Goal: Task Accomplishment & Management: Complete application form

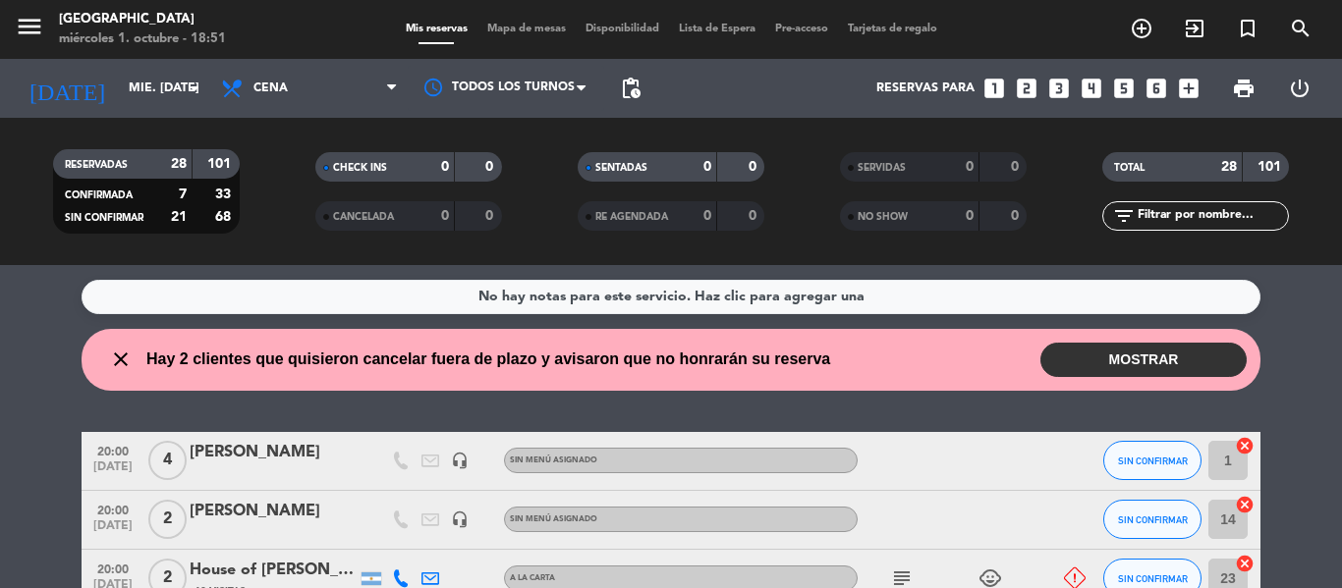
click at [1019, 84] on icon "looks_two" at bounding box center [1027, 89] width 26 height 26
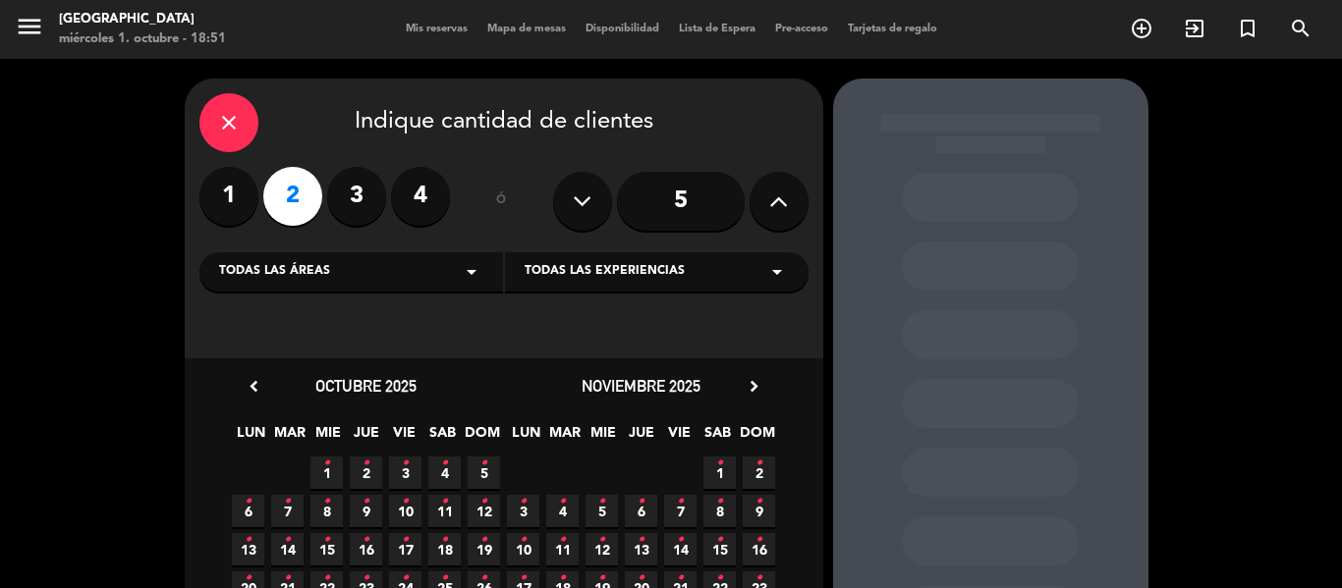
click at [314, 462] on span "1 •" at bounding box center [326, 473] width 32 height 32
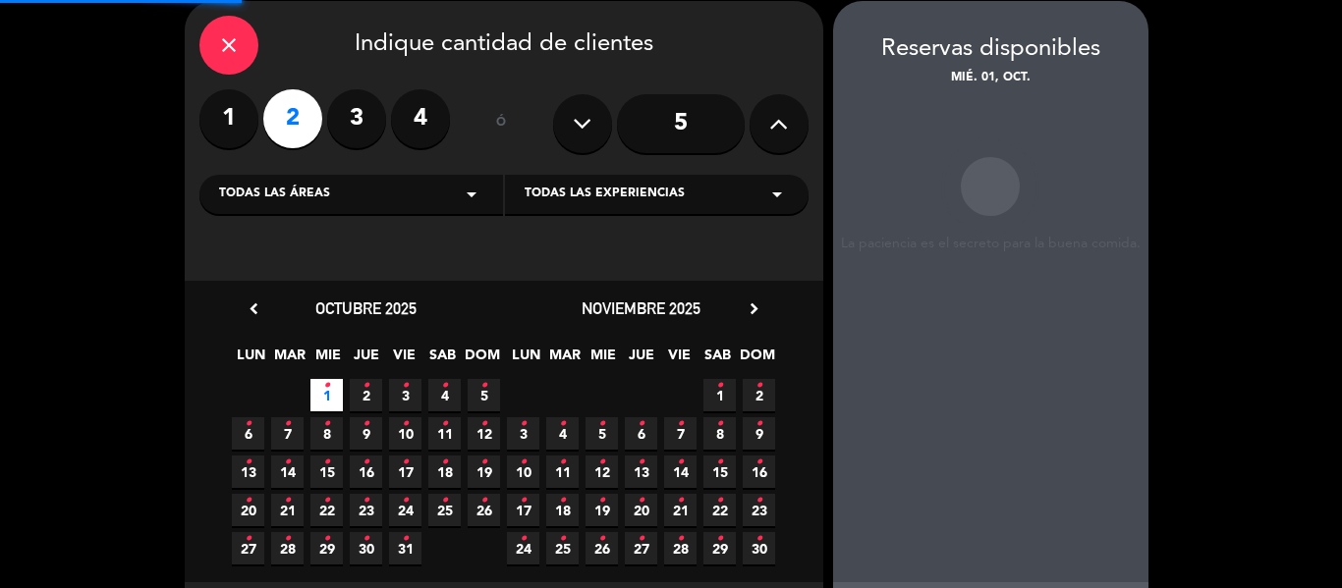
scroll to position [79, 0]
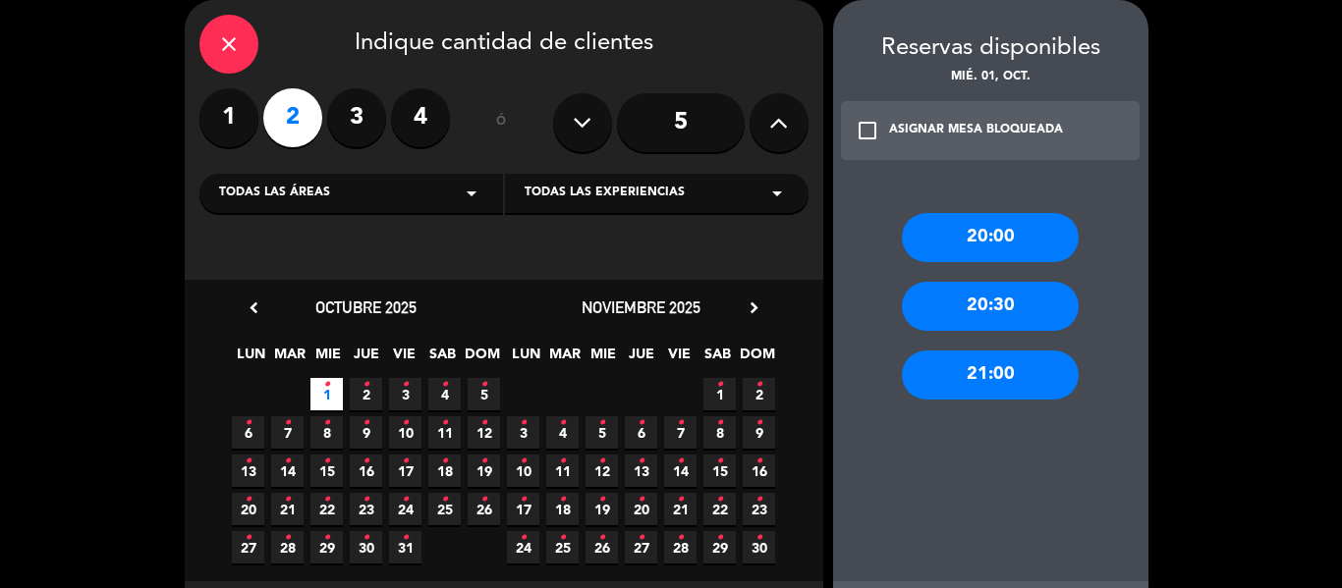
click at [1008, 232] on div "20:00" at bounding box center [990, 237] width 177 height 49
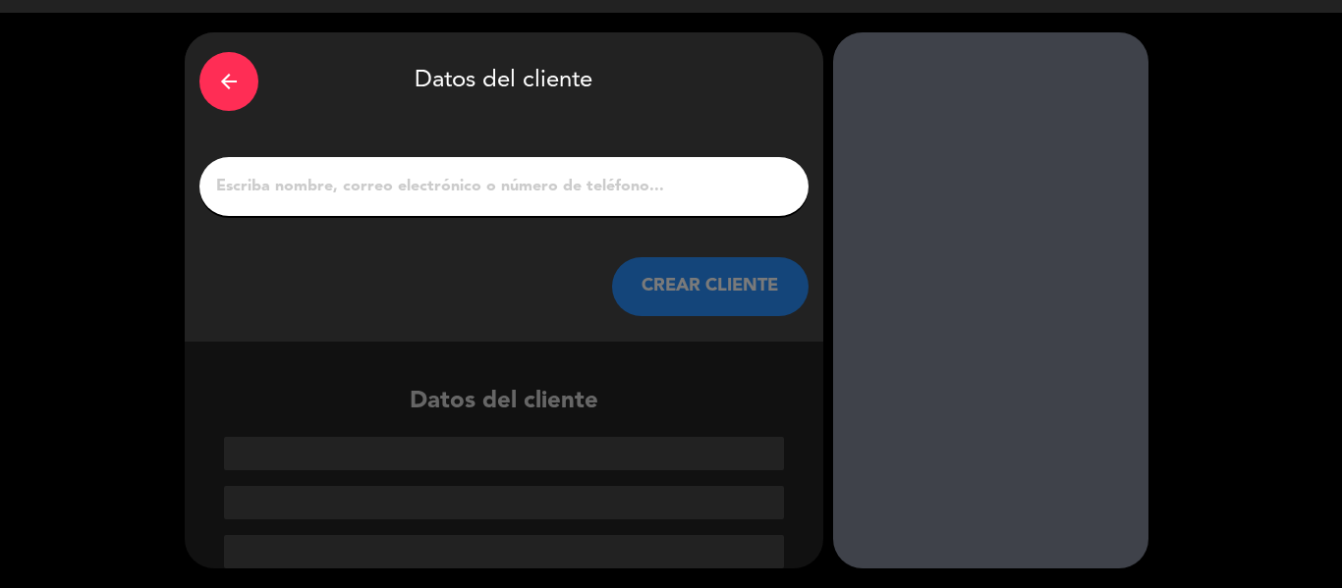
click at [477, 190] on input "1" at bounding box center [504, 187] width 580 height 28
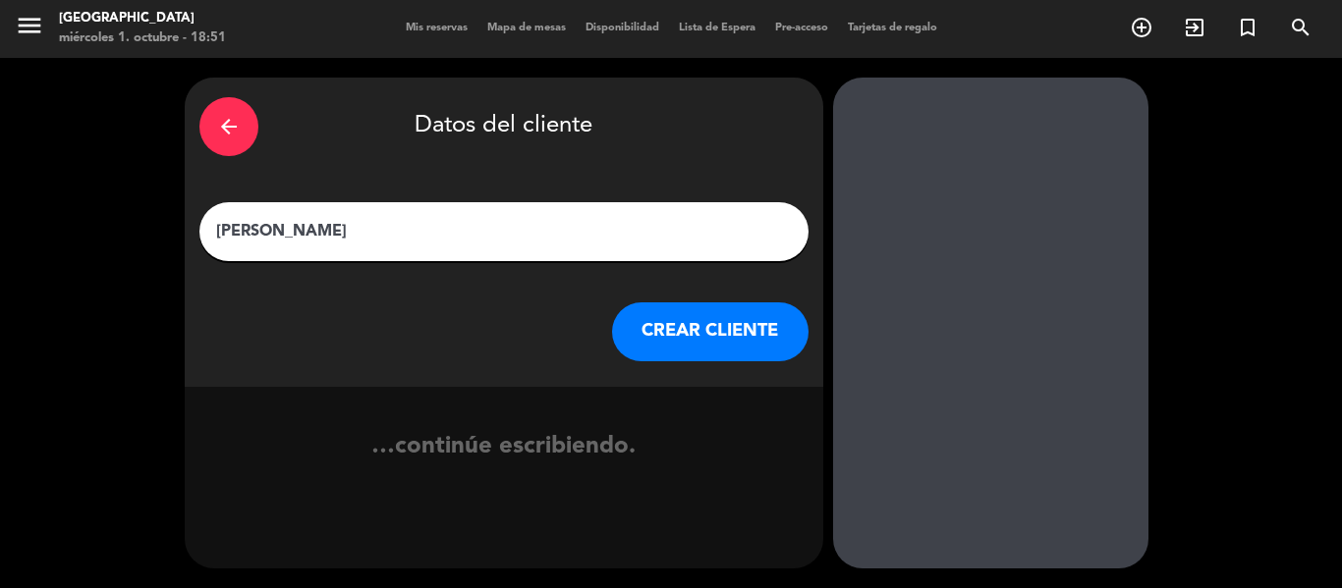
type input "[PERSON_NAME]"
click at [655, 331] on button "CREAR CLIENTE" at bounding box center [710, 332] width 196 height 59
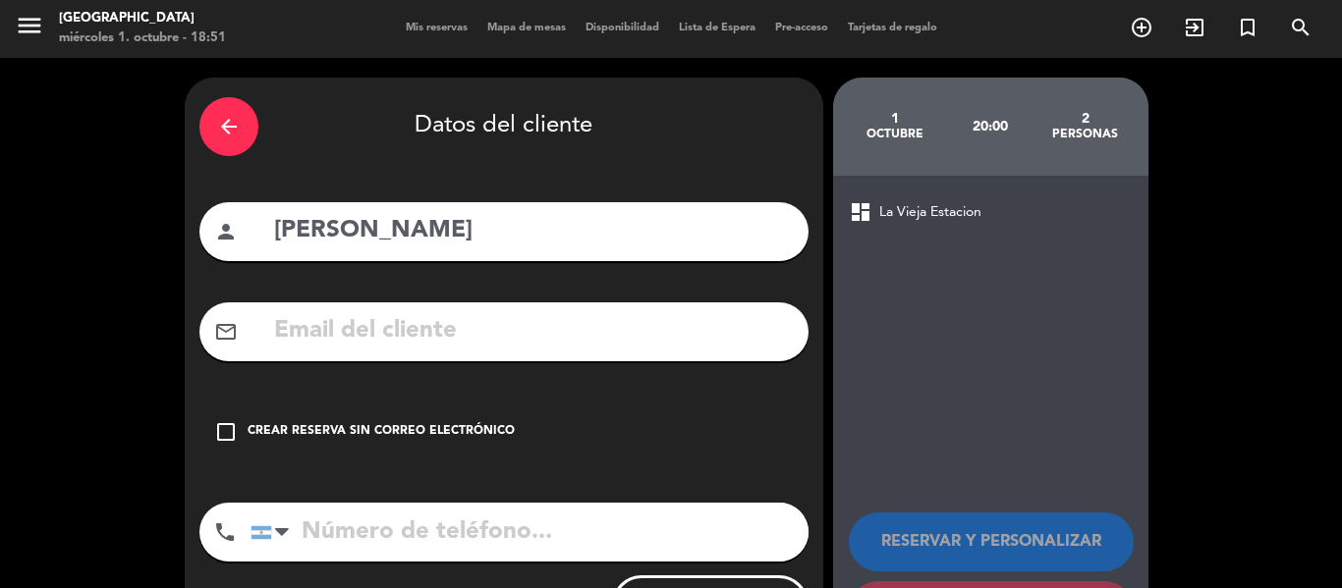
click at [369, 431] on div "Crear reserva sin correo electrónico" at bounding box center [381, 432] width 267 height 20
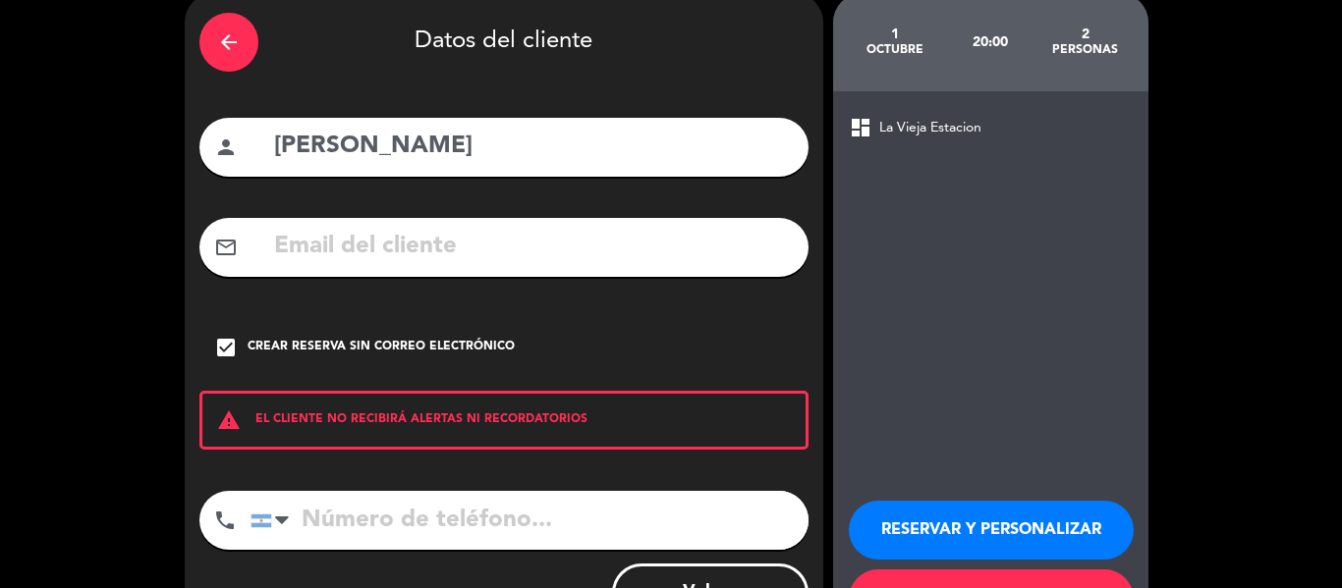
scroll to position [169, 0]
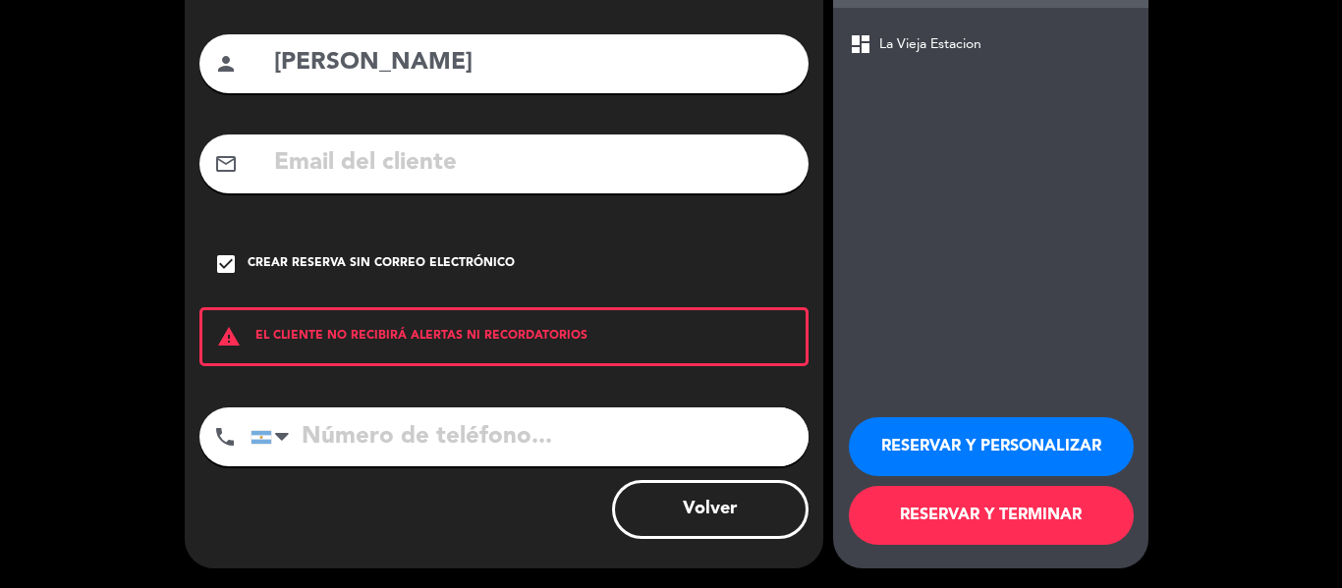
click at [936, 513] on button "RESERVAR Y TERMINAR" at bounding box center [991, 515] width 285 height 59
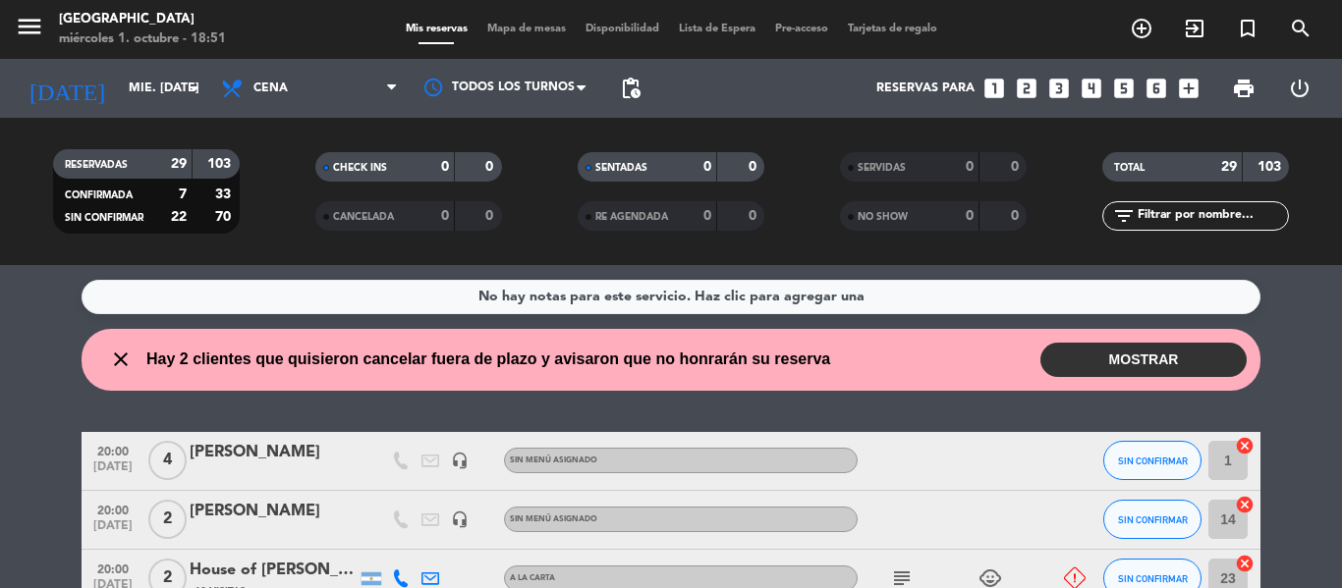
click at [1113, 355] on button "MOSTRAR" at bounding box center [1143, 360] width 206 height 34
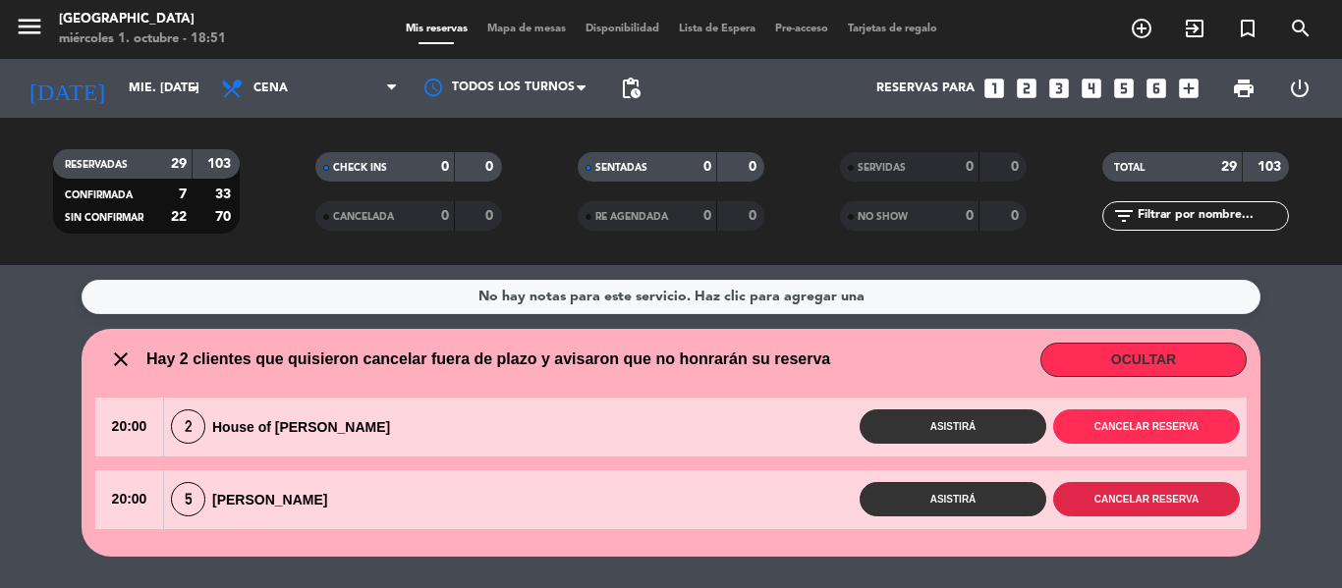
click at [1177, 494] on button "Cancelar reserva" at bounding box center [1146, 499] width 187 height 34
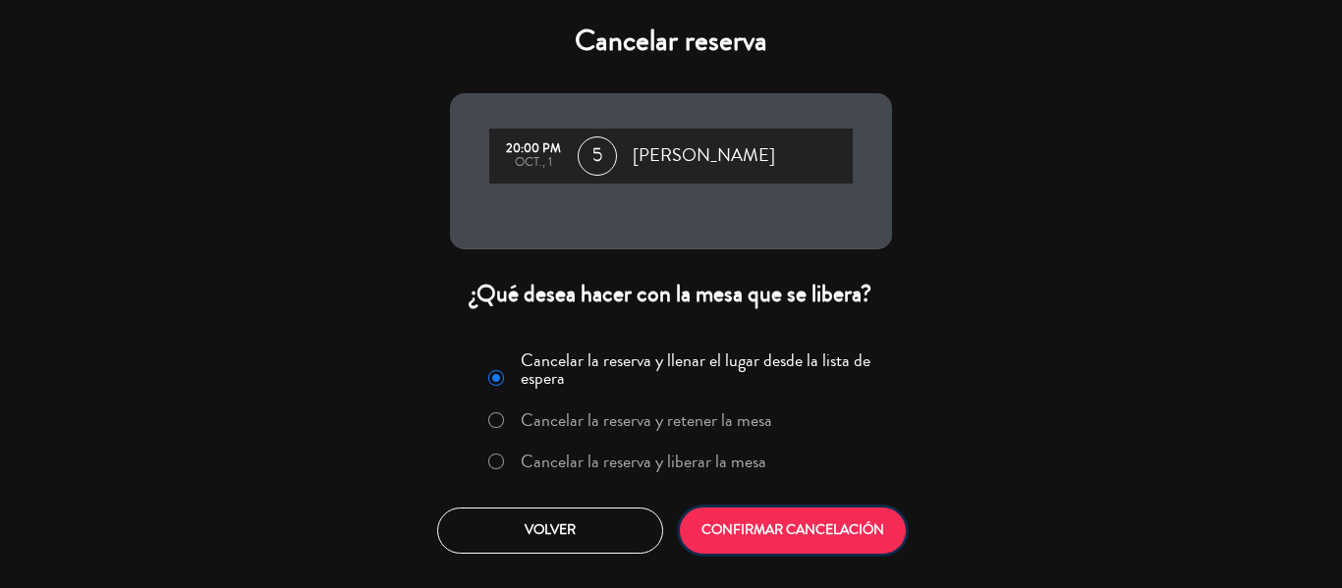
click at [828, 540] on button "CONFIRMAR CANCELACIÓN" at bounding box center [793, 531] width 226 height 46
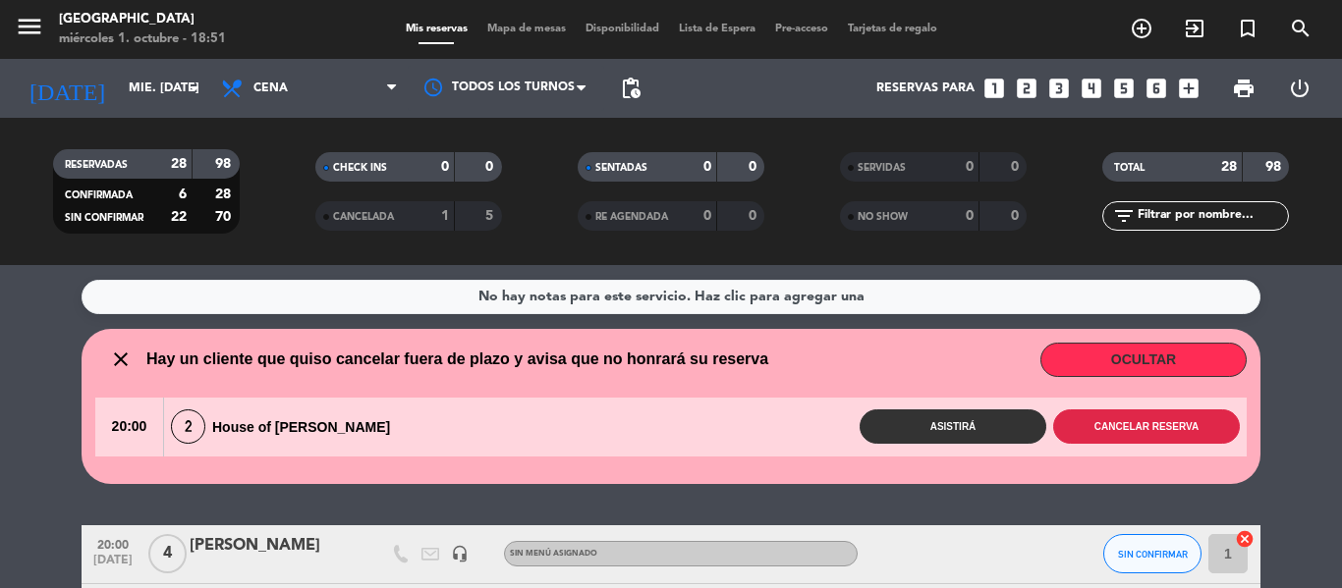
click at [1180, 427] on button "Cancelar reserva" at bounding box center [1146, 427] width 187 height 34
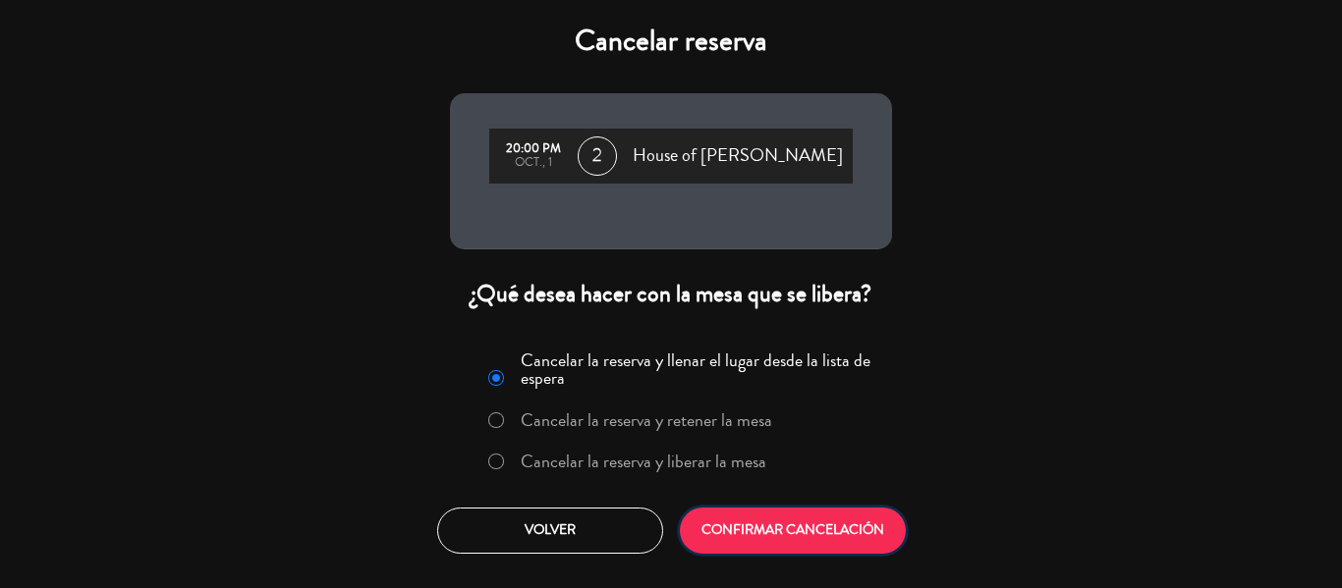
click at [836, 521] on button "CONFIRMAR CANCELACIÓN" at bounding box center [793, 531] width 226 height 46
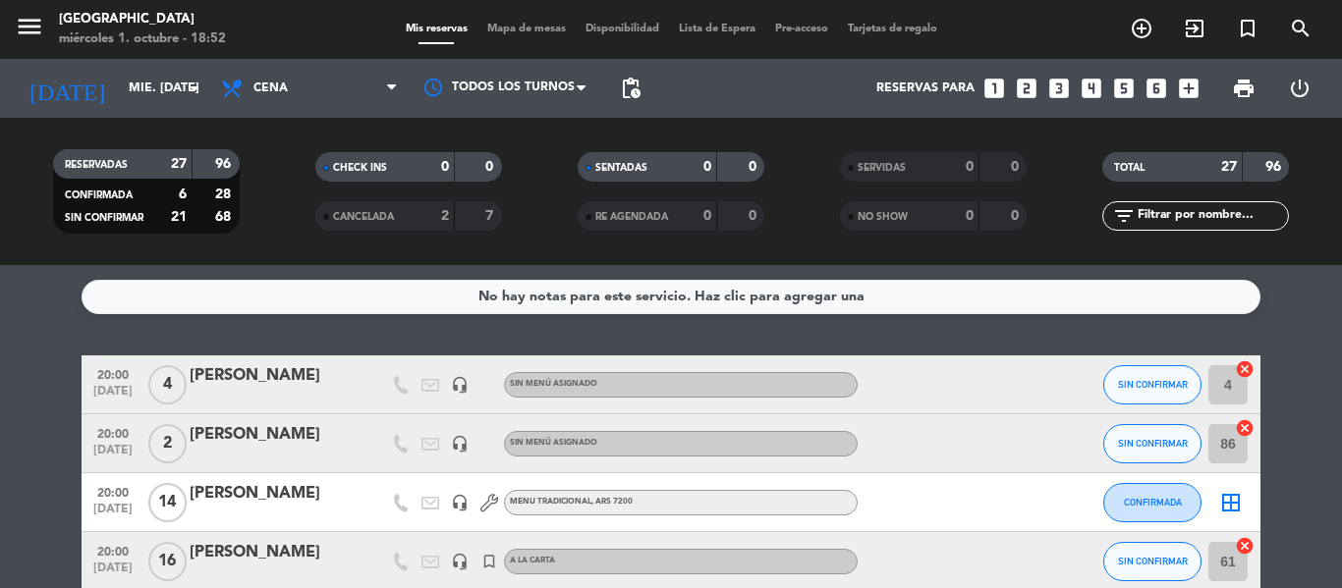
click at [1019, 83] on icon "looks_two" at bounding box center [1027, 89] width 26 height 26
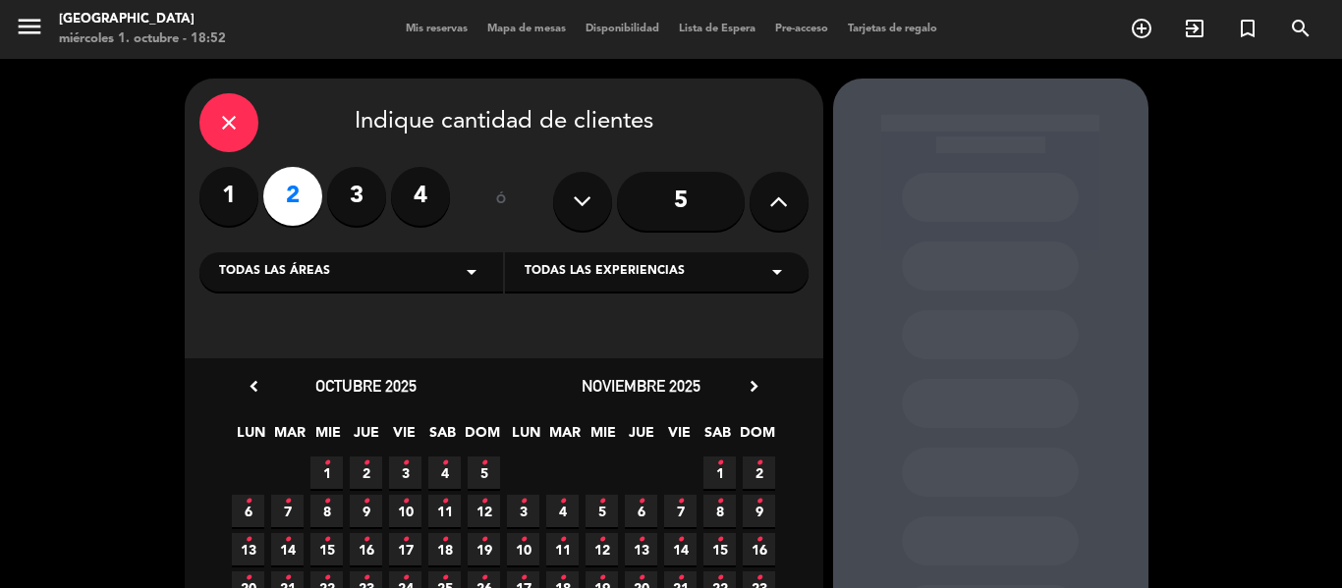
click at [324, 473] on icon "•" at bounding box center [326, 463] width 7 height 31
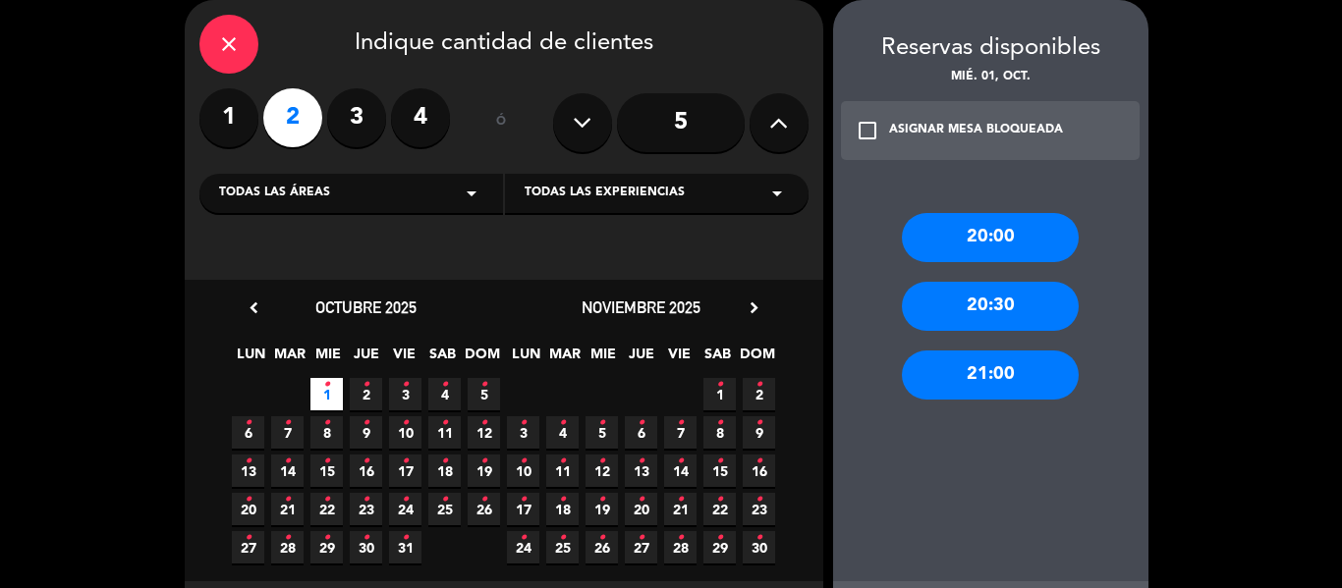
drag, startPoint x: 988, startPoint y: 230, endPoint x: 963, endPoint y: 233, distance: 25.7
click at [988, 231] on div "20:00" at bounding box center [990, 237] width 177 height 49
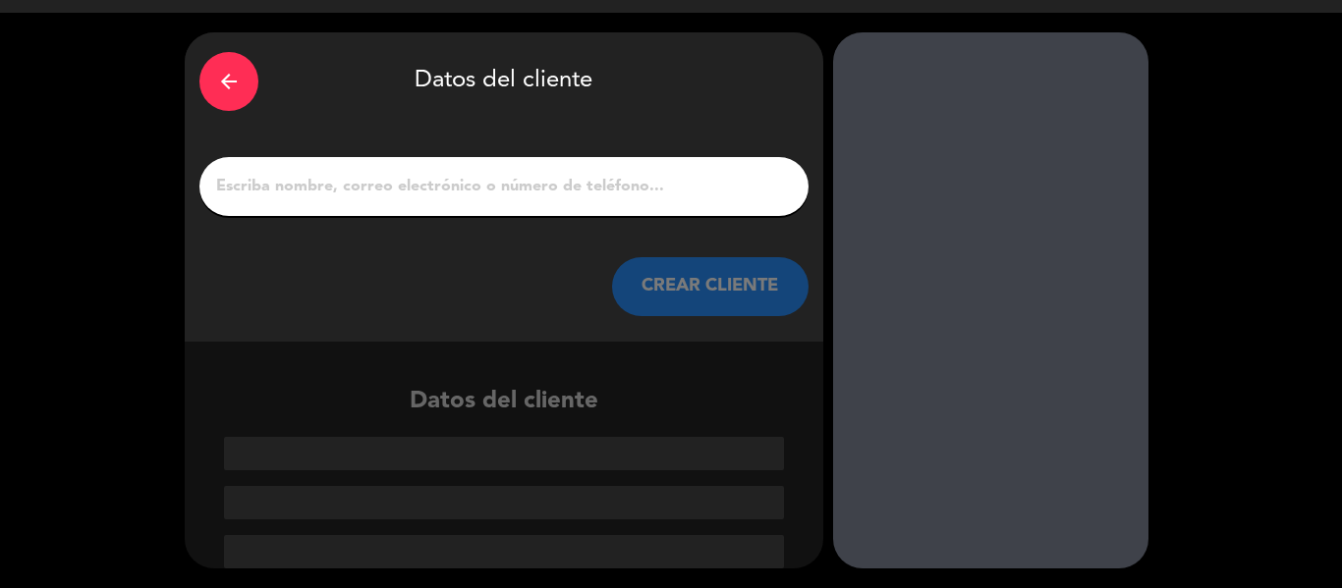
click at [360, 186] on input "1" at bounding box center [504, 187] width 580 height 28
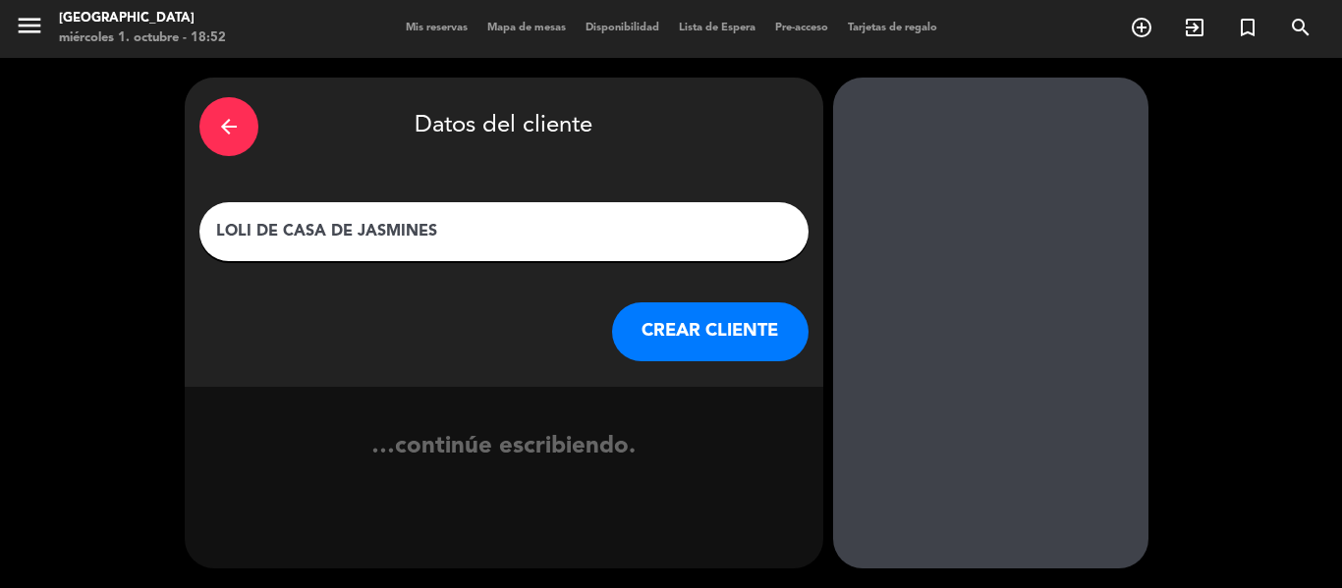
type input "LOLI DE CASA DE JASMINES"
click at [712, 327] on button "CREAR CLIENTE" at bounding box center [710, 332] width 196 height 59
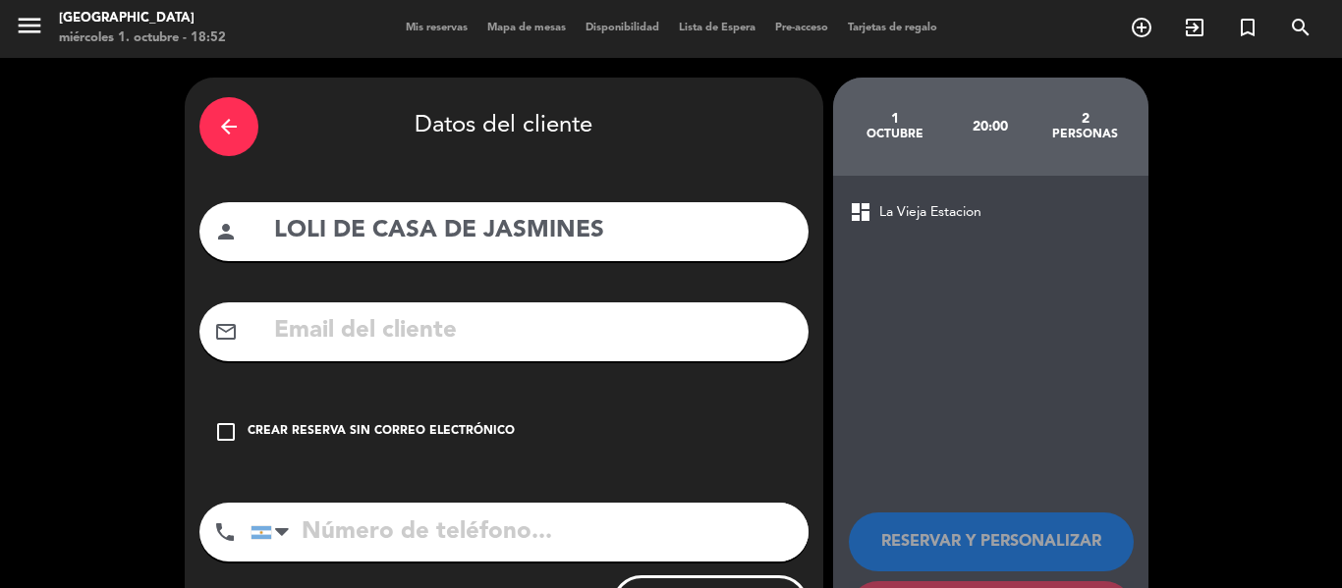
click at [324, 425] on div "Crear reserva sin correo electrónico" at bounding box center [381, 432] width 267 height 20
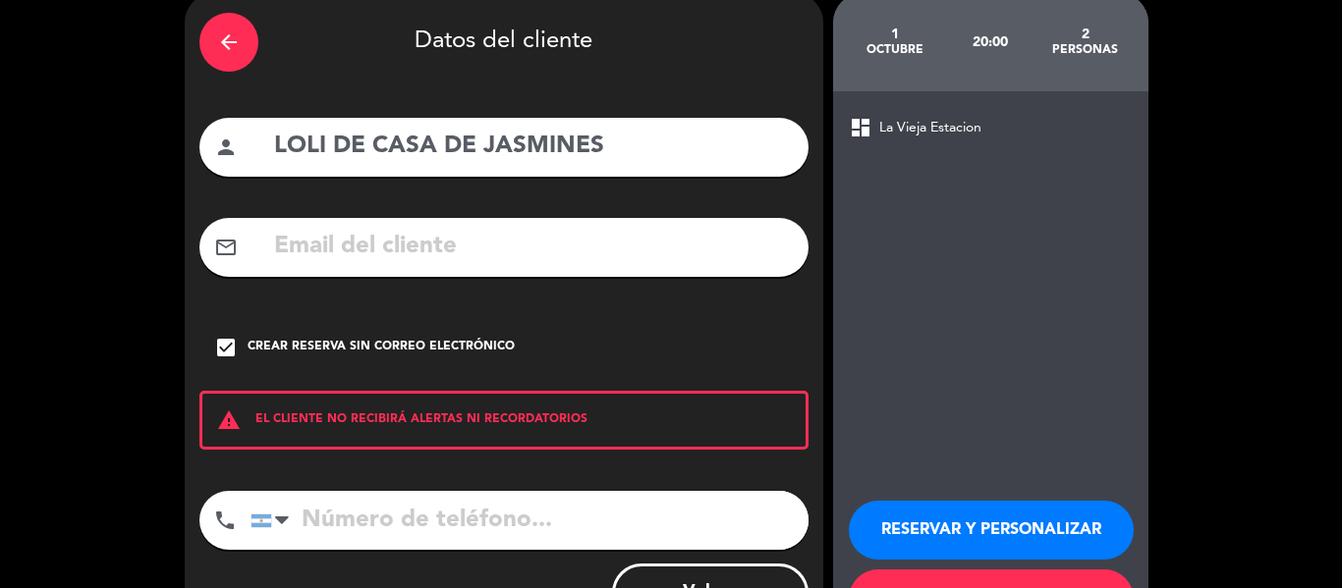
scroll to position [169, 0]
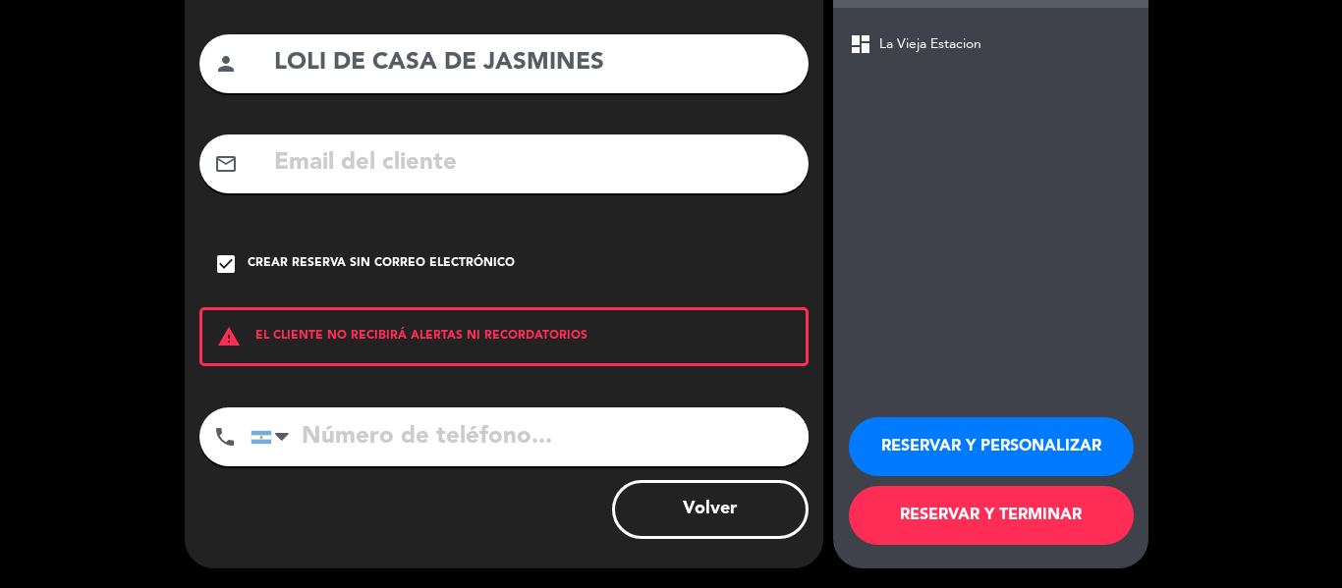
click at [911, 531] on button "RESERVAR Y TERMINAR" at bounding box center [991, 515] width 285 height 59
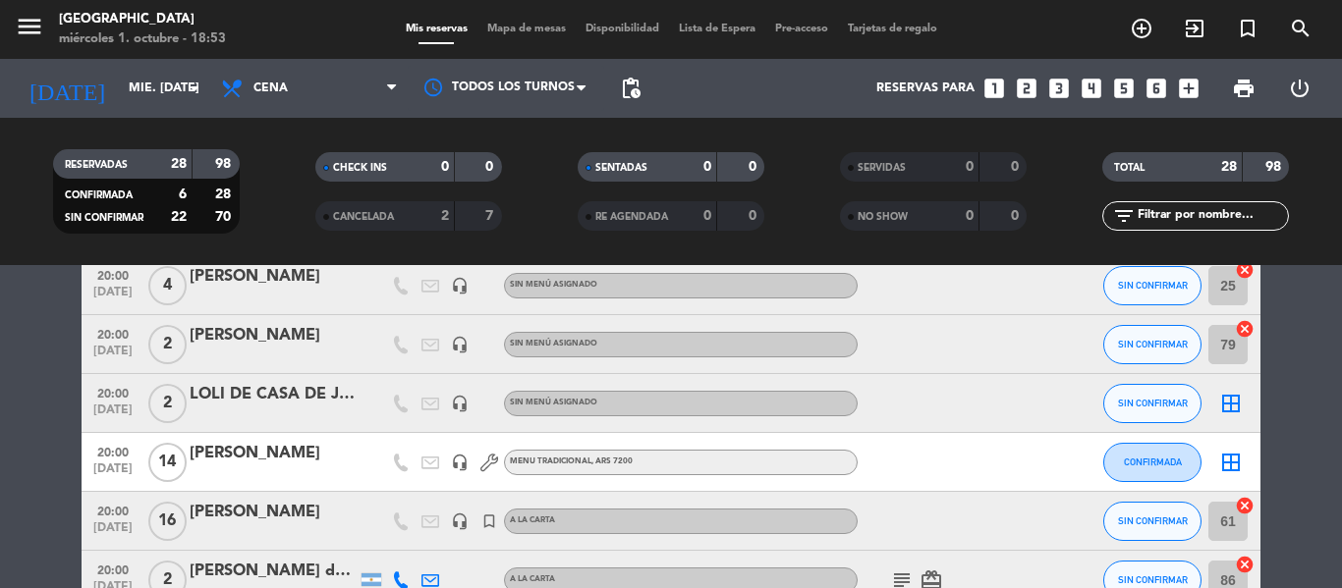
scroll to position [196, 0]
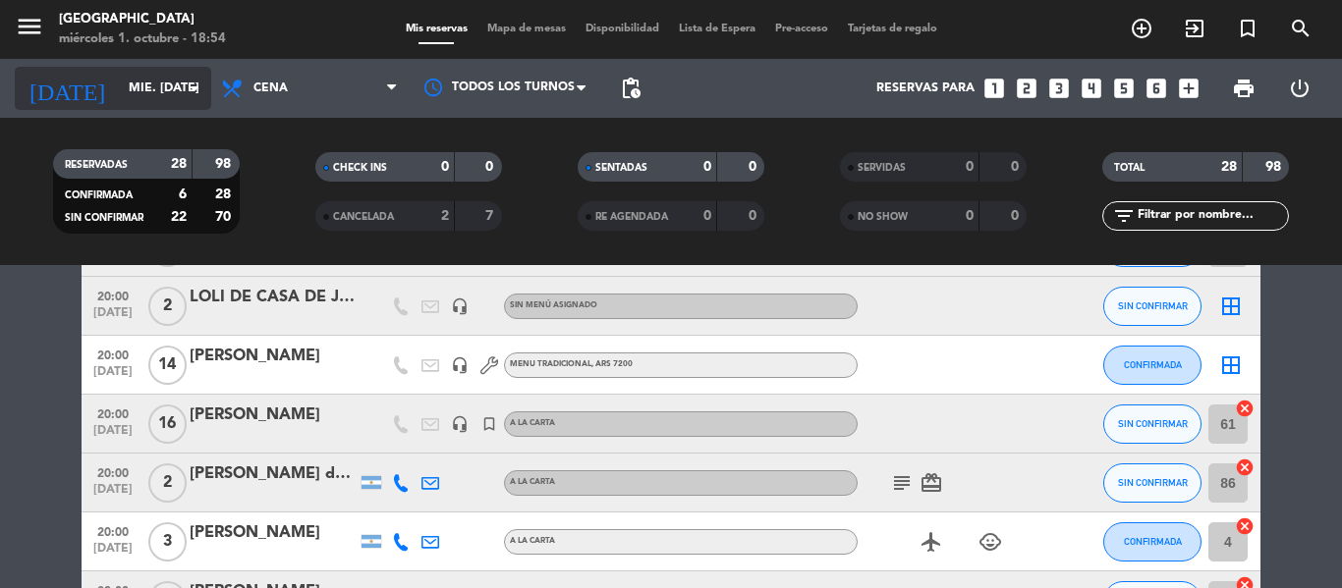
click at [139, 98] on input "mié. [DATE]" at bounding box center [202, 88] width 166 height 33
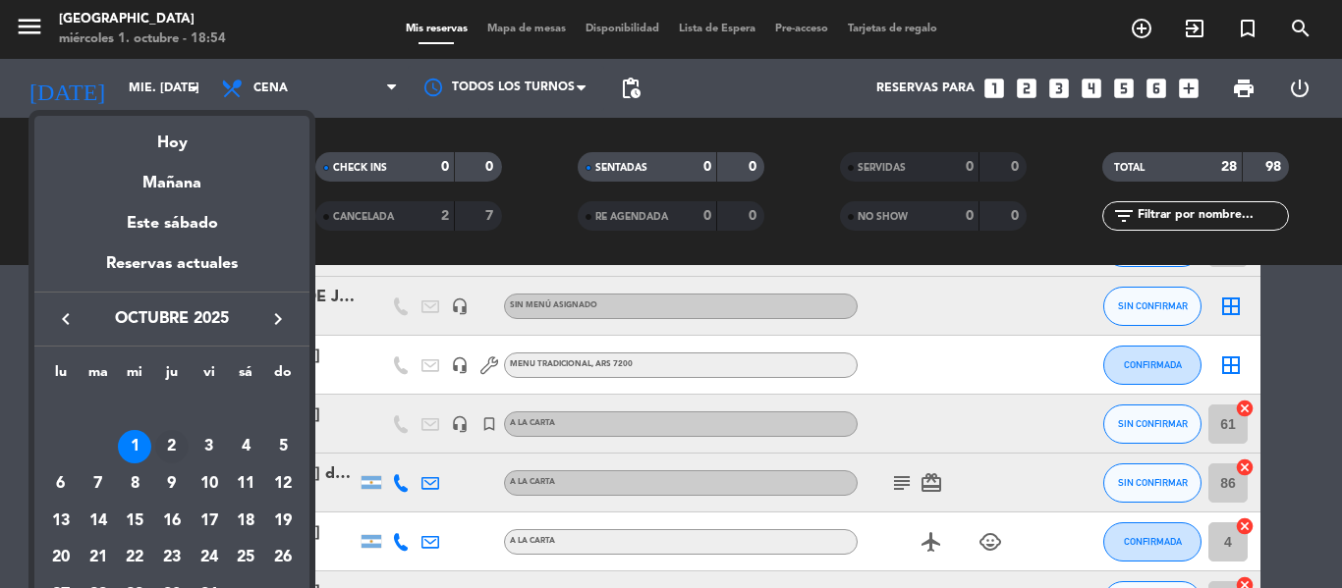
click at [174, 442] on div "2" at bounding box center [171, 446] width 33 height 33
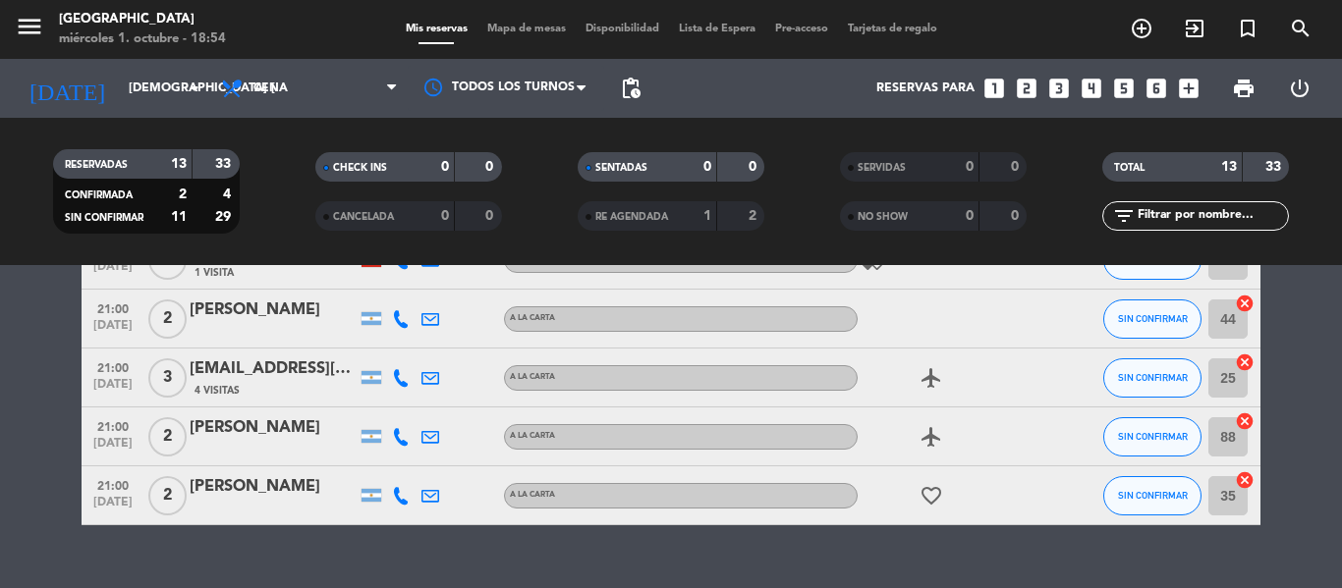
scroll to position [687, 0]
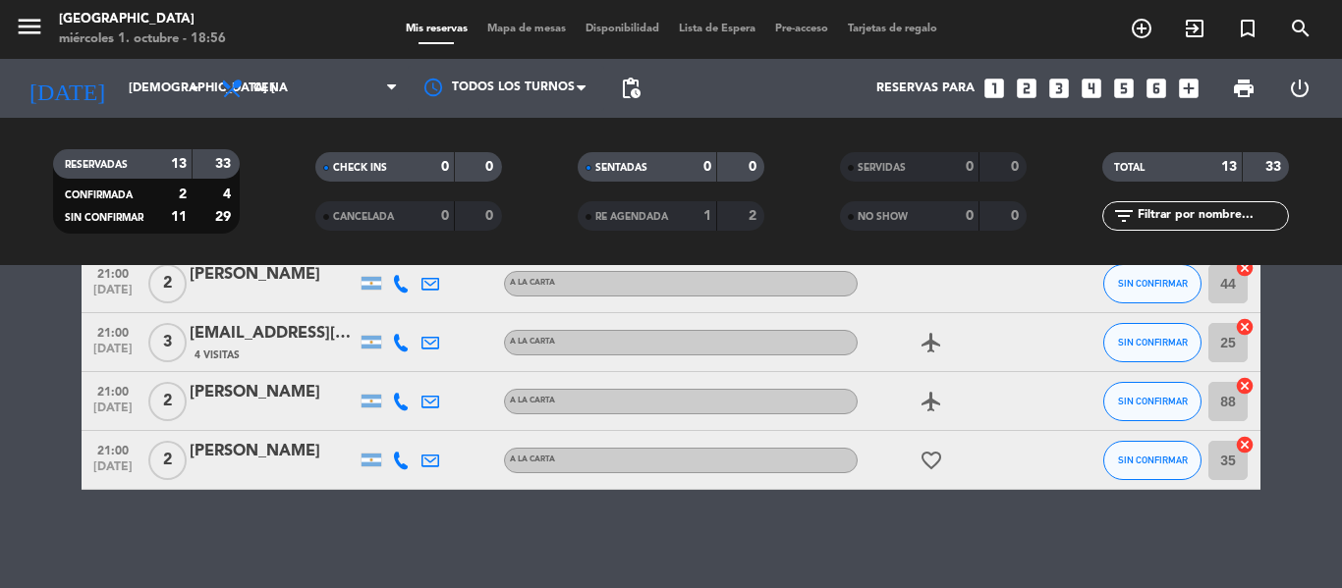
click at [282, 207] on filter-checkbox "CANCELADA 0 0" at bounding box center [408, 215] width 262 height 29
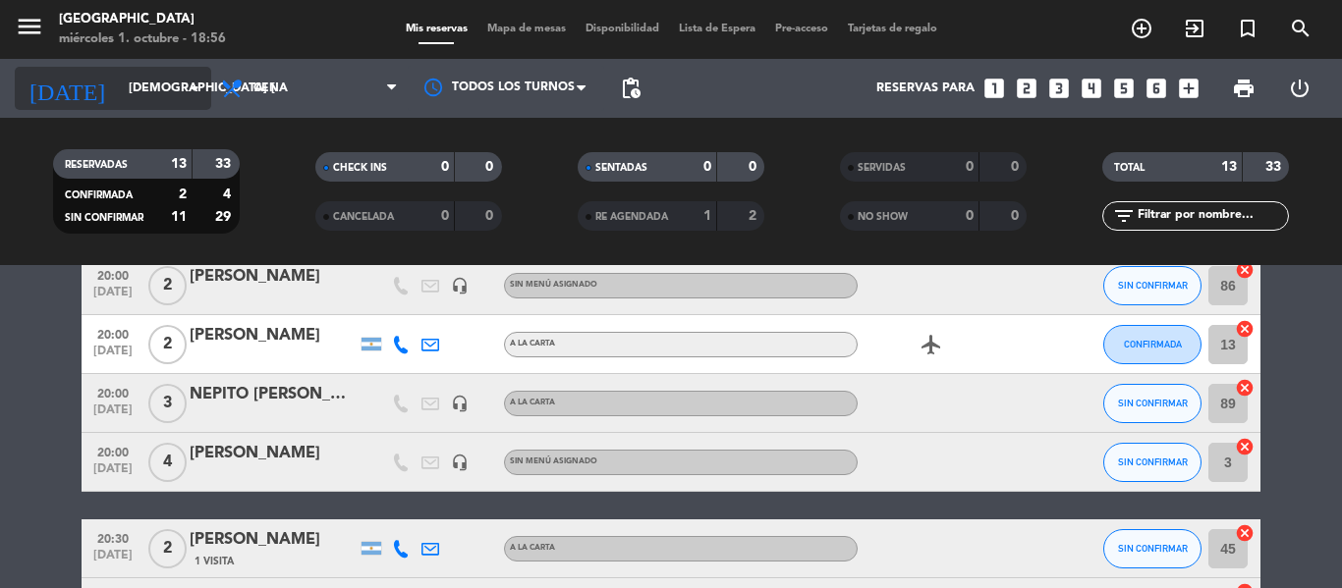
scroll to position [97, 0]
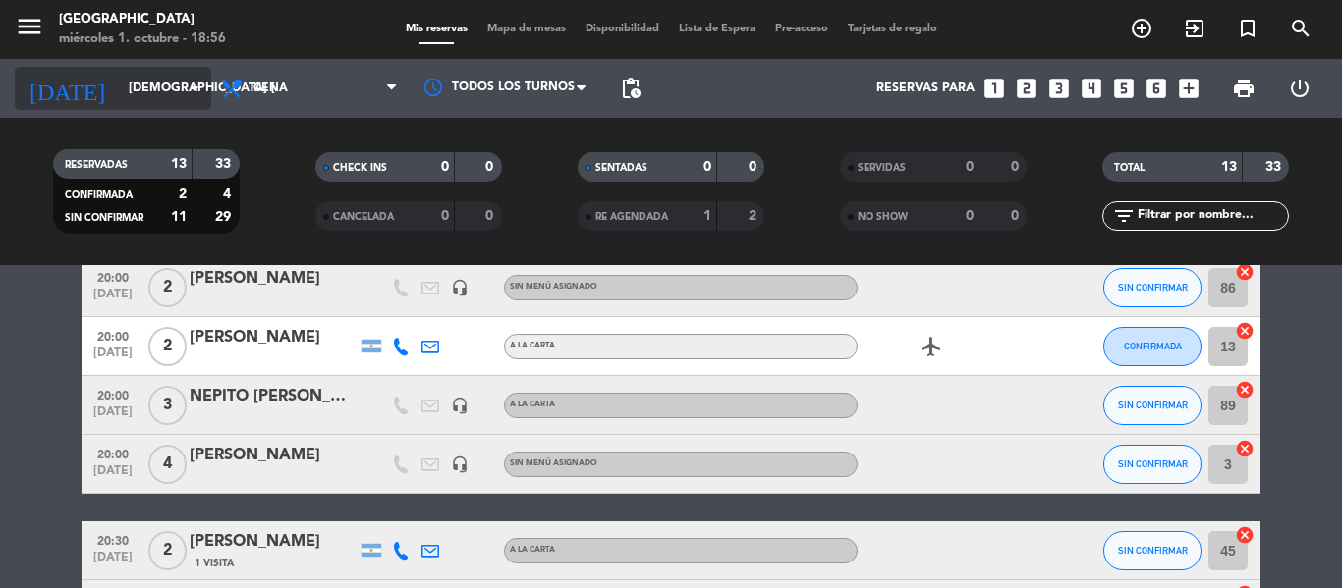
click at [119, 84] on input "[DEMOGRAPHIC_DATA] [DATE]" at bounding box center [202, 88] width 166 height 33
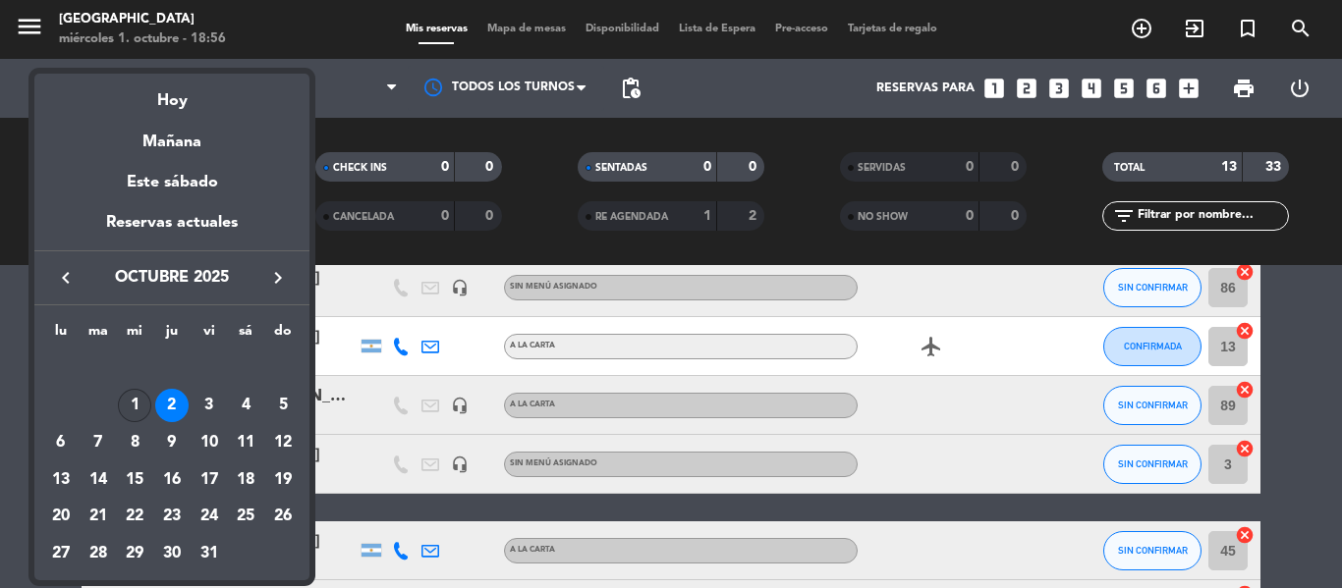
click at [142, 417] on div "1" at bounding box center [134, 405] width 33 height 33
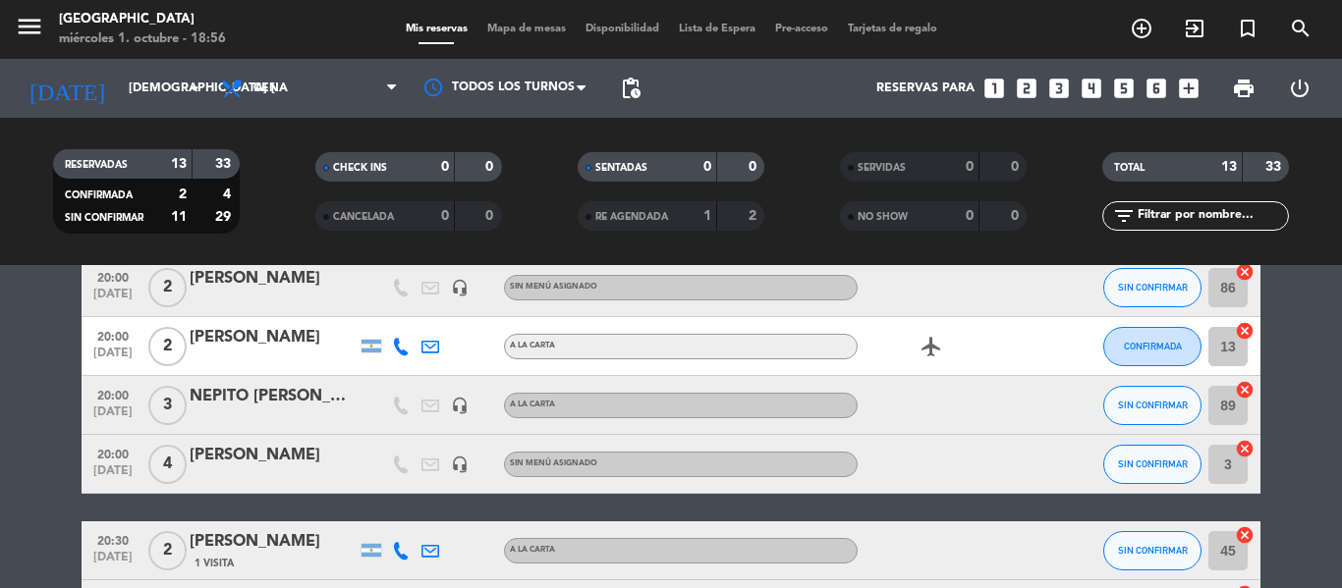
type input "mié. [DATE]"
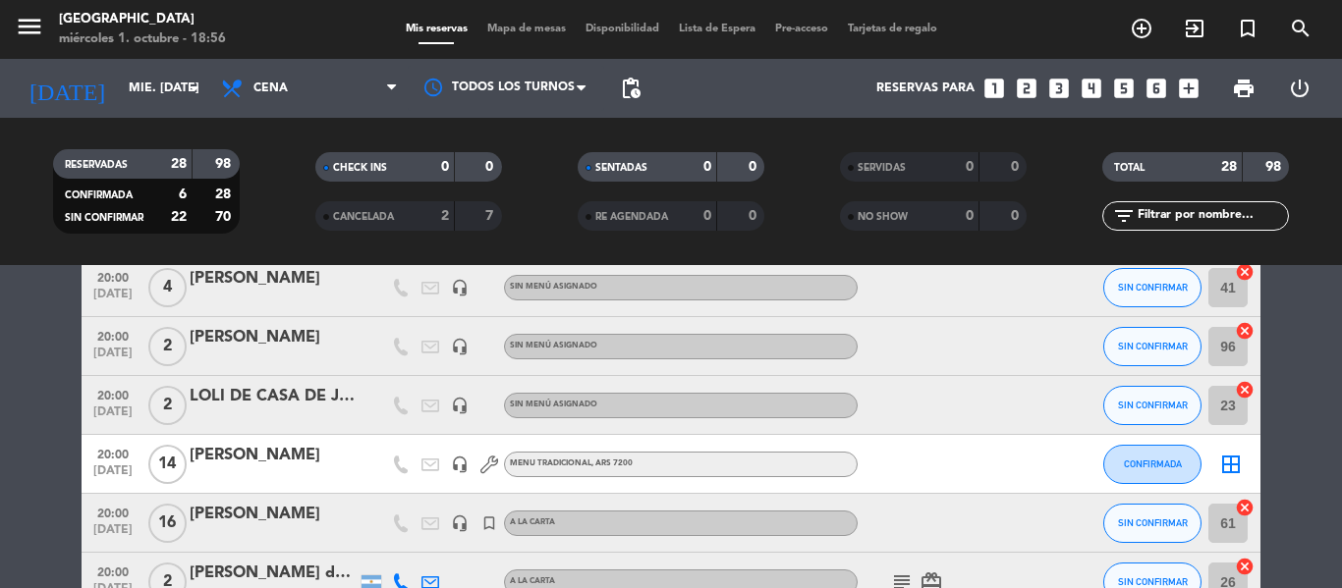
click at [1028, 94] on icon "looks_two" at bounding box center [1027, 89] width 26 height 26
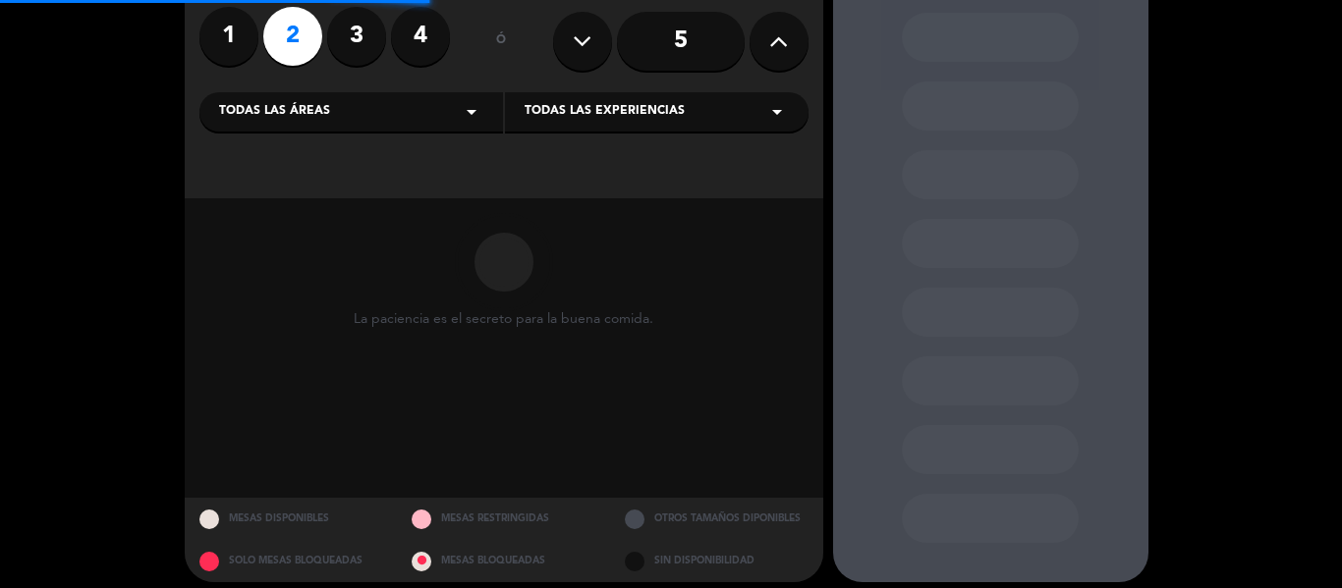
scroll to position [174, 0]
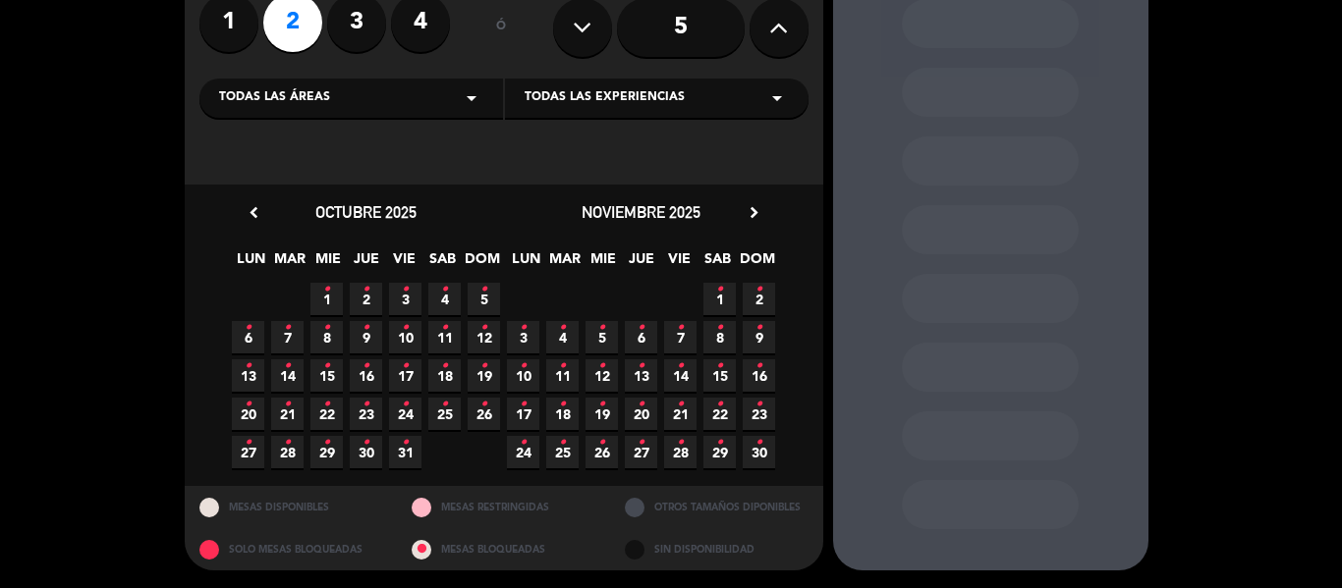
click at [324, 292] on icon "•" at bounding box center [326, 289] width 7 height 31
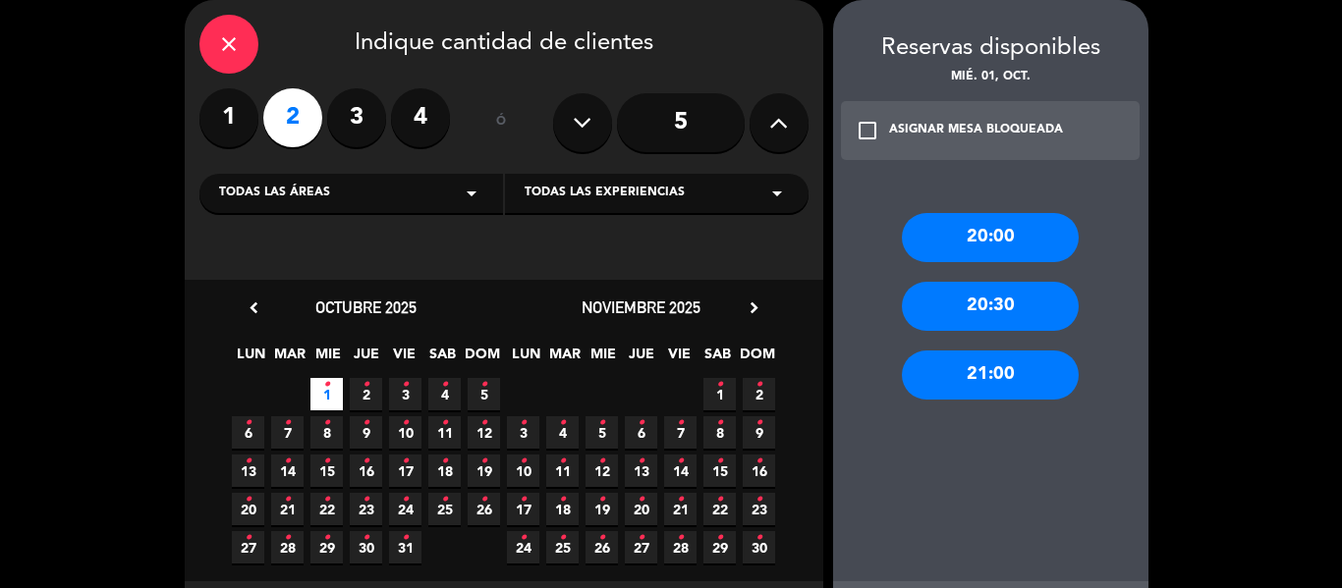
click at [921, 243] on div "20:00" at bounding box center [990, 237] width 177 height 49
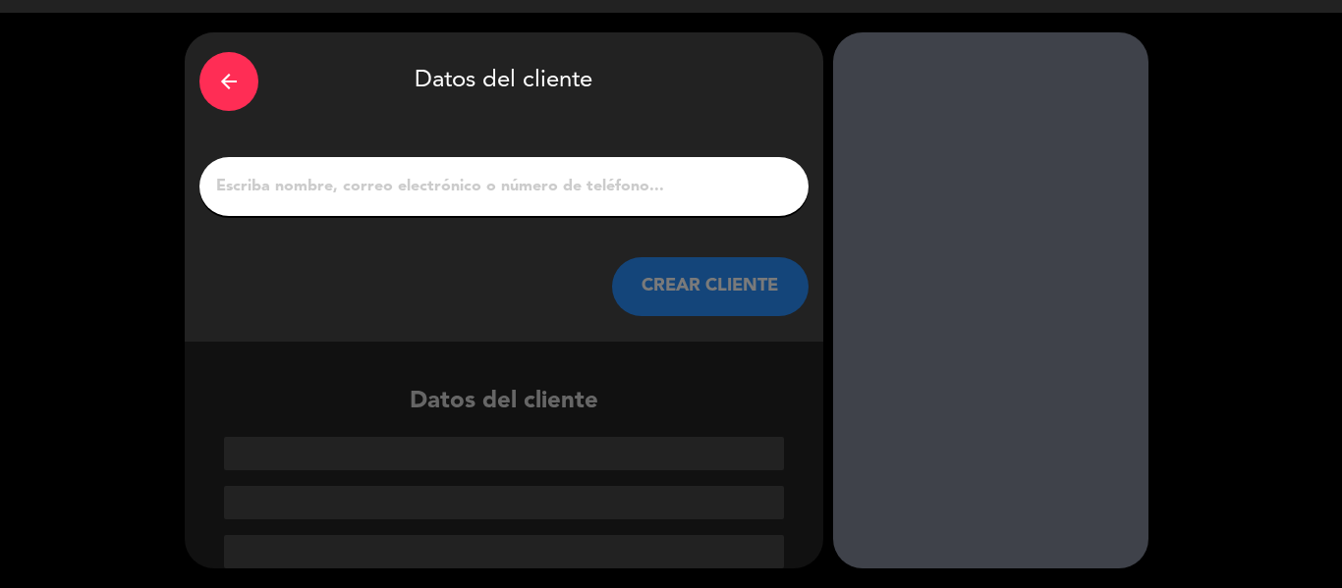
scroll to position [46, 0]
click at [413, 189] on input "1" at bounding box center [504, 187] width 580 height 28
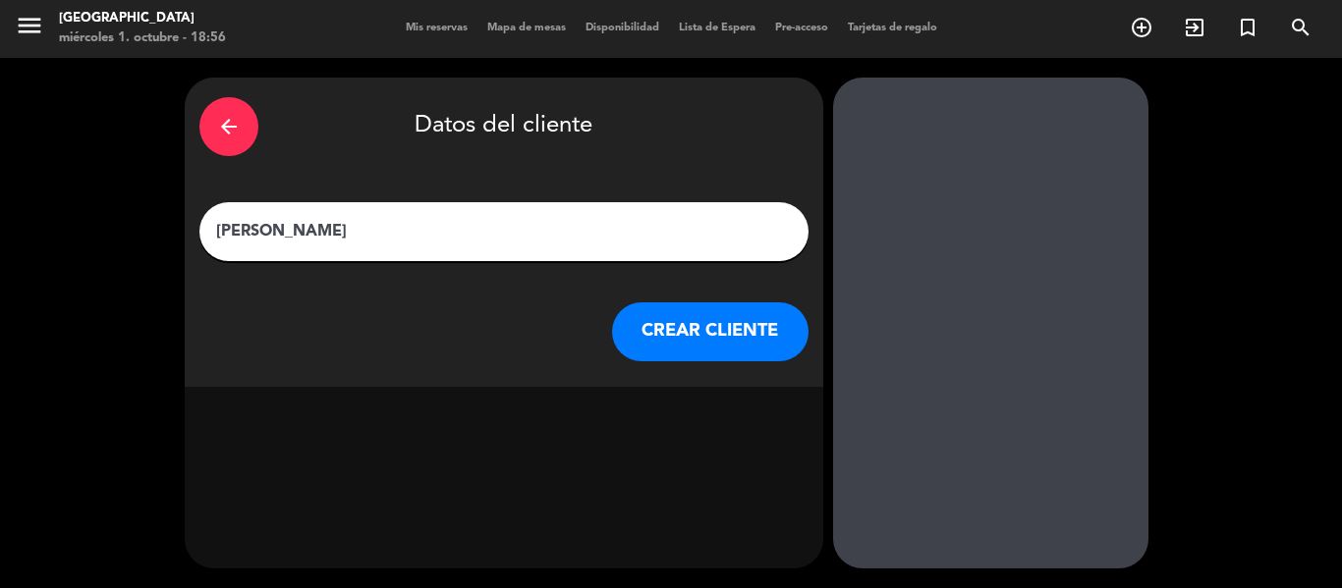
scroll to position [1, 0]
type input "[PERSON_NAME]"
click at [733, 341] on button "CREAR CLIENTE" at bounding box center [710, 332] width 196 height 59
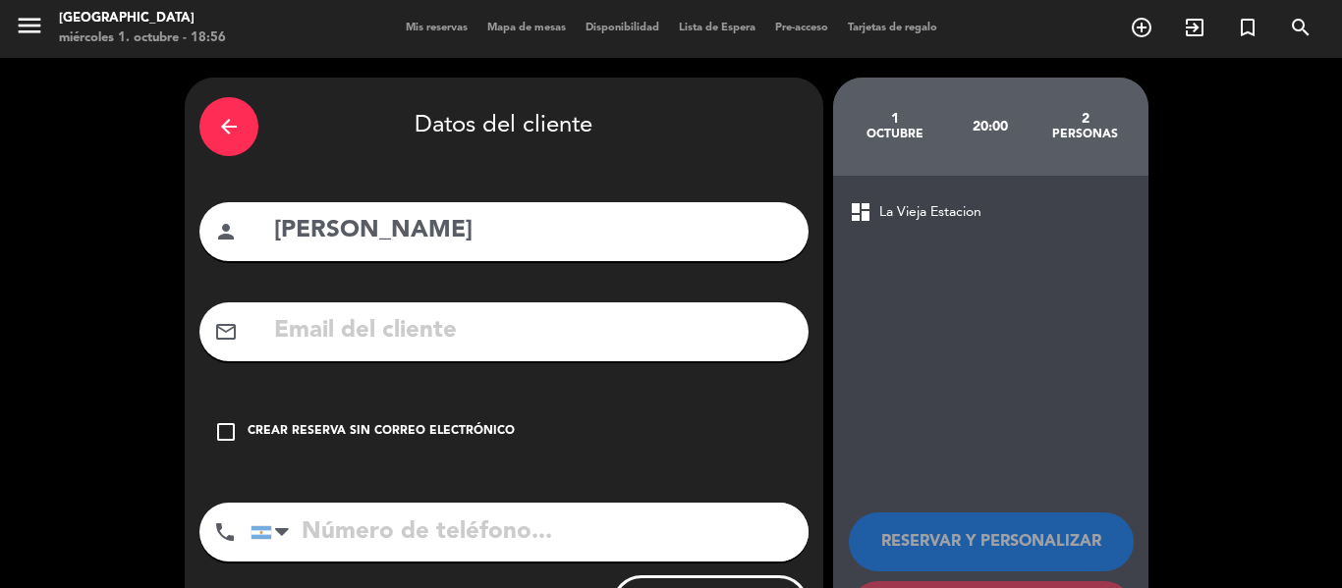
click at [378, 413] on div "check_box_outline_blank Crear reserva sin correo electrónico" at bounding box center [503, 432] width 609 height 59
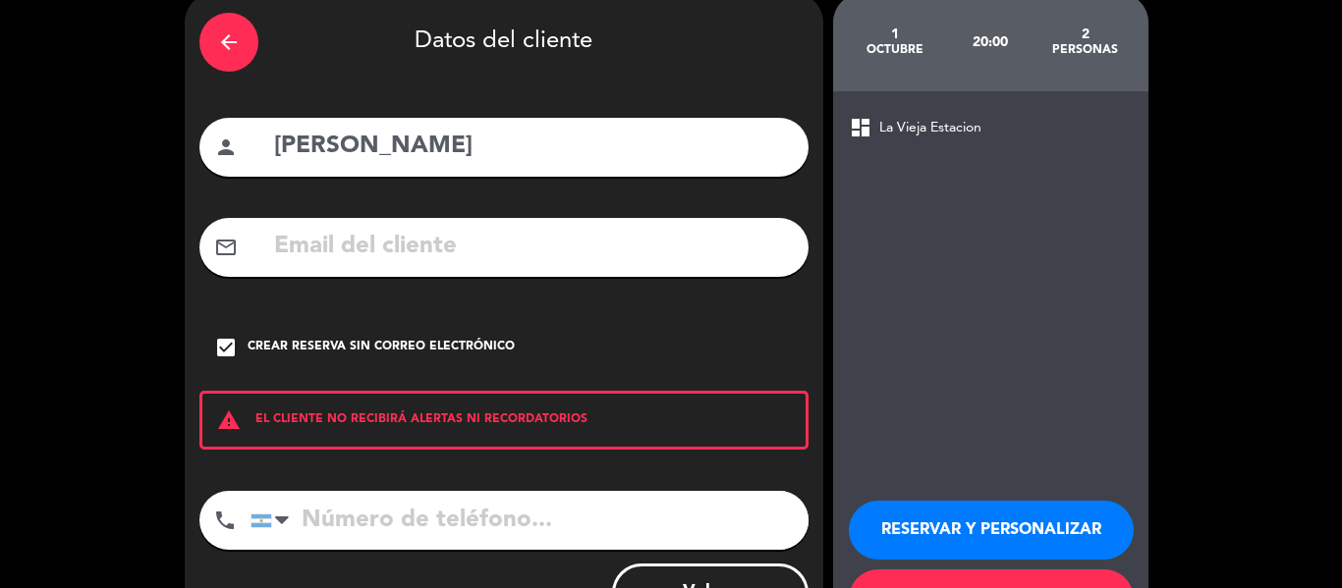
scroll to position [169, 0]
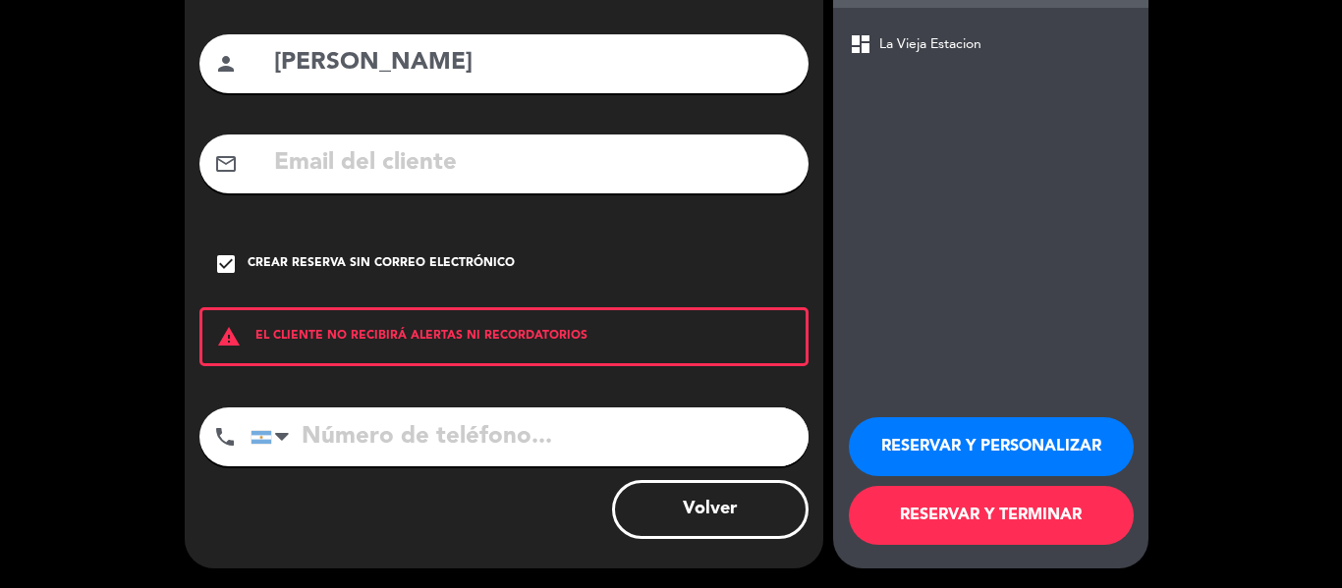
click at [987, 523] on button "RESERVAR Y TERMINAR" at bounding box center [991, 515] width 285 height 59
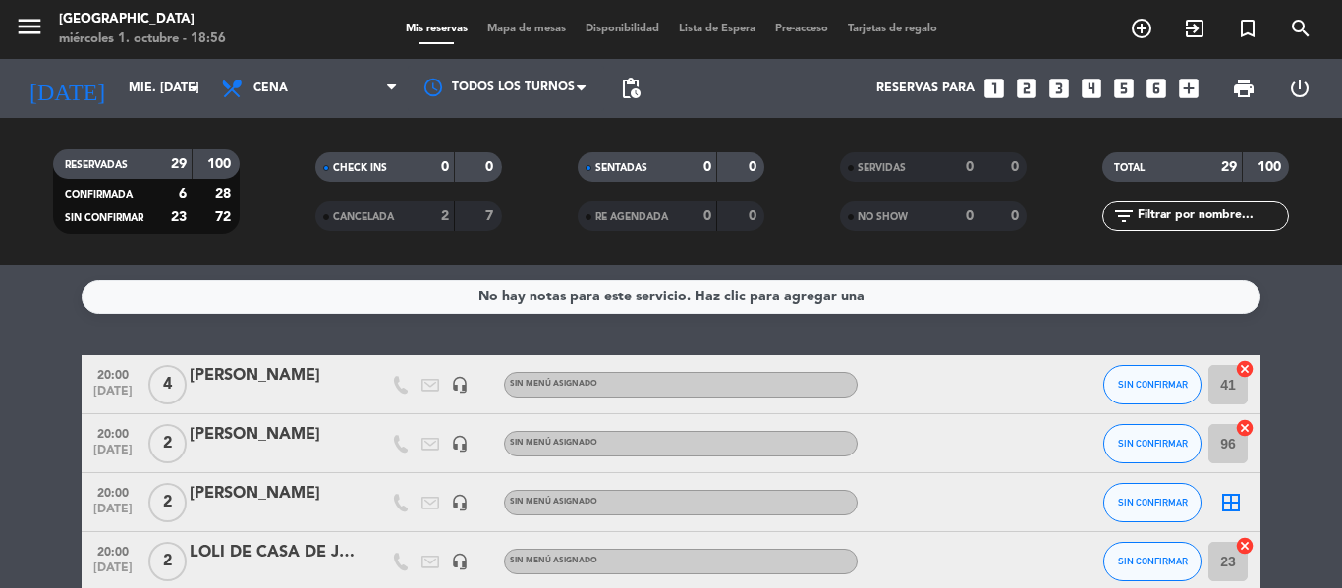
click at [258, 242] on div "RESERVADAS 29 100 CONFIRMADA 6 28 SIN CONFIRMAR 23 72" at bounding box center [146, 192] width 262 height 108
click at [743, 103] on div "Reservas para looks_one looks_two looks_3 looks_4 looks_5 looks_6 add_box" at bounding box center [929, 88] width 558 height 59
click at [256, 548] on div "LOLI DE CASA DE JASMINES" at bounding box center [273, 553] width 167 height 26
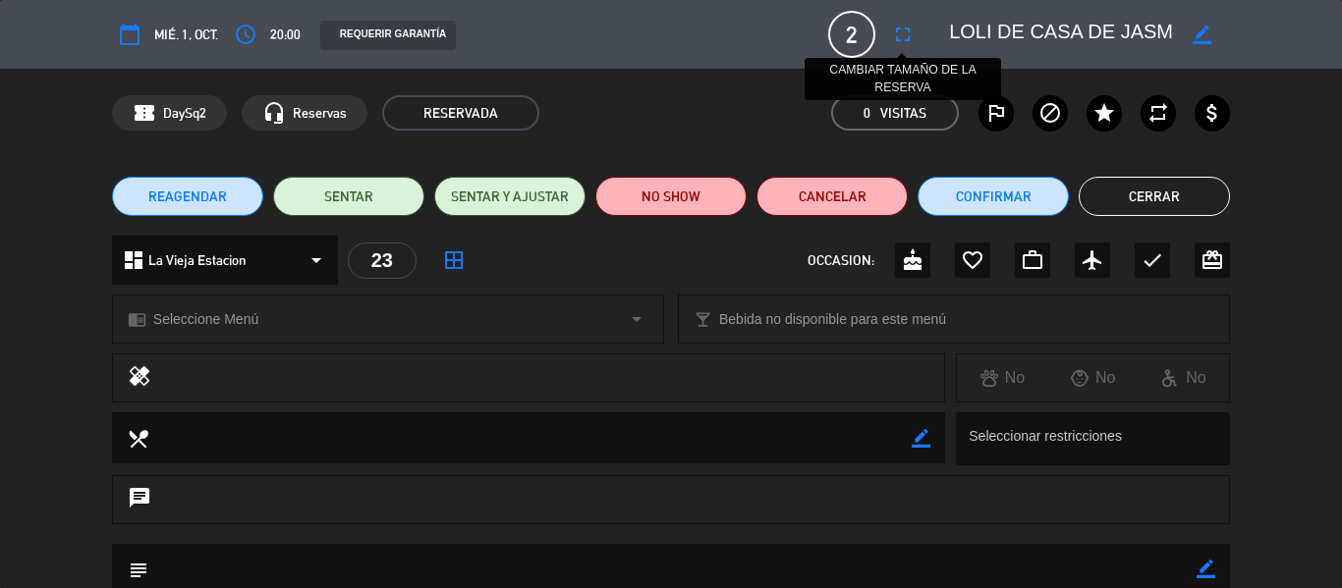
click at [900, 30] on icon "fullscreen" at bounding box center [903, 35] width 24 height 24
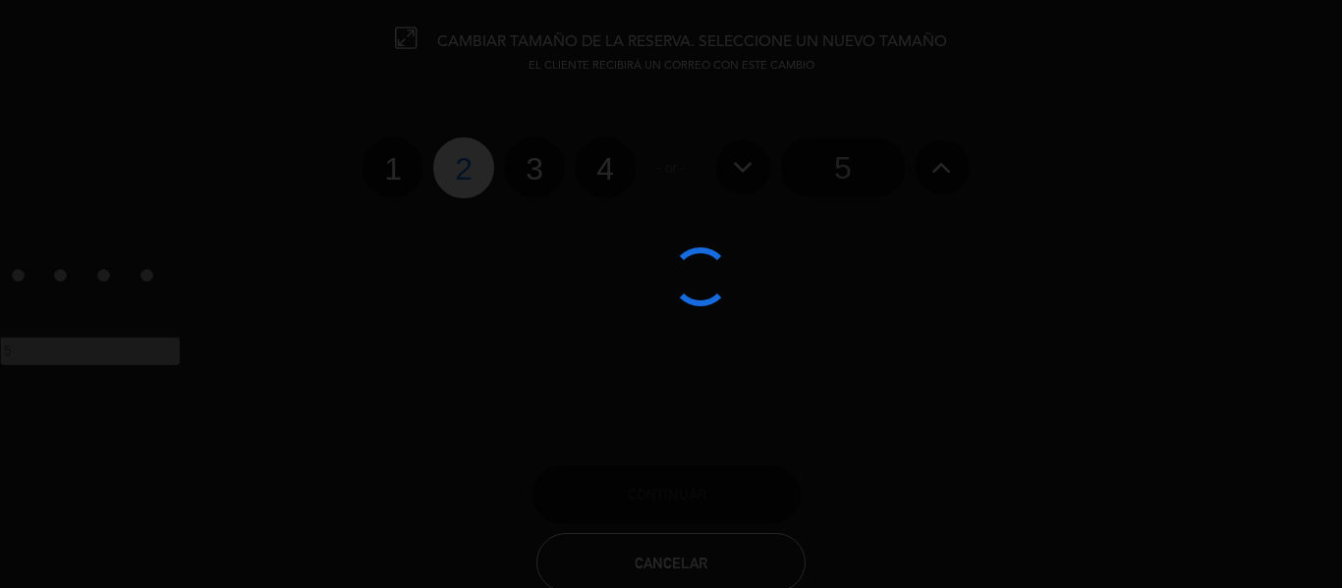
click at [538, 166] on div at bounding box center [671, 294] width 1342 height 588
click at [536, 180] on div at bounding box center [671, 294] width 1342 height 588
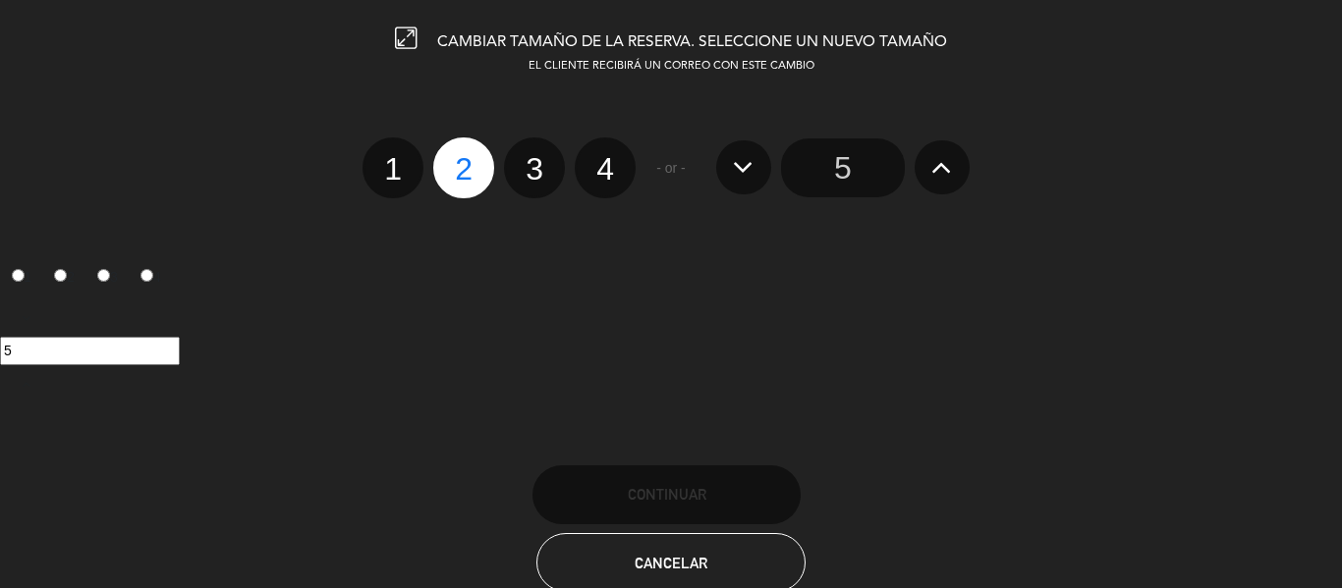
click at [545, 157] on label "3" at bounding box center [534, 168] width 61 height 61
click at [538, 157] on input "3" at bounding box center [532, 151] width 13 height 13
radio input "true"
radio input "false"
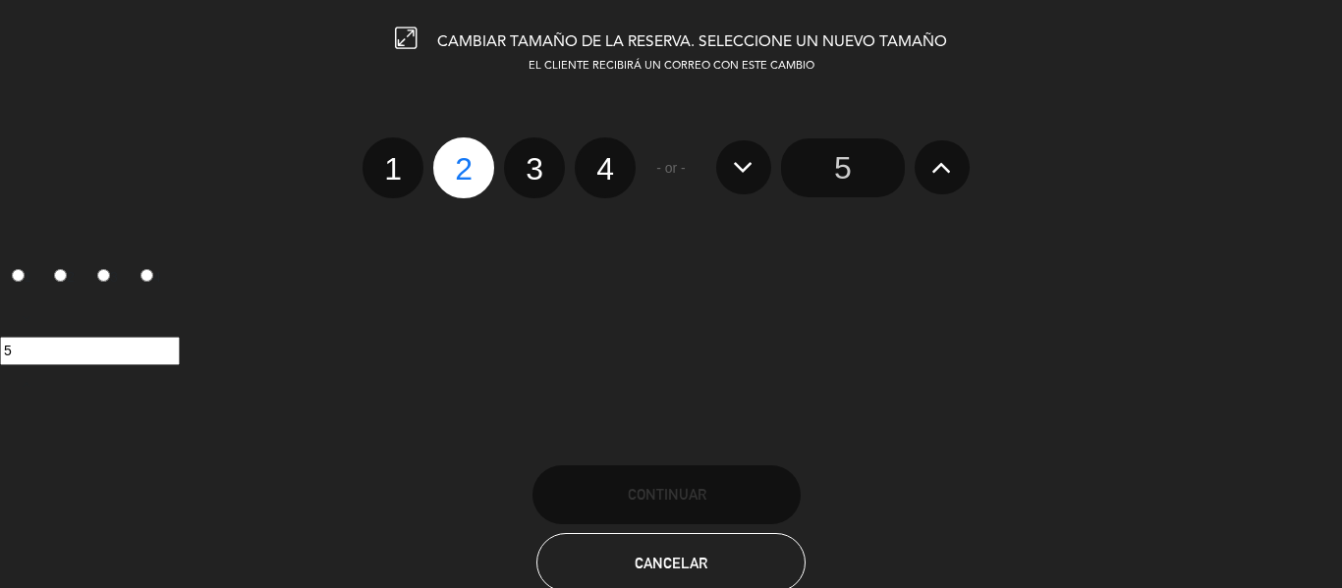
radio input "false"
radio input "true"
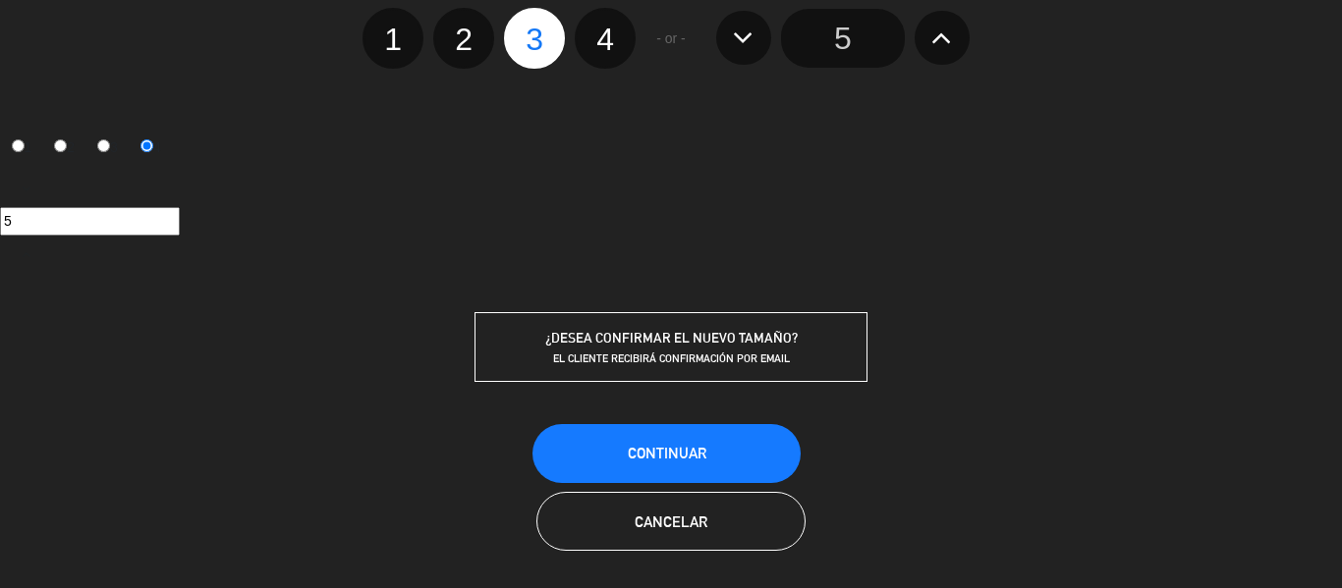
scroll to position [135, 0]
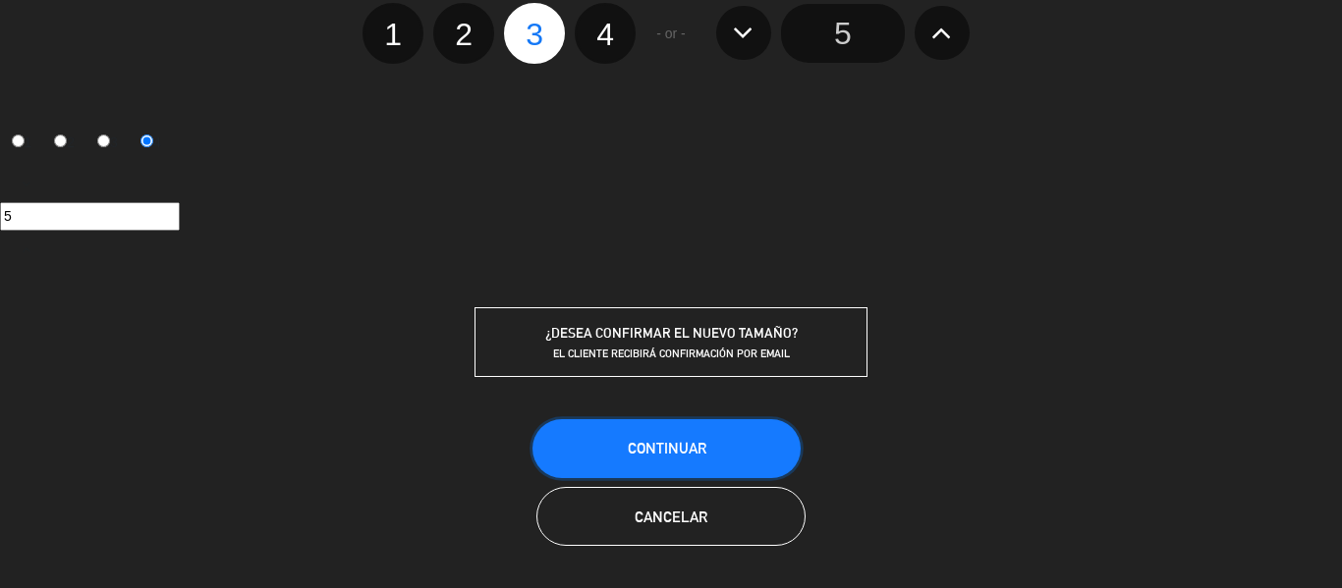
click at [722, 443] on button "Continuar" at bounding box center [666, 448] width 268 height 59
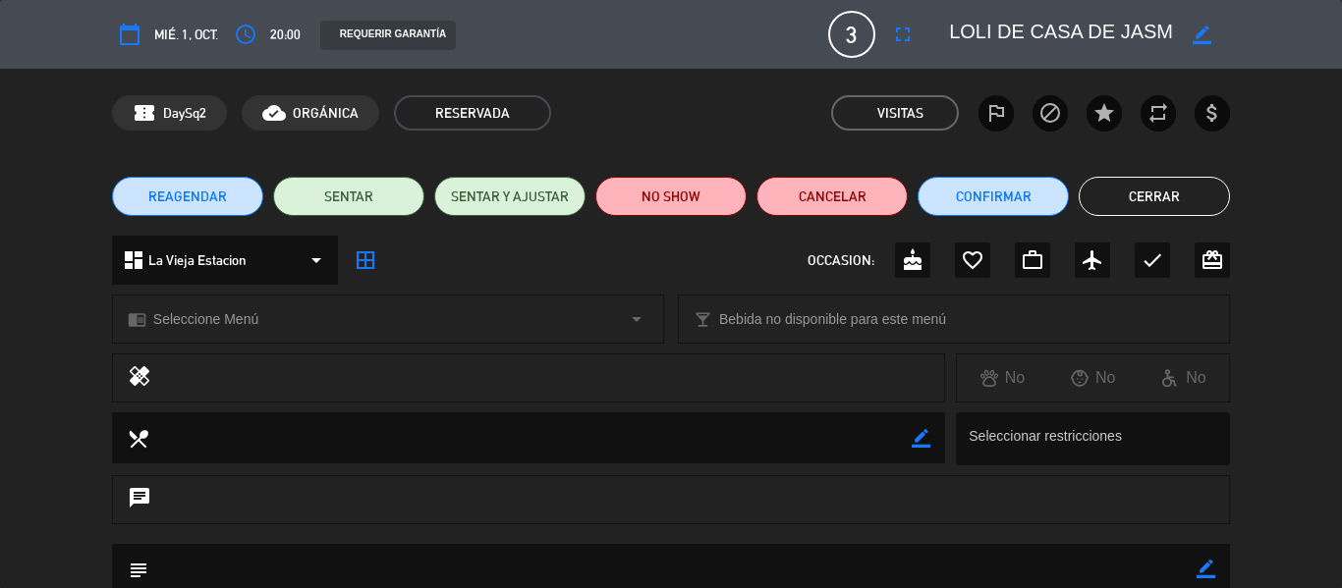
click at [1148, 197] on button "Cerrar" at bounding box center [1154, 196] width 151 height 39
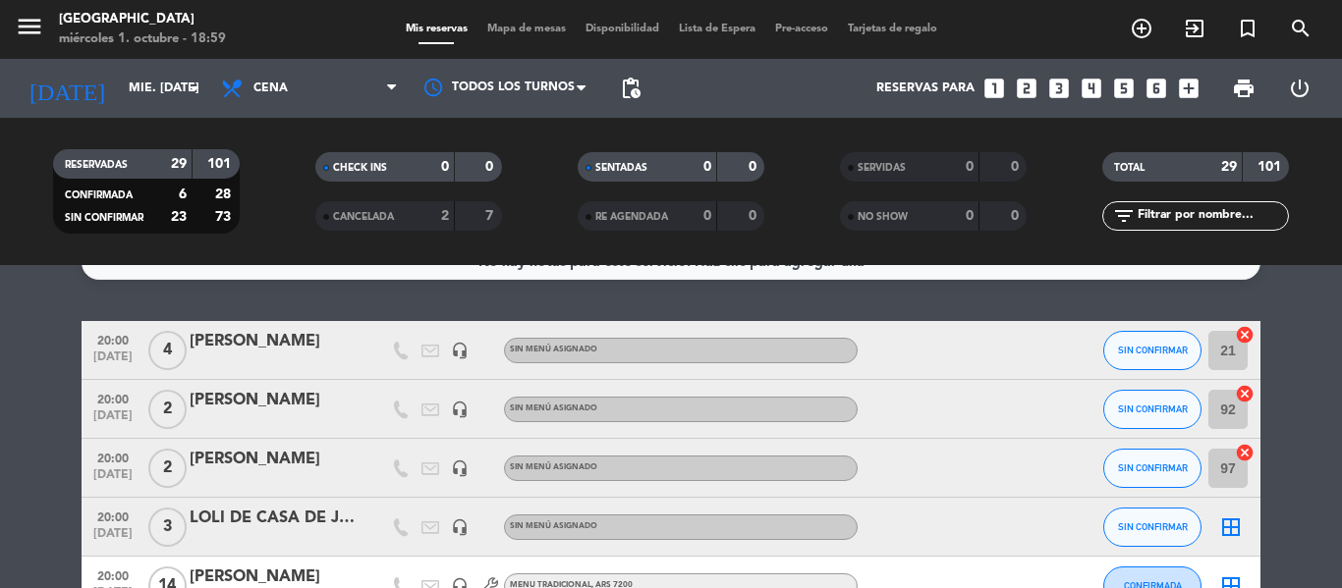
scroll to position [0, 0]
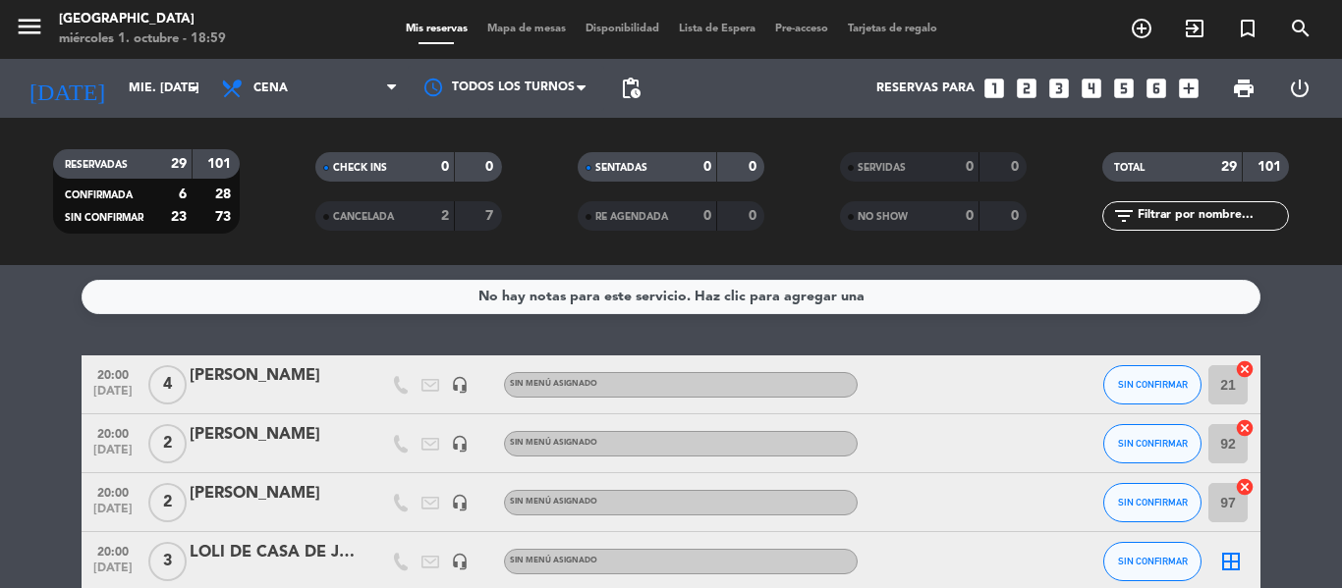
click at [430, 333] on div "No hay notas para este servicio. Haz clic para agregar una 20:00 [DATE] 4 [PERS…" at bounding box center [671, 426] width 1342 height 323
click at [292, 324] on div "No hay notas para este servicio. Haz clic para agregar una 20:00 [DATE] 4 [PERS…" at bounding box center [671, 426] width 1342 height 323
click at [994, 90] on icon "looks_one" at bounding box center [994, 89] width 26 height 26
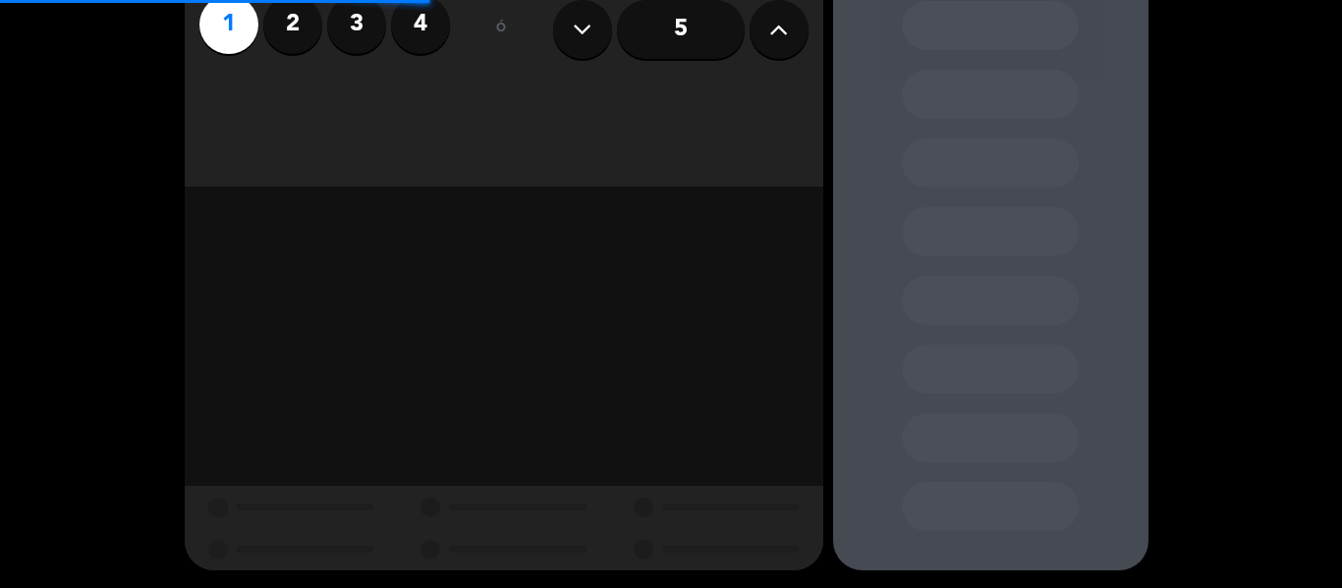
scroll to position [174, 0]
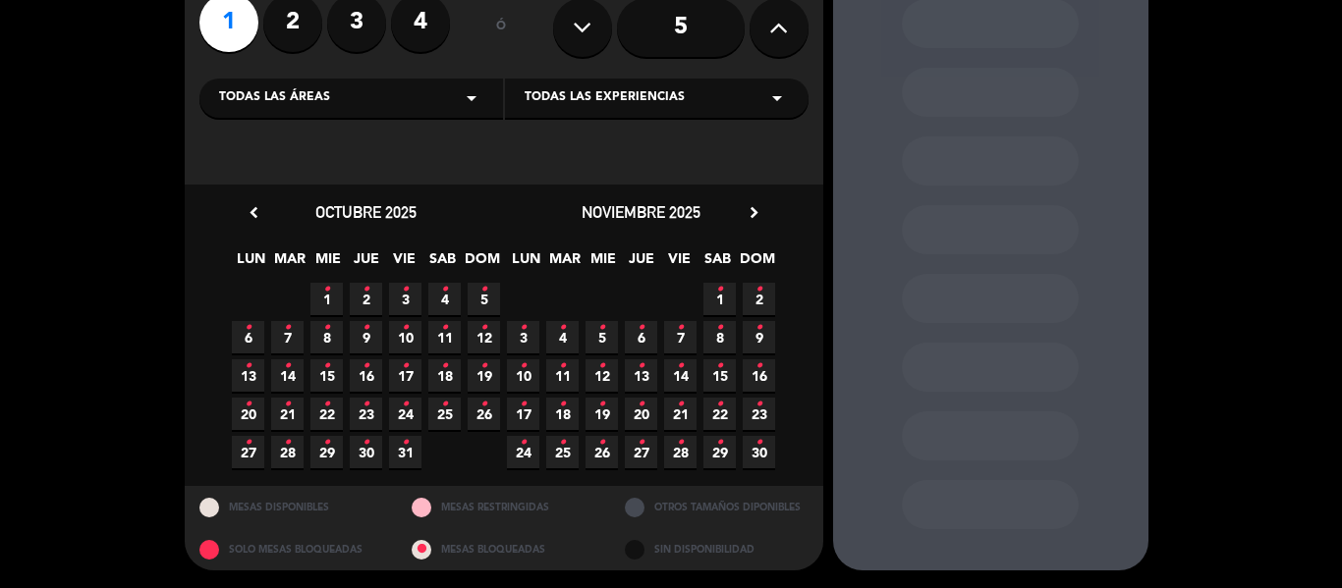
click at [331, 299] on span "1 •" at bounding box center [326, 299] width 32 height 32
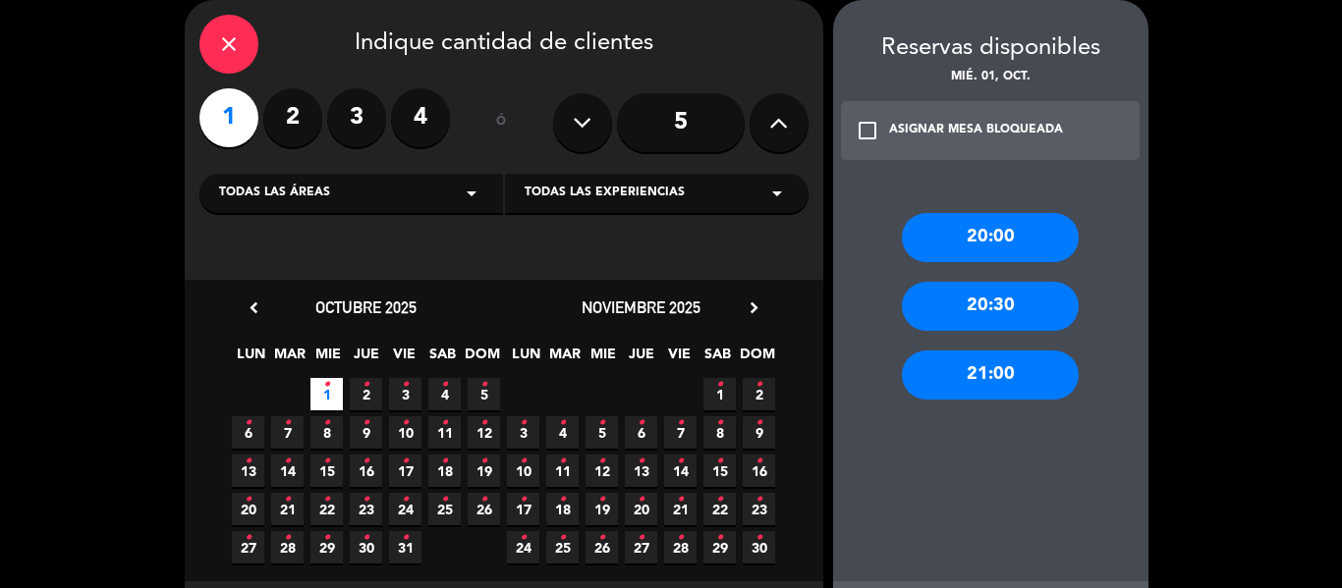
click at [1025, 235] on div "20:00" at bounding box center [990, 237] width 177 height 49
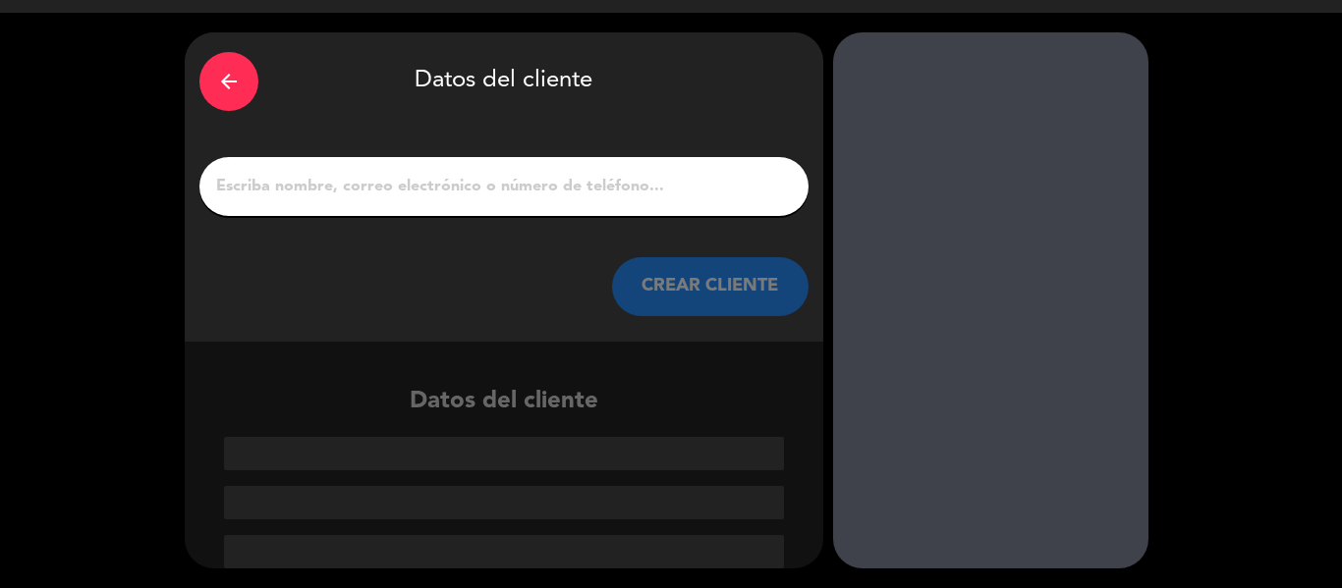
click at [463, 191] on input "1" at bounding box center [504, 187] width 580 height 28
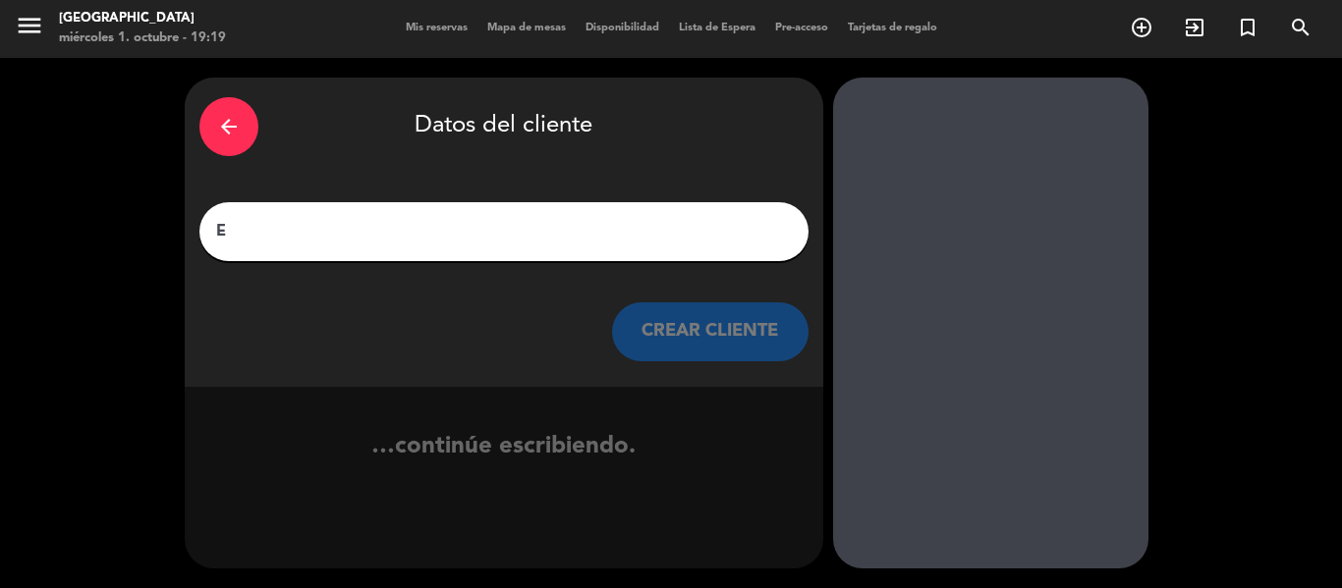
scroll to position [1, 0]
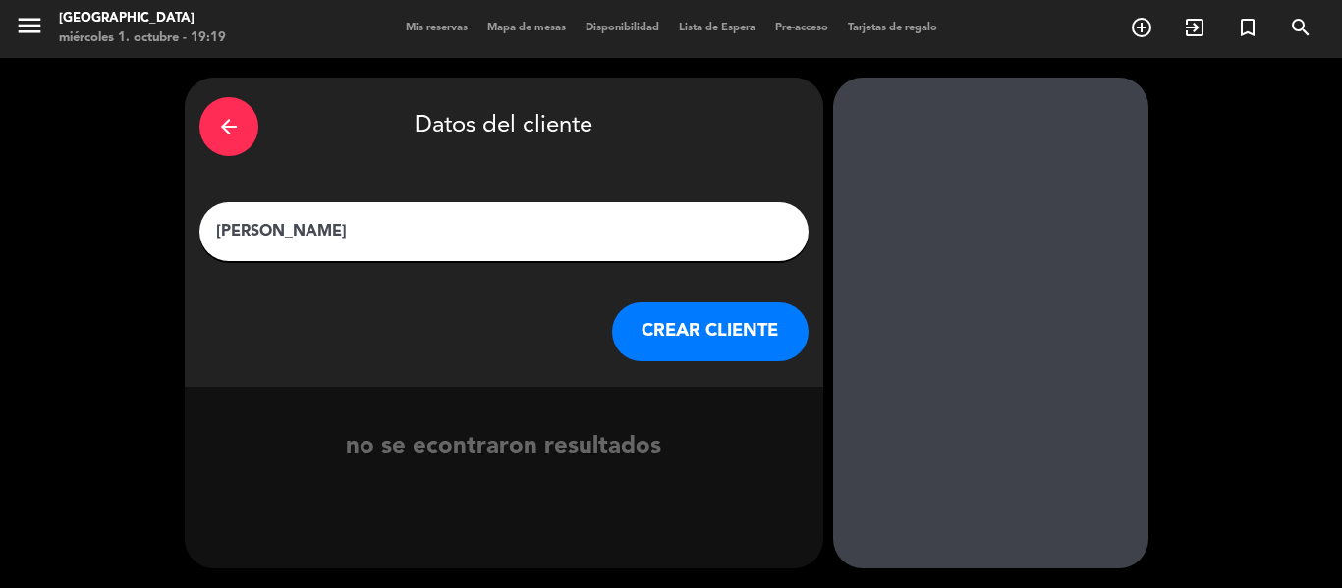
type input "[PERSON_NAME]"
click at [706, 331] on button "CREAR CLIENTE" at bounding box center [710, 332] width 196 height 59
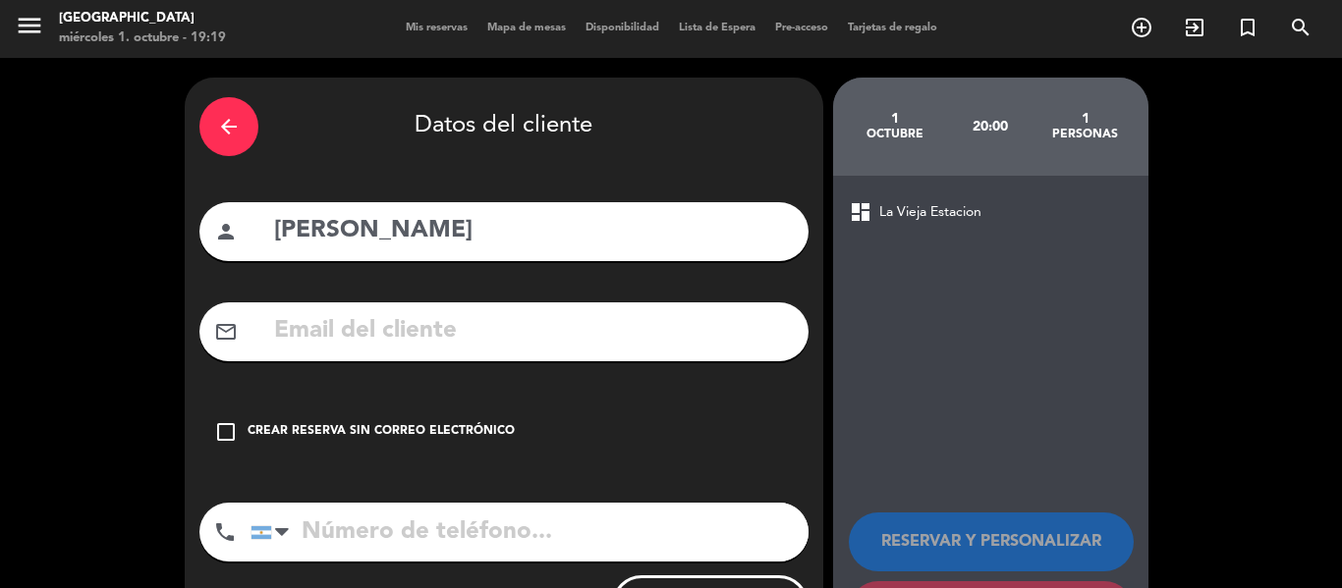
click at [361, 425] on div "Crear reserva sin correo electrónico" at bounding box center [381, 432] width 267 height 20
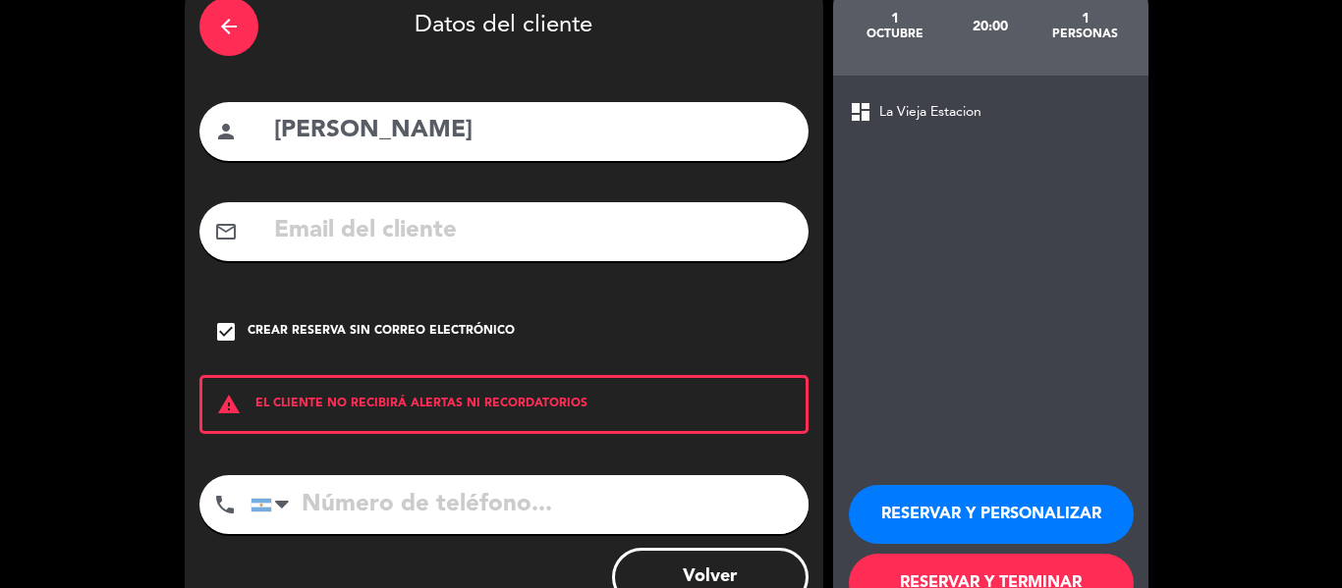
scroll to position [169, 0]
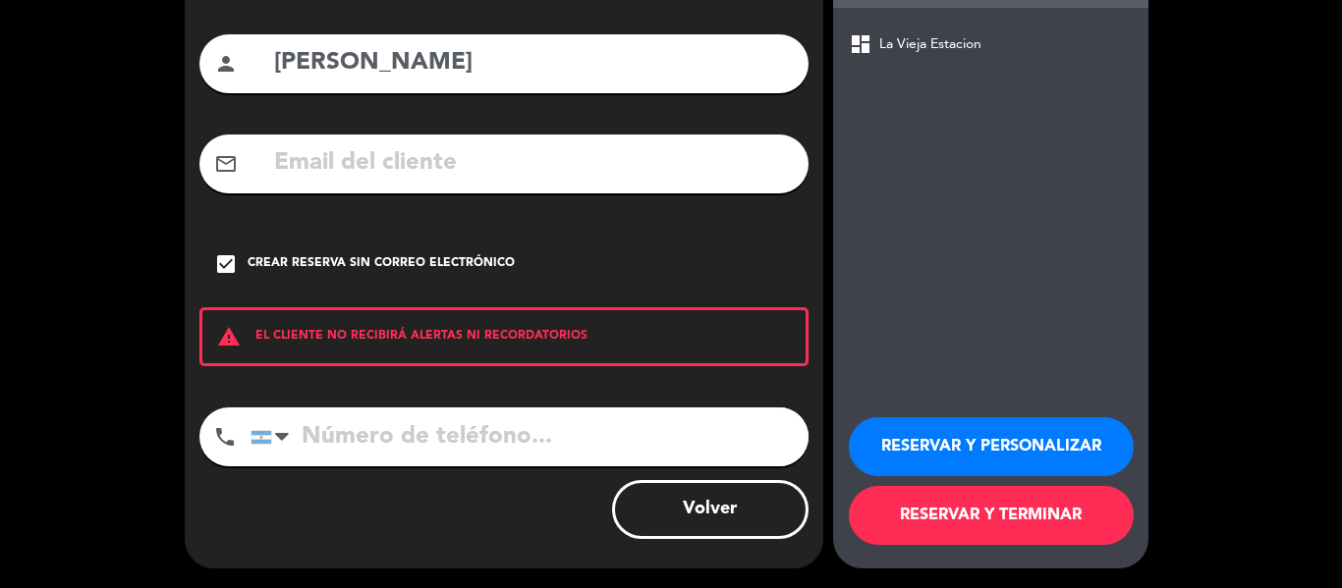
click at [1005, 527] on button "RESERVAR Y TERMINAR" at bounding box center [991, 515] width 285 height 59
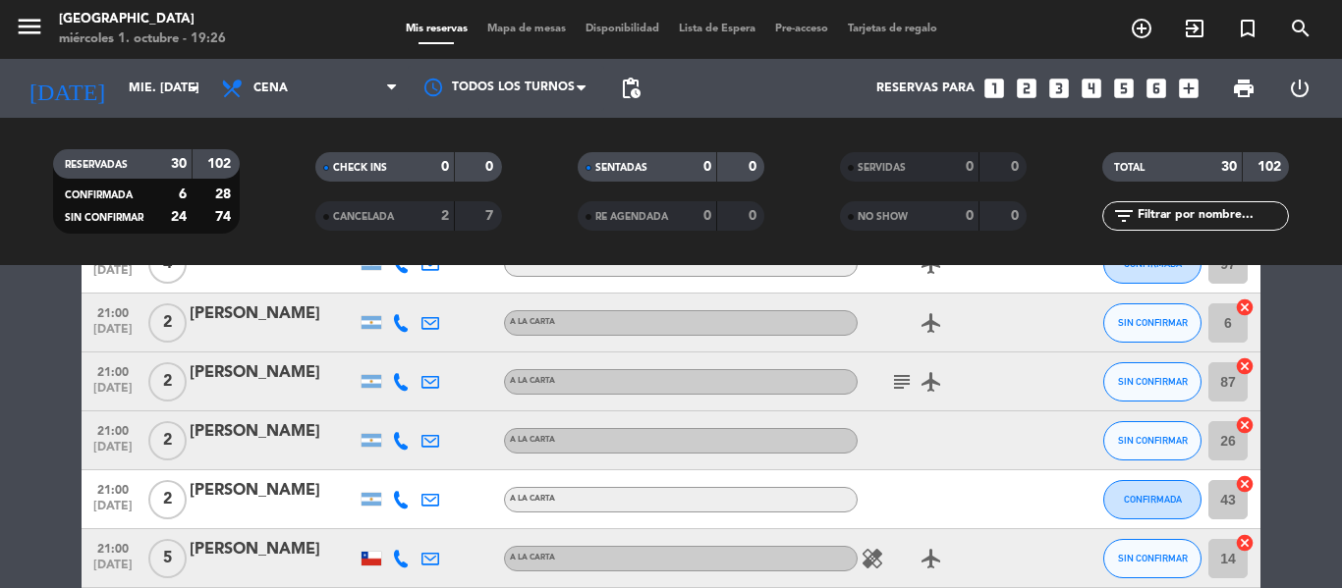
scroll to position [1197, 0]
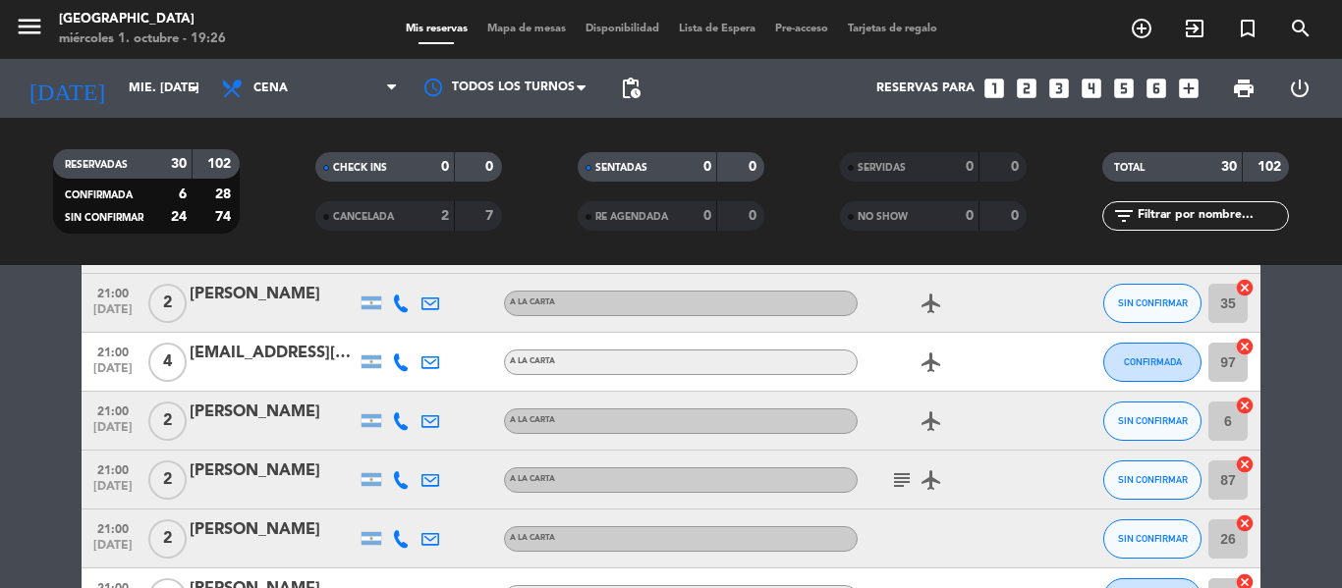
click at [899, 481] on icon "subject" at bounding box center [902, 481] width 24 height 24
click at [899, 485] on icon "subject" at bounding box center [902, 481] width 24 height 24
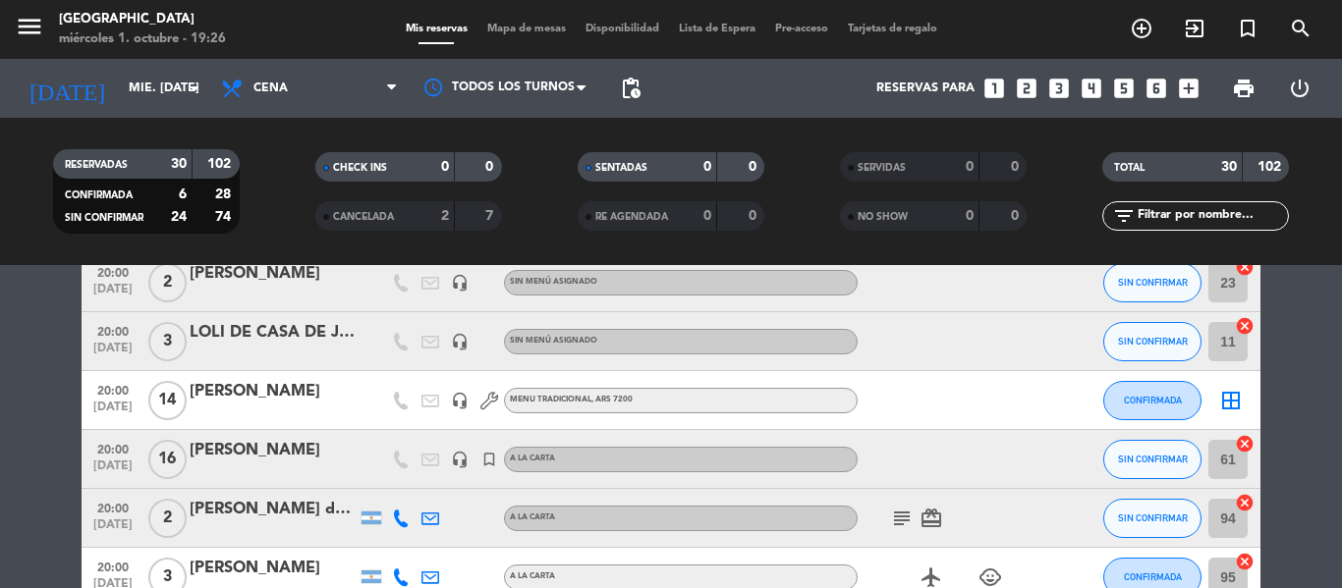
scroll to position [313, 0]
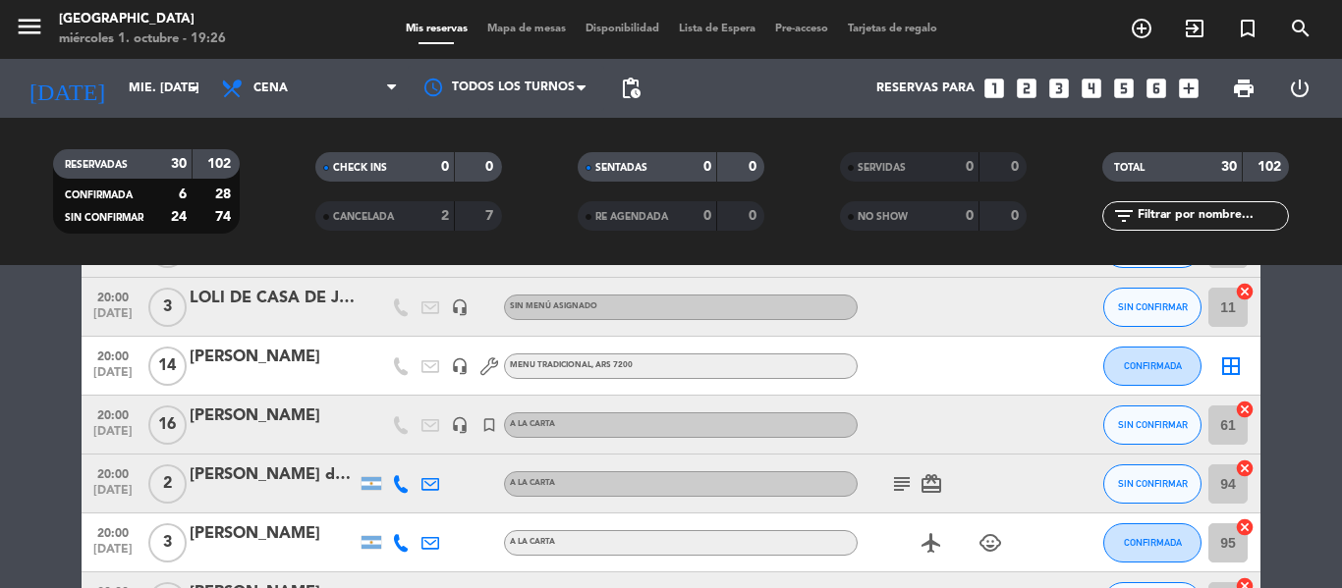
click at [895, 491] on icon "subject" at bounding box center [902, 484] width 24 height 24
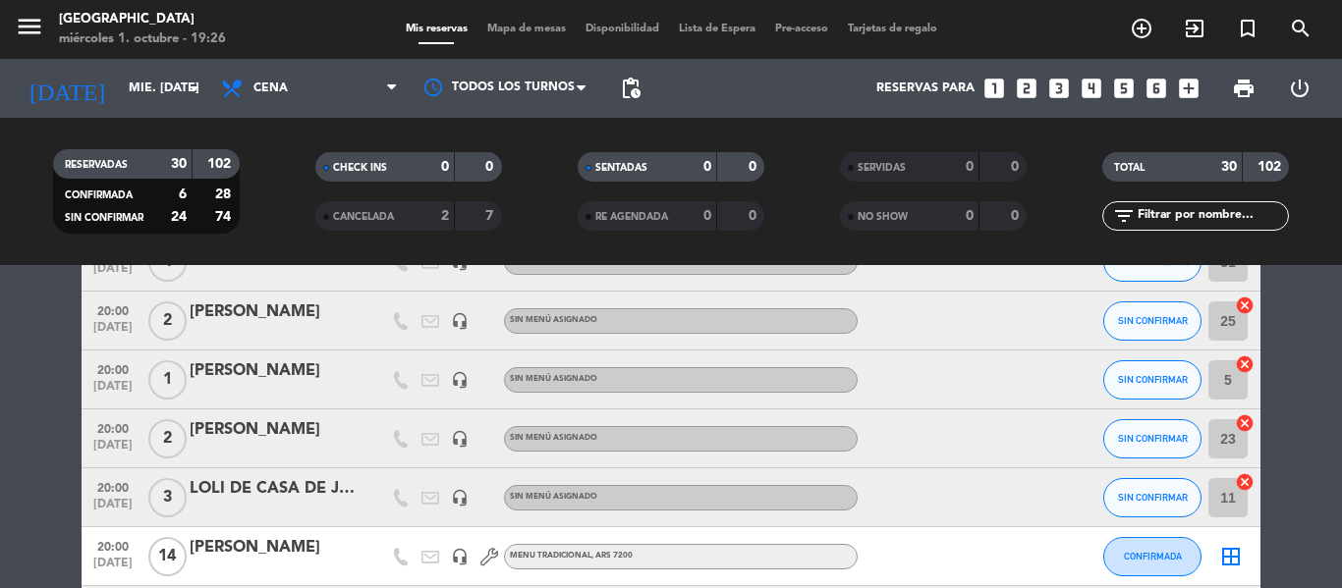
scroll to position [0, 0]
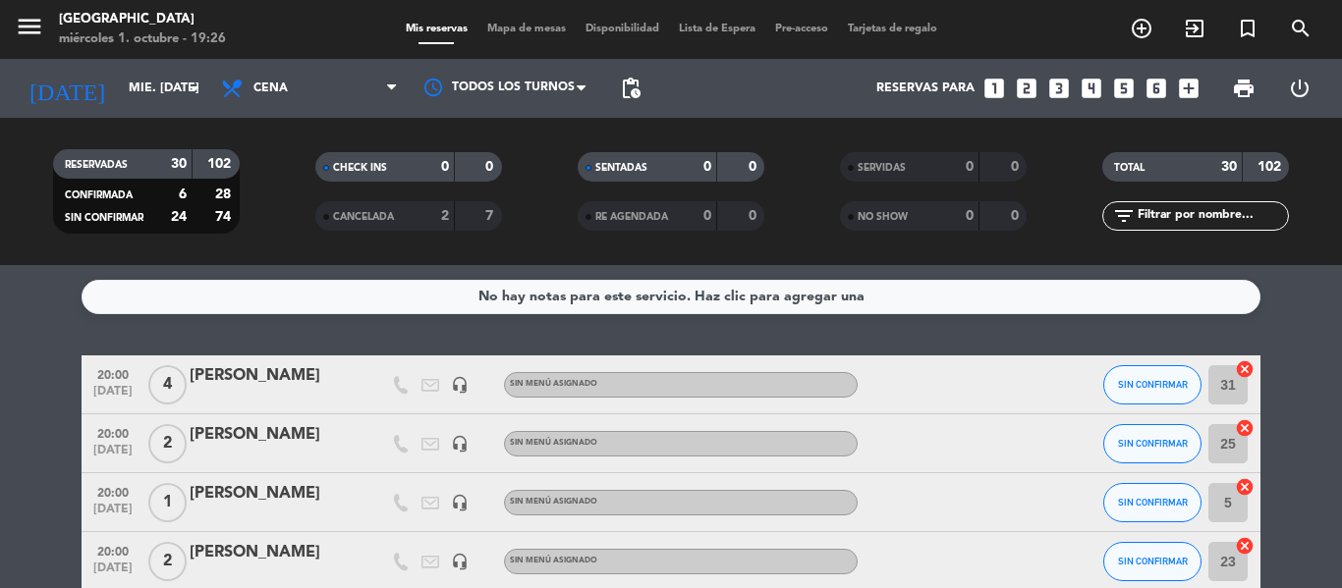
click at [742, 326] on div "No hay notas para este servicio. Haz clic para agregar una 20:00 [DATE] 4 [PERS…" at bounding box center [671, 426] width 1342 height 323
click at [1154, 89] on icon "looks_6" at bounding box center [1156, 89] width 26 height 26
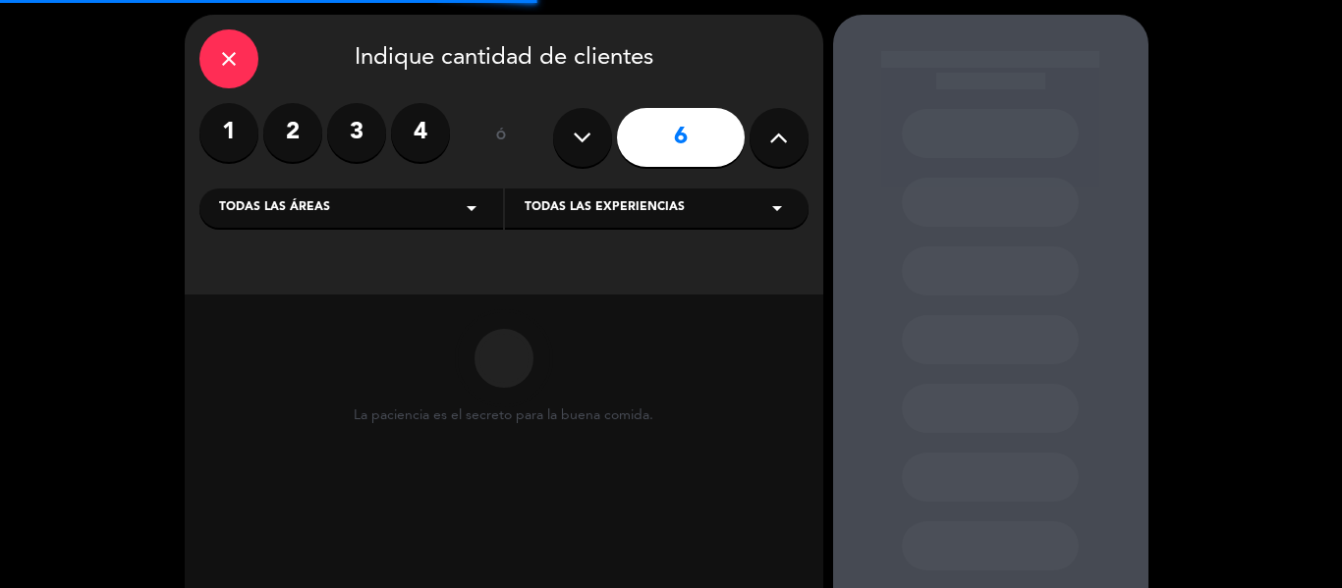
scroll to position [98, 0]
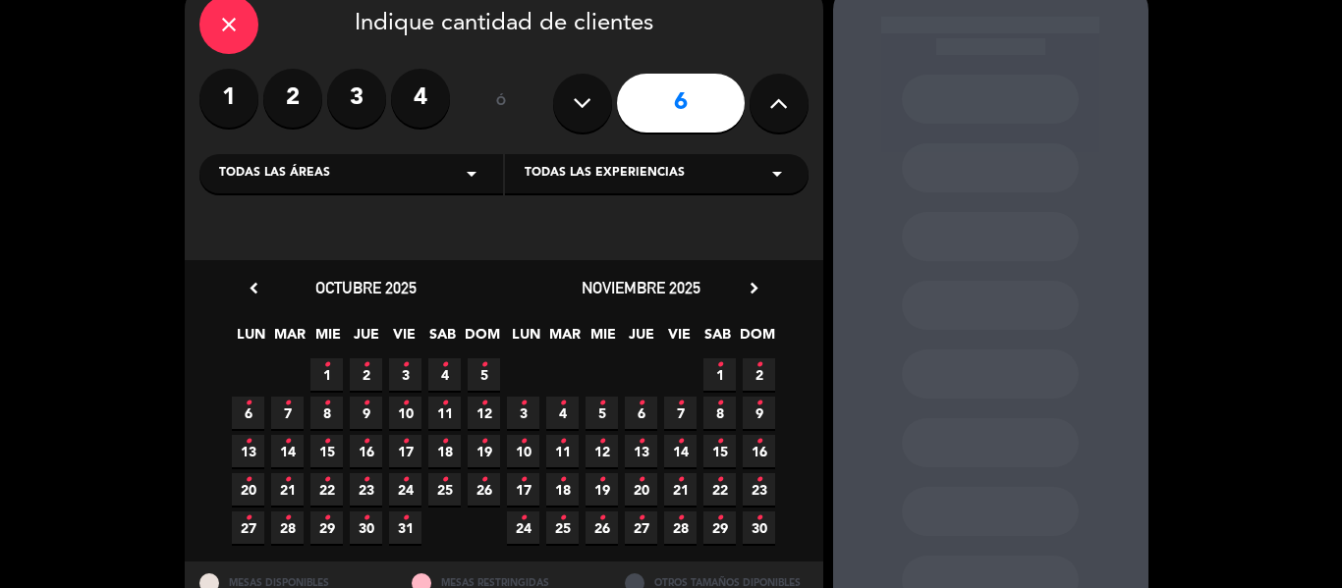
click at [335, 377] on span "1 •" at bounding box center [326, 375] width 32 height 32
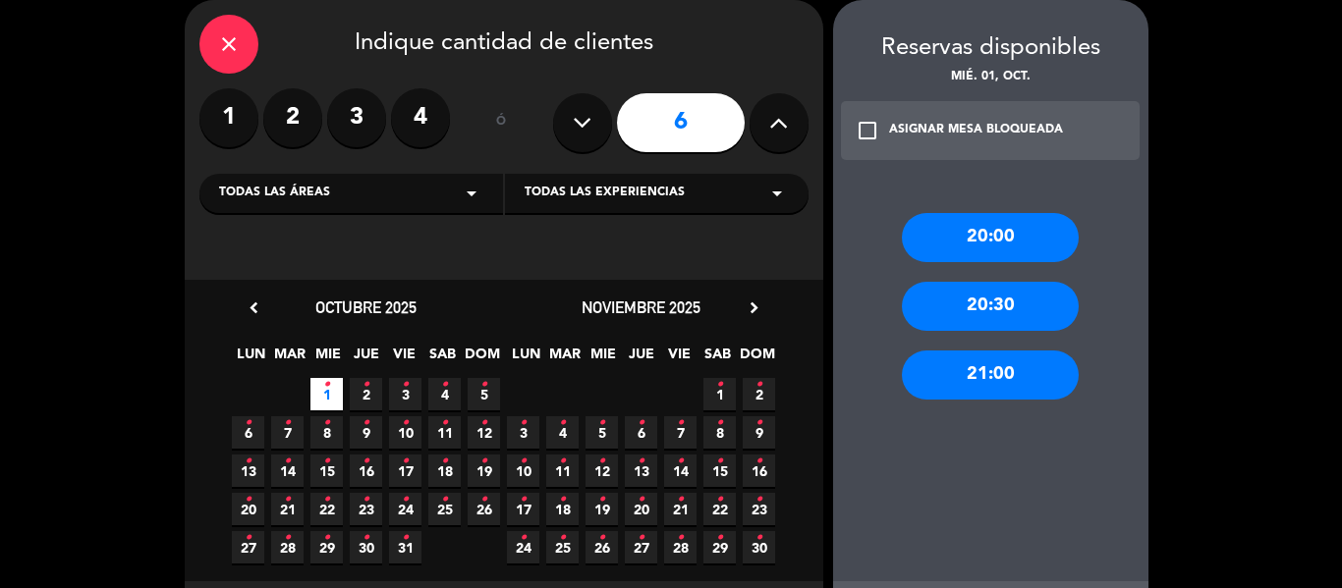
click at [983, 256] on div "20:00" at bounding box center [990, 237] width 177 height 49
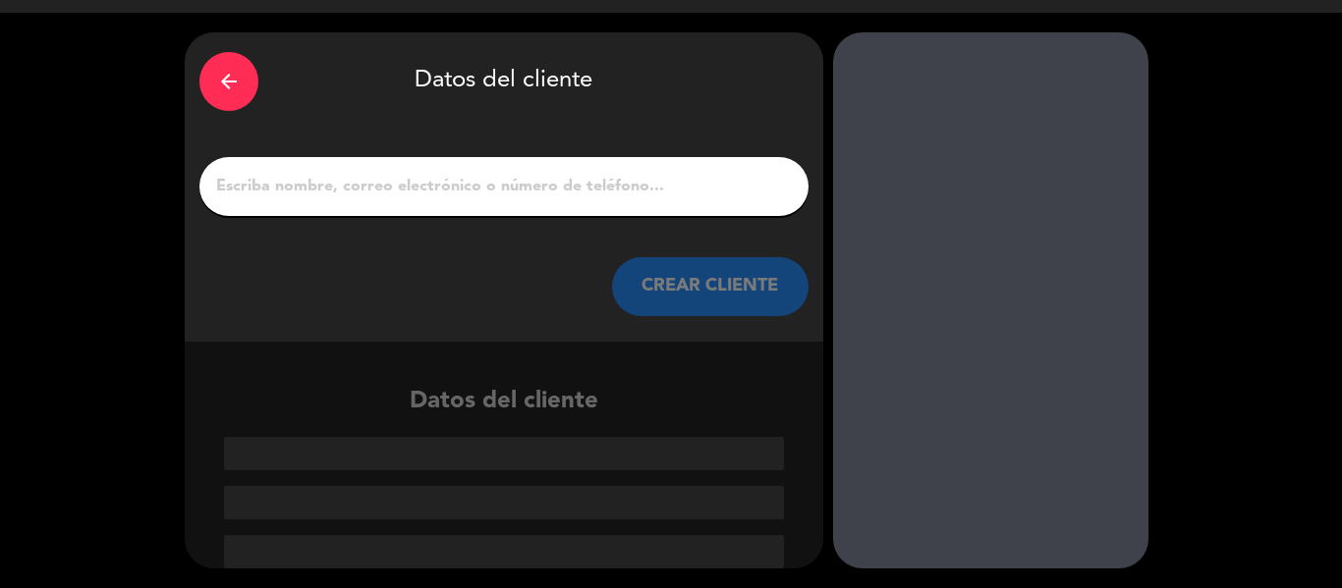
scroll to position [46, 0]
click at [386, 181] on input "1" at bounding box center [504, 187] width 580 height 28
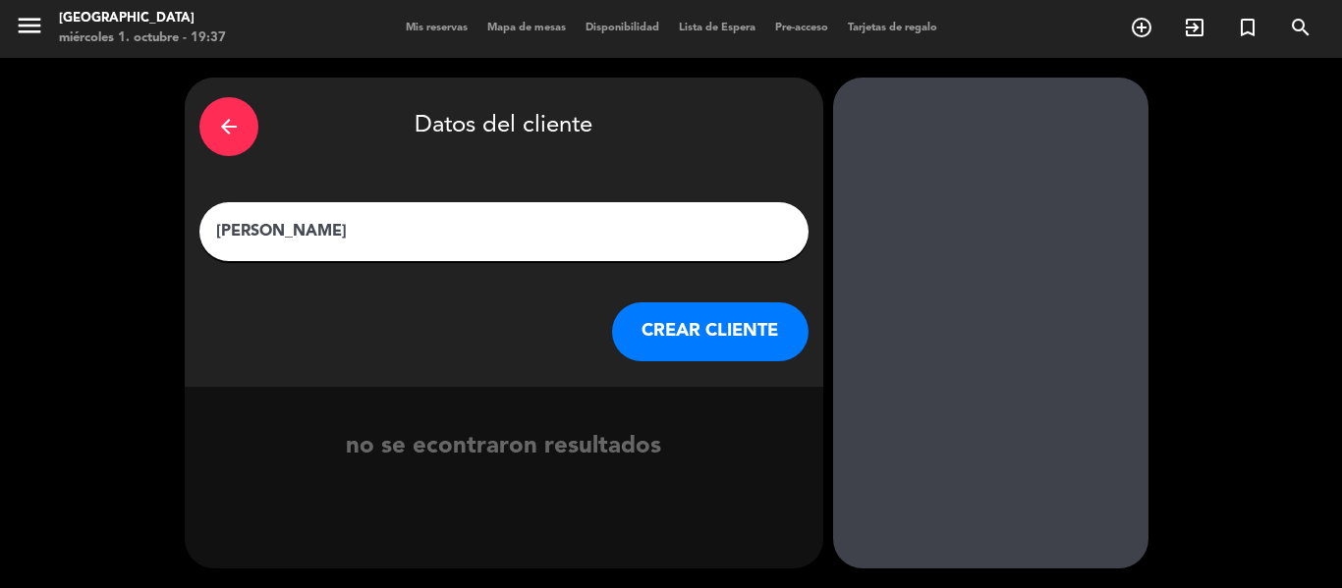
type input "[PERSON_NAME]"
click at [692, 342] on button "CREAR CLIENTE" at bounding box center [710, 332] width 196 height 59
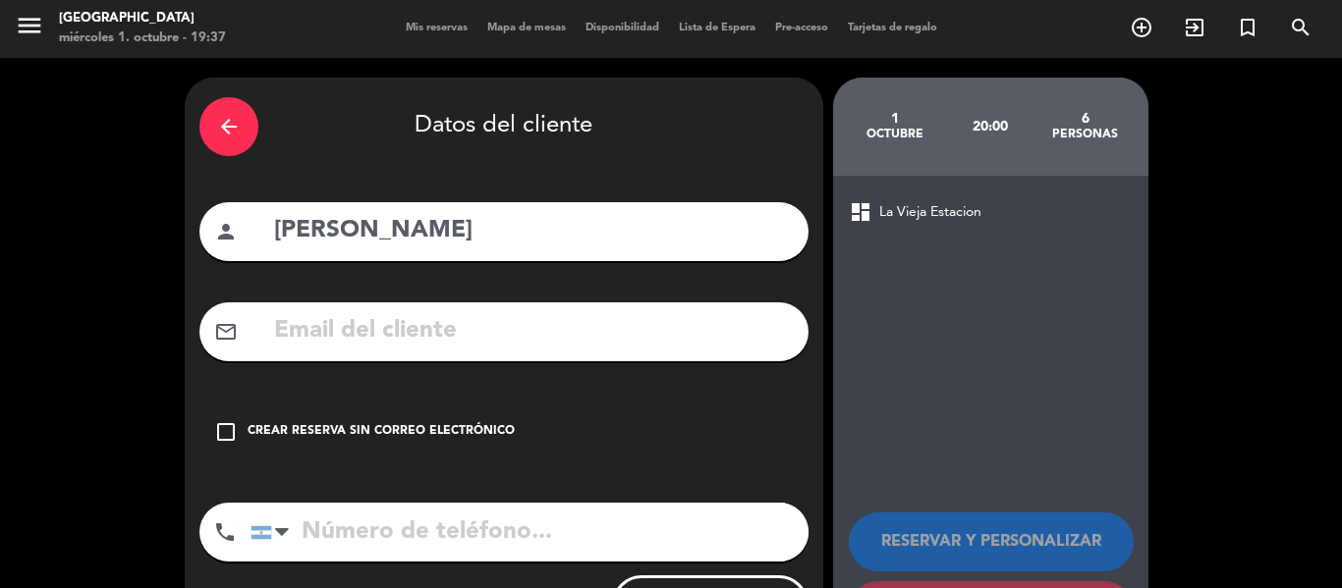
click at [329, 433] on div "Crear reserva sin correo electrónico" at bounding box center [381, 432] width 267 height 20
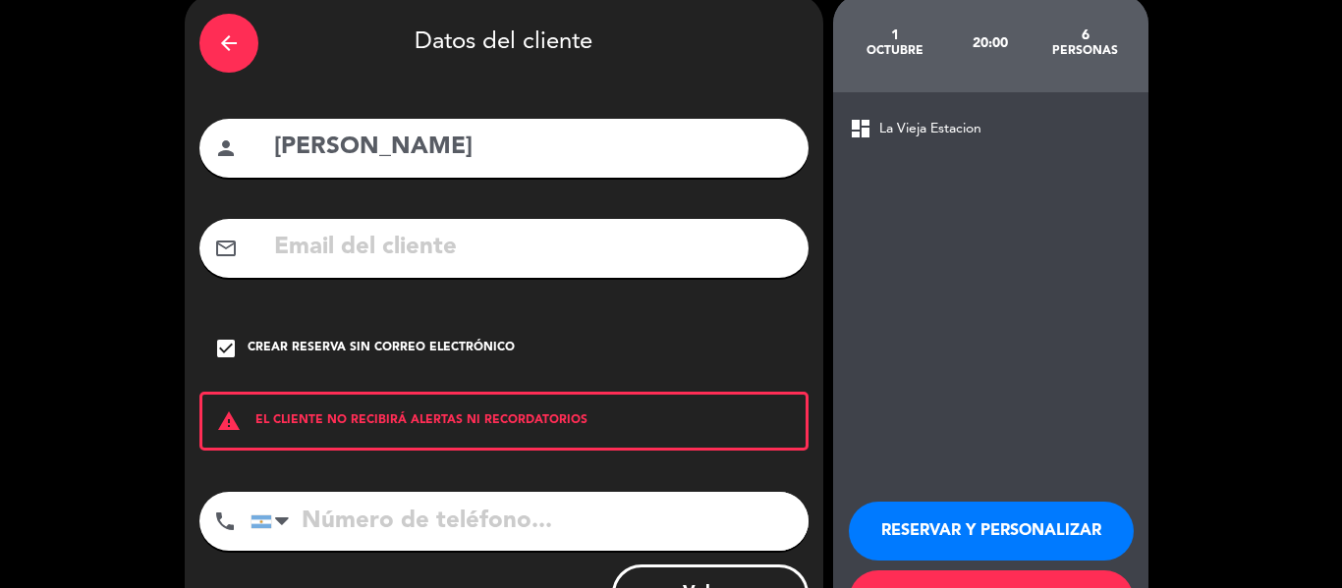
scroll to position [169, 0]
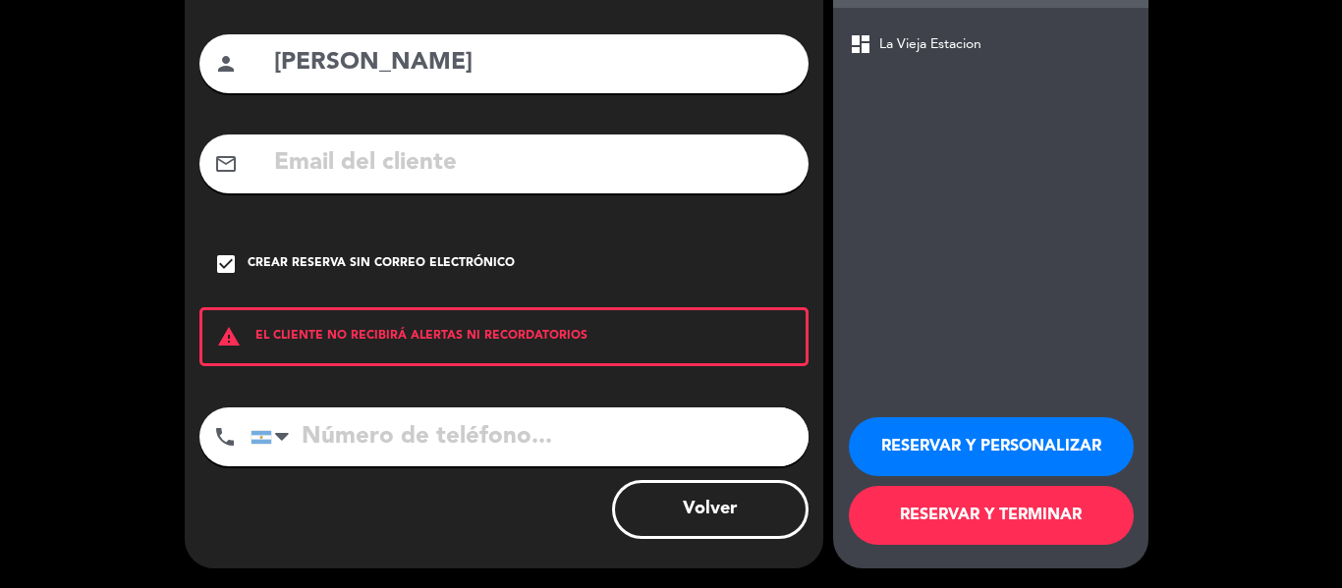
click at [936, 516] on button "RESERVAR Y TERMINAR" at bounding box center [991, 515] width 285 height 59
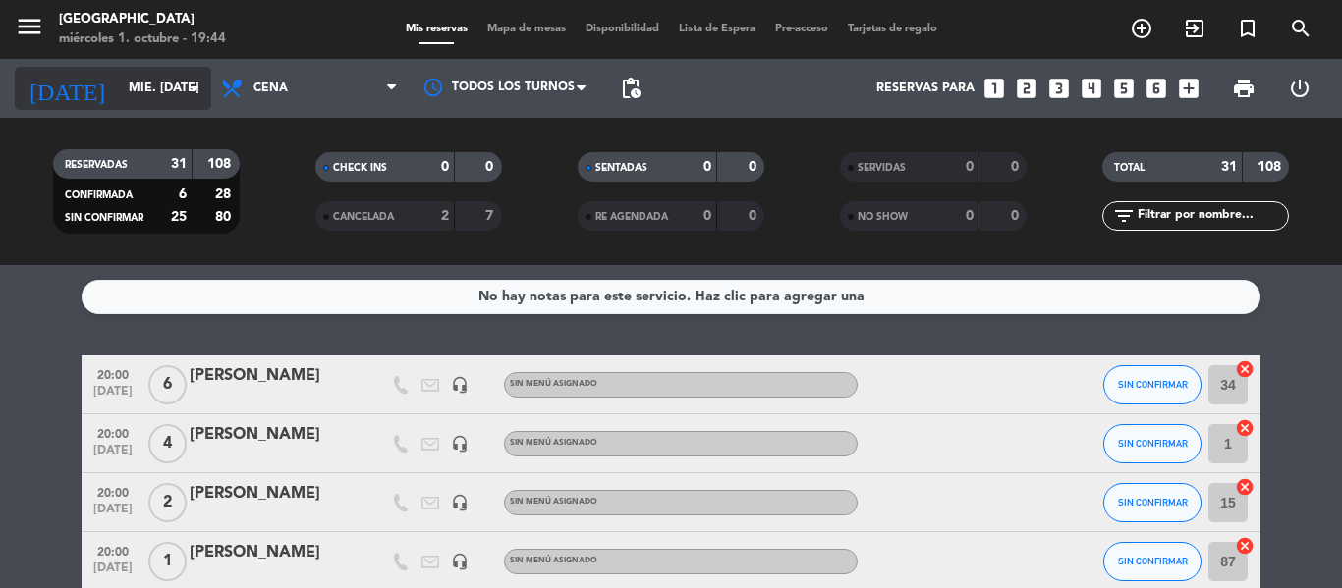
click at [148, 67] on div "[DATE] mié. [DATE] arrow_drop_down" at bounding box center [113, 88] width 196 height 43
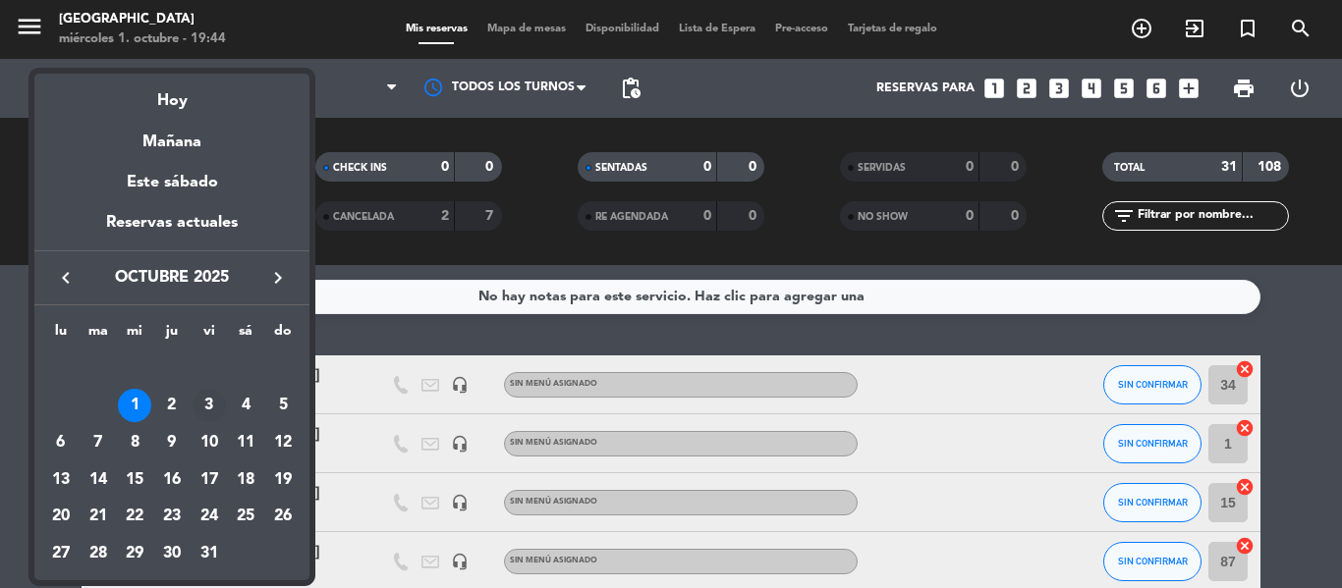
click at [191, 397] on td "3" at bounding box center [209, 406] width 37 height 37
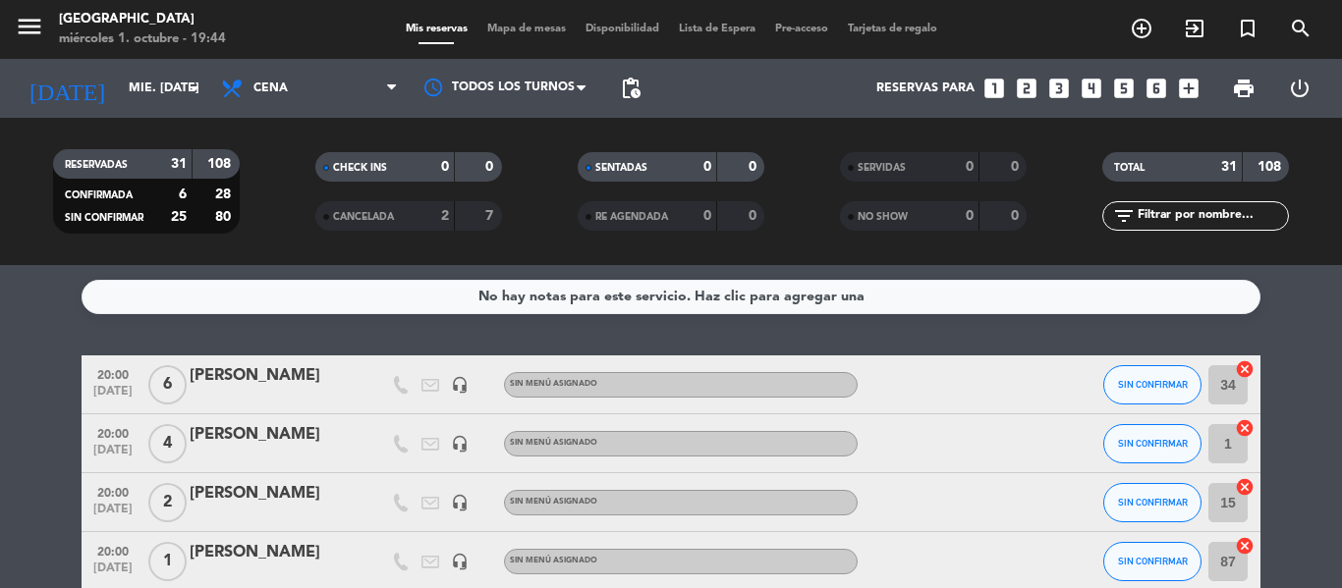
type input "vie. [DATE]"
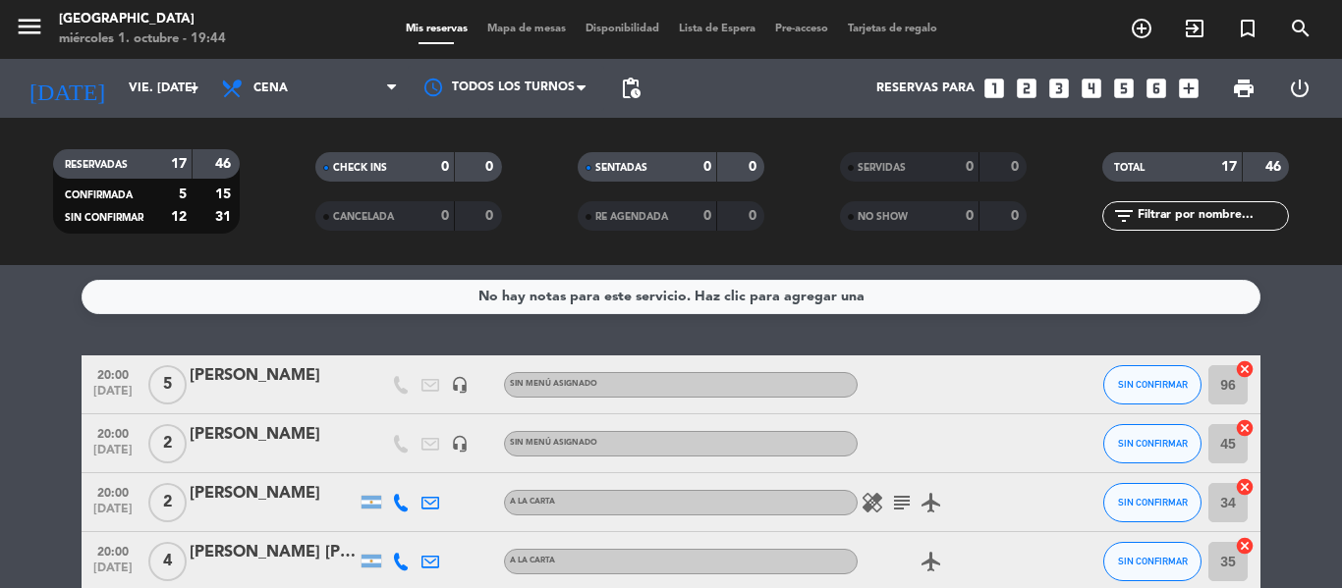
click at [1096, 91] on icon "looks_4" at bounding box center [1092, 89] width 26 height 26
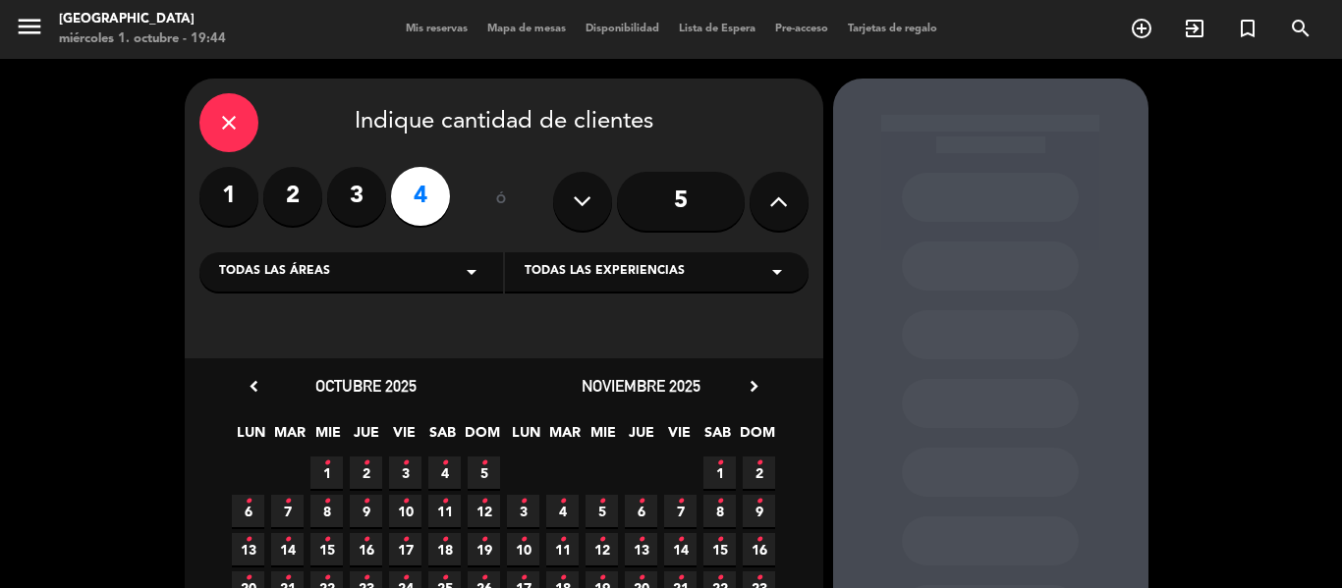
click at [403, 469] on icon "•" at bounding box center [405, 463] width 7 height 31
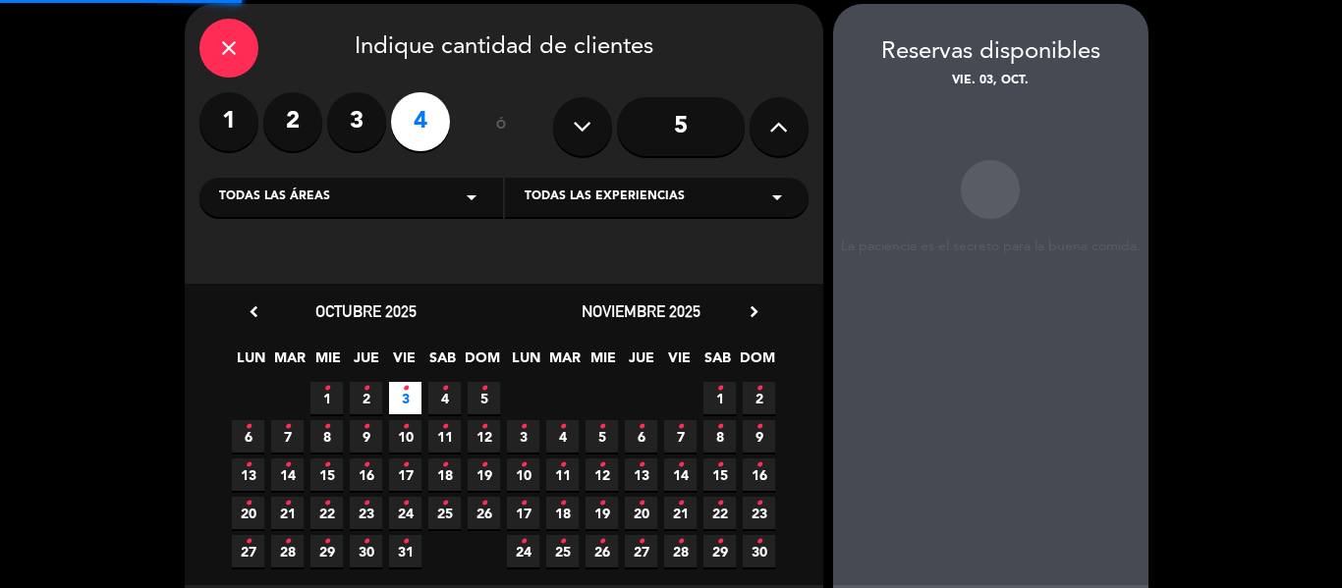
scroll to position [79, 0]
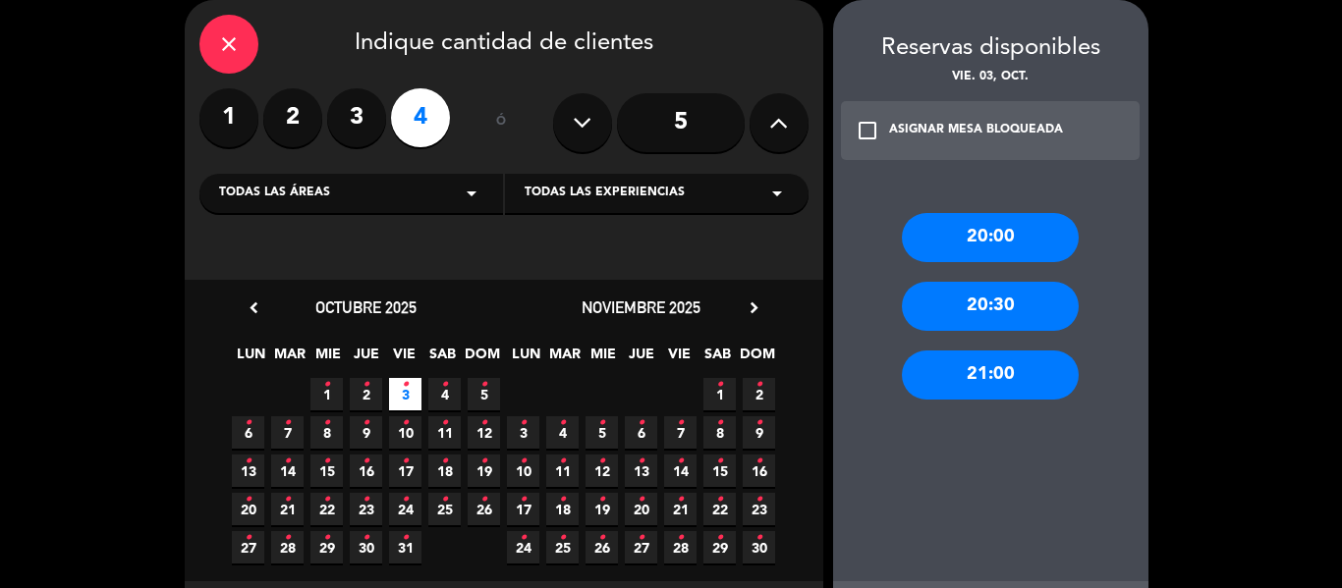
click at [1003, 230] on div "20:00" at bounding box center [990, 237] width 177 height 49
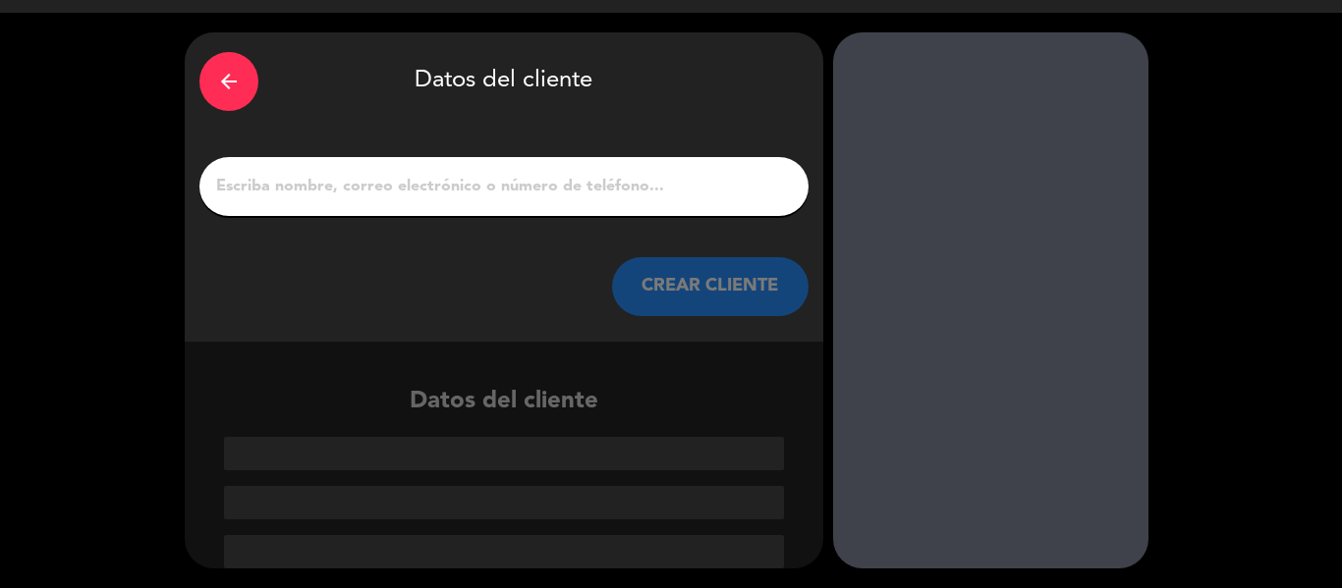
scroll to position [46, 0]
click at [454, 199] on input "1" at bounding box center [504, 187] width 580 height 28
click at [210, 96] on div "arrow_back" at bounding box center [228, 81] width 59 height 59
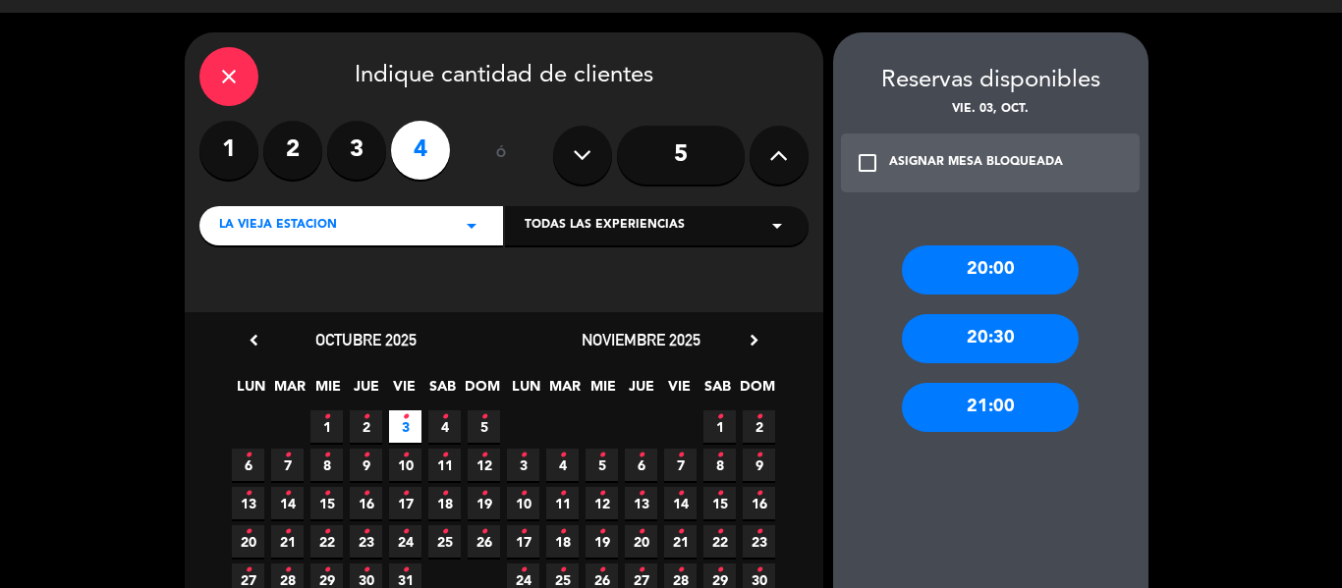
click at [231, 84] on icon "close" at bounding box center [229, 77] width 24 height 24
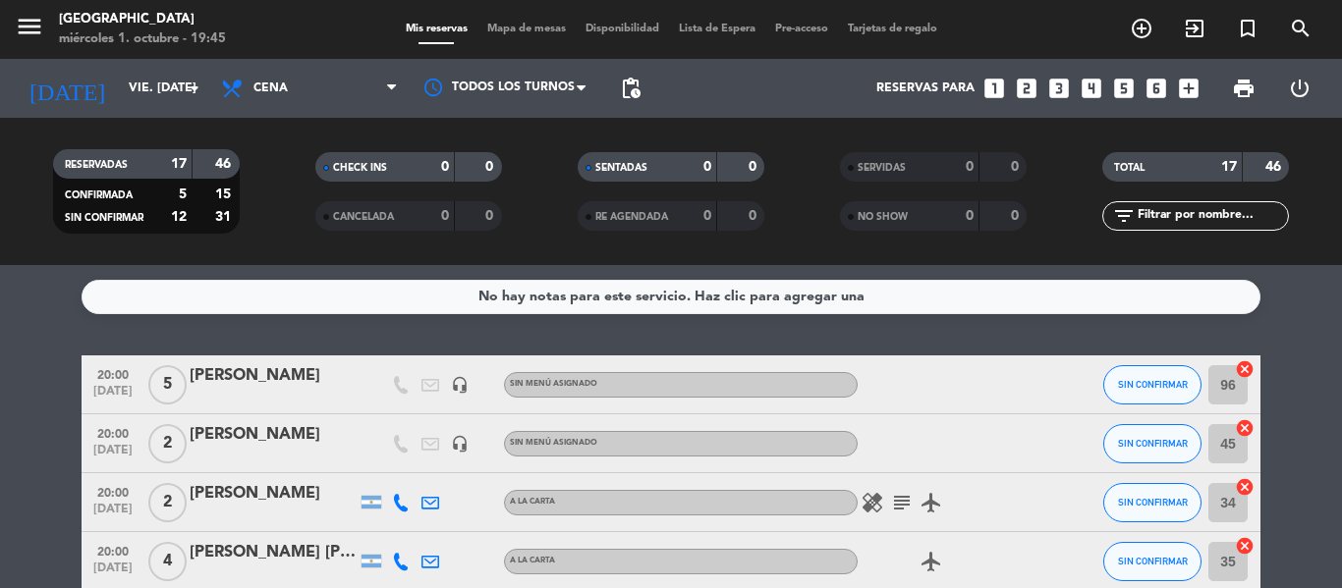
click at [704, 347] on div "No hay notas para este servicio. Haz clic para agregar una 20:00 [DATE] 5 [PERS…" at bounding box center [671, 426] width 1342 height 323
click at [255, 334] on div "No hay notas para este servicio. Haz clic para agregar una 20:00 [DATE] 5 [PERS…" at bounding box center [671, 426] width 1342 height 323
click at [119, 80] on input "vie. [DATE]" at bounding box center [202, 88] width 166 height 33
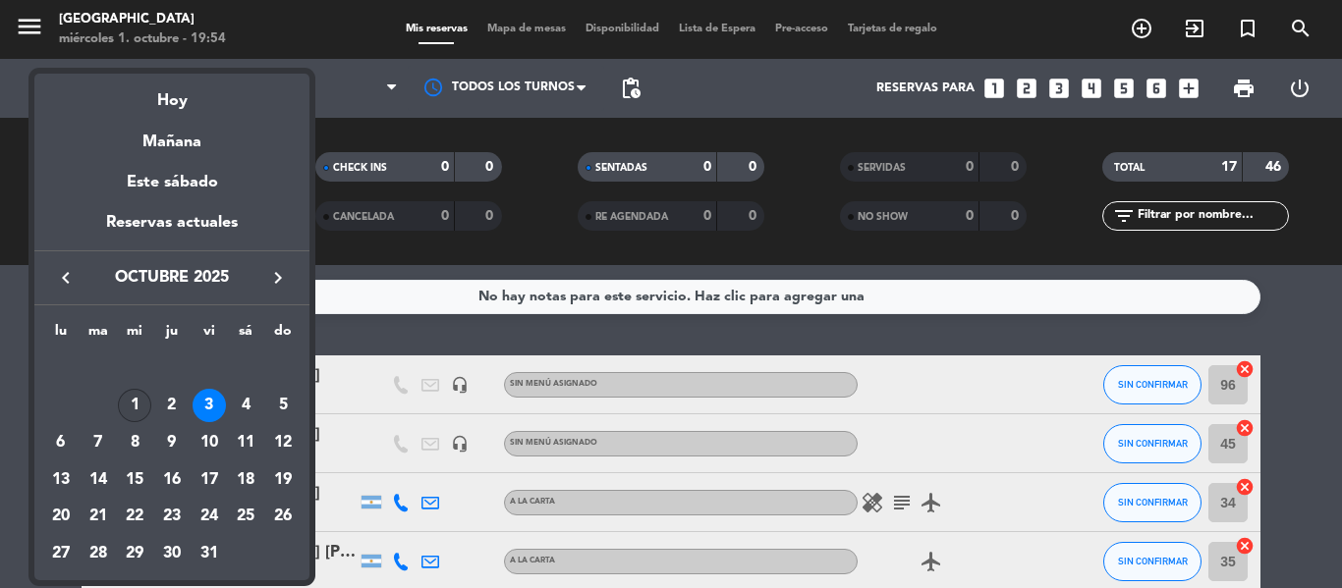
click at [131, 408] on div "1" at bounding box center [134, 405] width 33 height 33
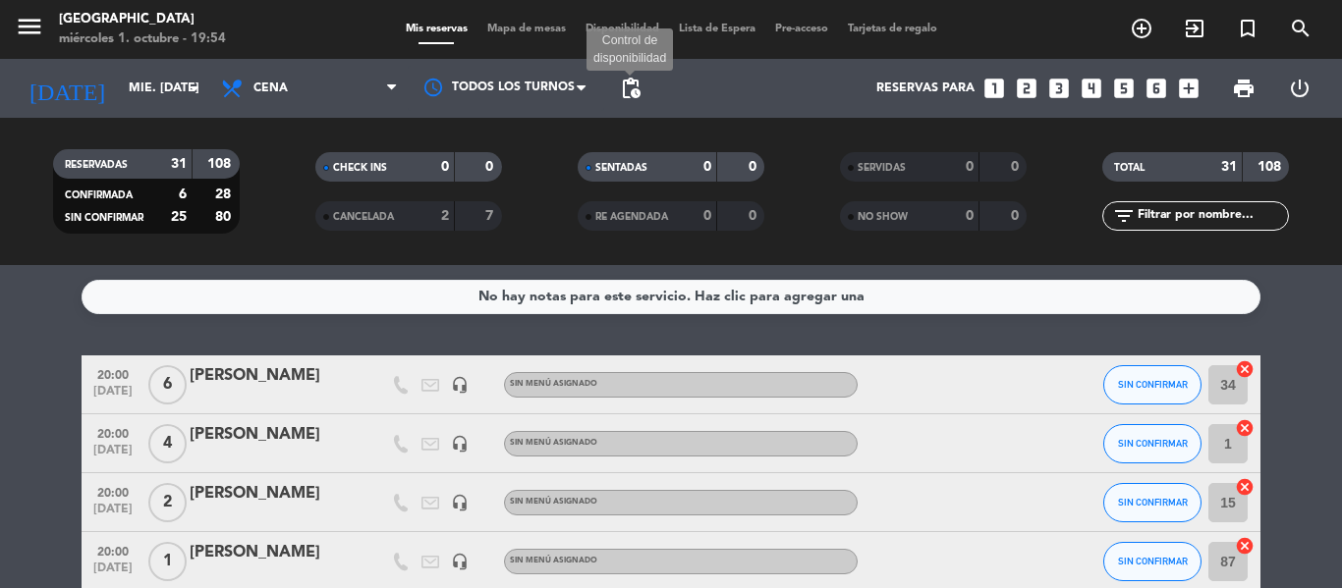
click at [630, 93] on span "pending_actions" at bounding box center [631, 89] width 24 height 24
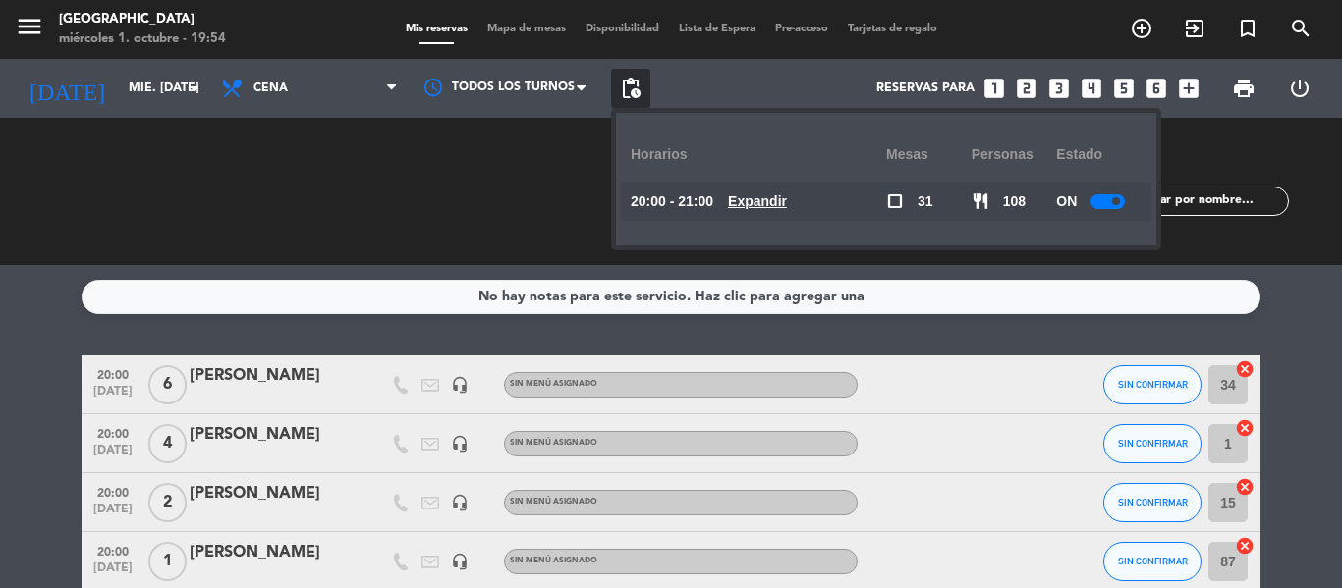
click at [1094, 203] on div at bounding box center [1107, 201] width 34 height 15
click at [724, 83] on div "Reservas para looks_one looks_two looks_3 looks_4 looks_5 looks_6 add_box" at bounding box center [929, 88] width 558 height 59
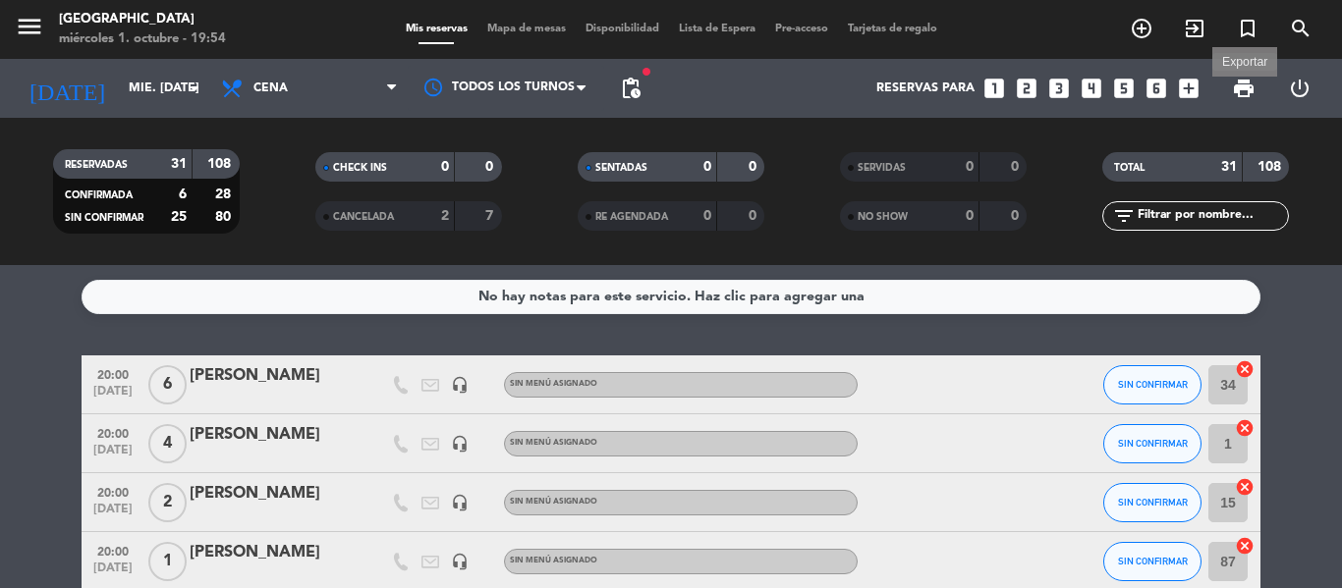
click at [1254, 84] on span "print" at bounding box center [1244, 89] width 24 height 24
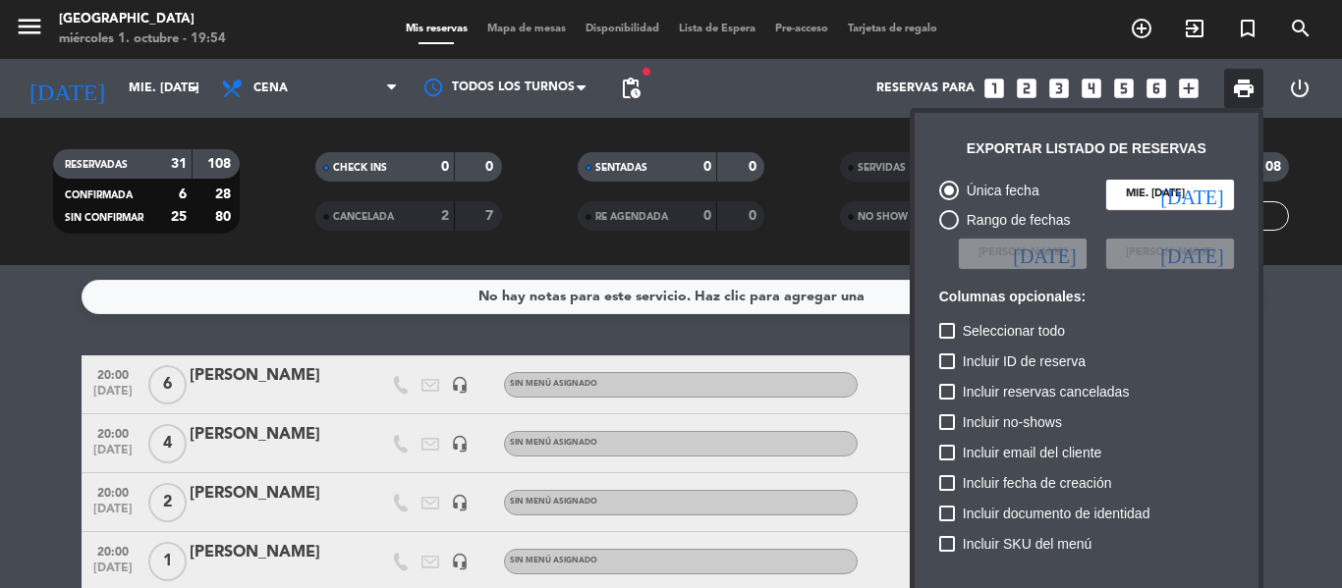
scroll to position [120, 0]
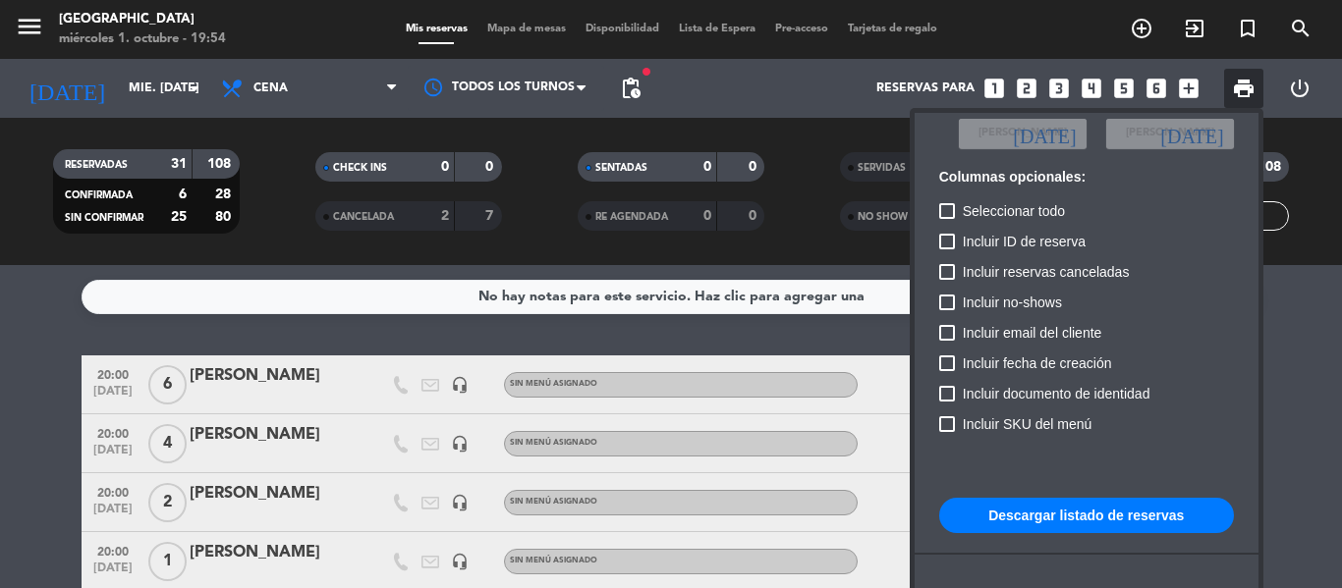
click at [1112, 515] on button "Descargar listado de reservas" at bounding box center [1086, 515] width 295 height 35
click at [144, 78] on div at bounding box center [671, 294] width 1342 height 588
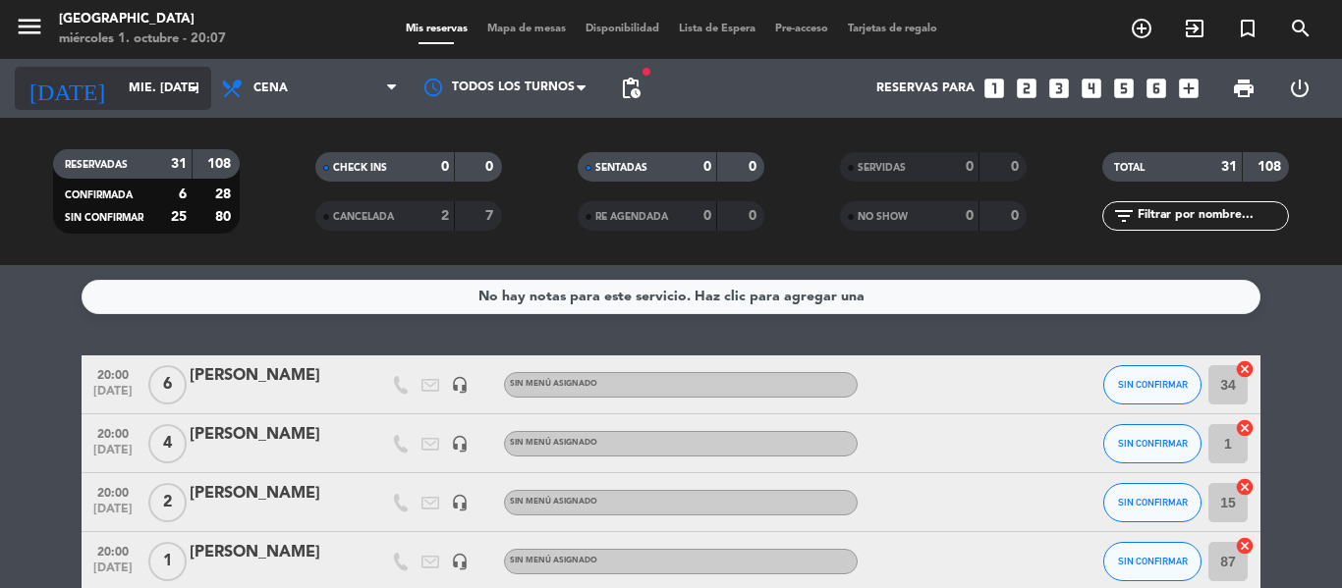
click at [139, 87] on input "mié. [DATE]" at bounding box center [202, 88] width 166 height 33
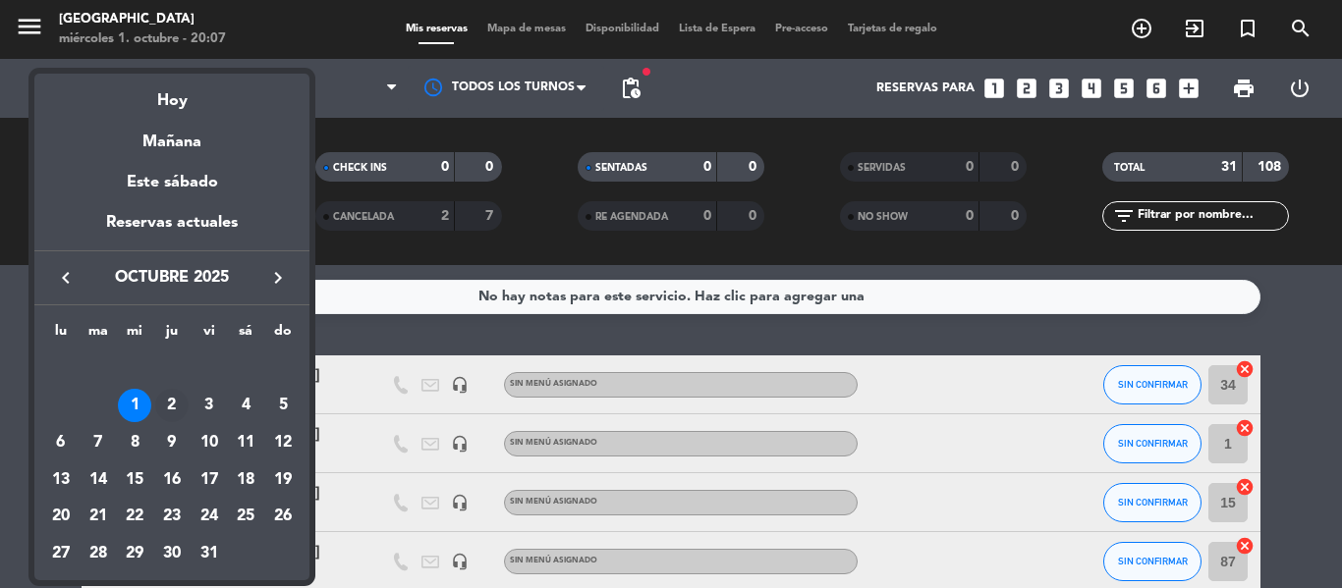
click at [172, 401] on div "2" at bounding box center [171, 405] width 33 height 33
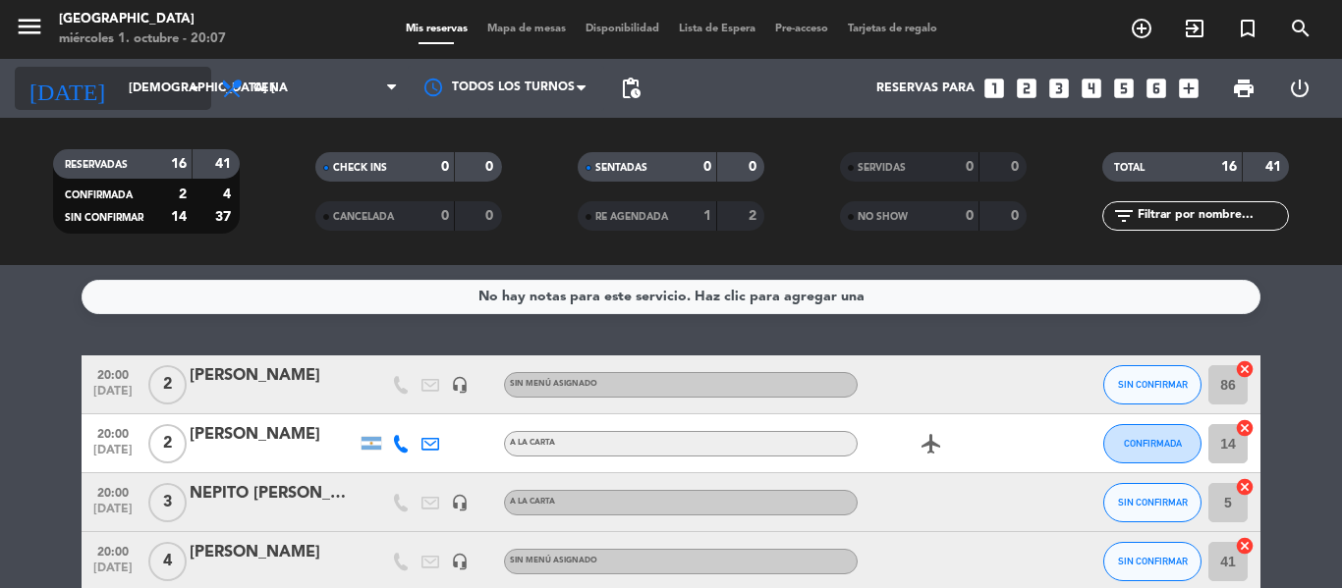
click at [148, 88] on input "[DEMOGRAPHIC_DATA] [DATE]" at bounding box center [202, 88] width 166 height 33
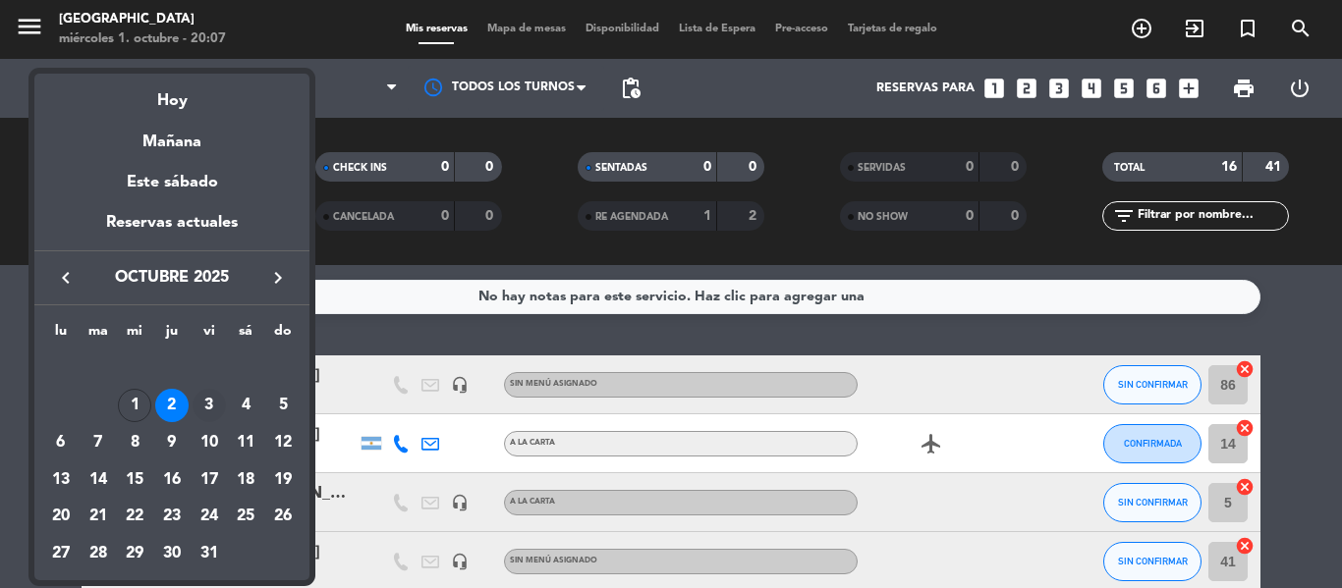
click at [212, 399] on div "3" at bounding box center [209, 405] width 33 height 33
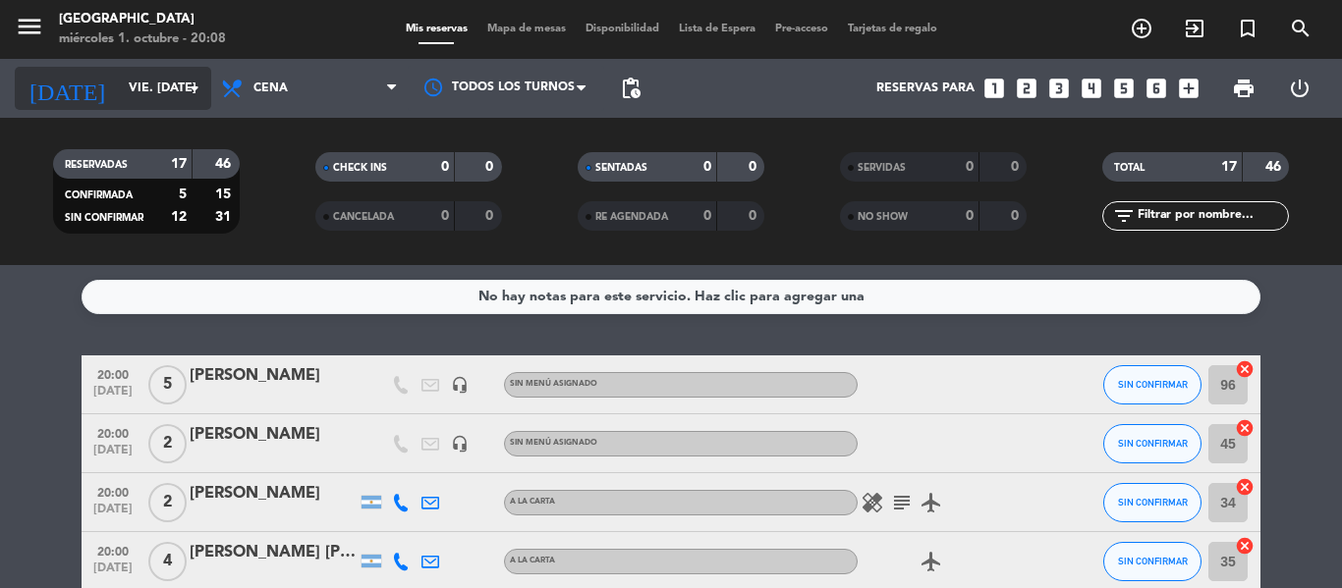
click at [137, 98] on input "vie. [DATE]" at bounding box center [202, 88] width 166 height 33
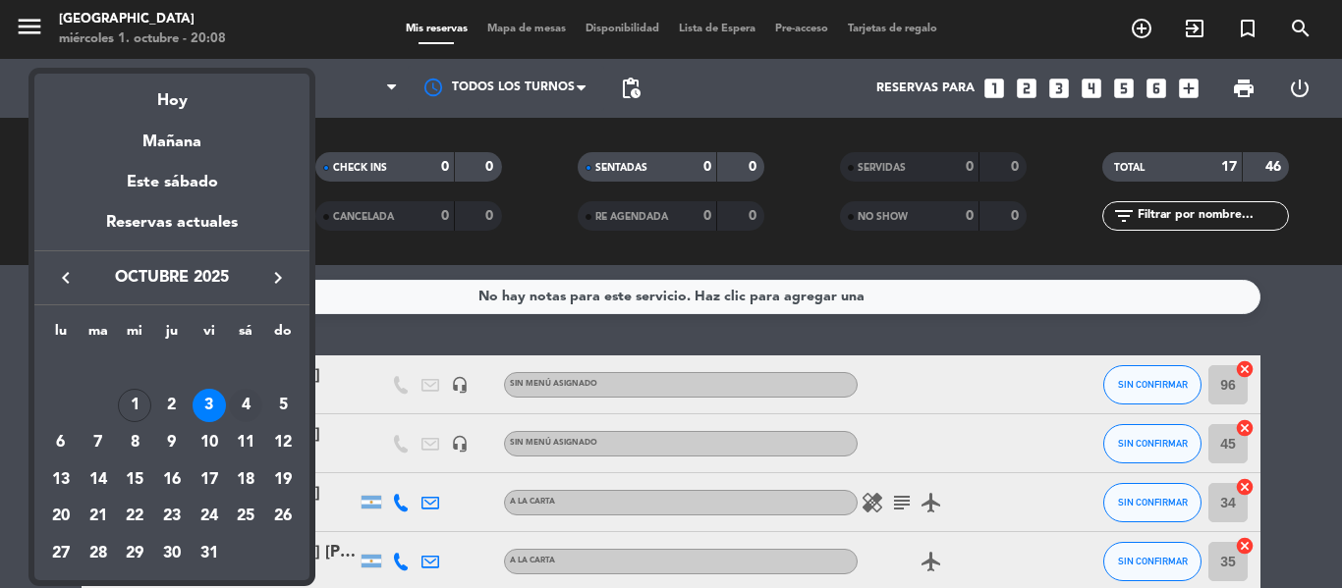
click at [230, 402] on div "4" at bounding box center [245, 405] width 33 height 33
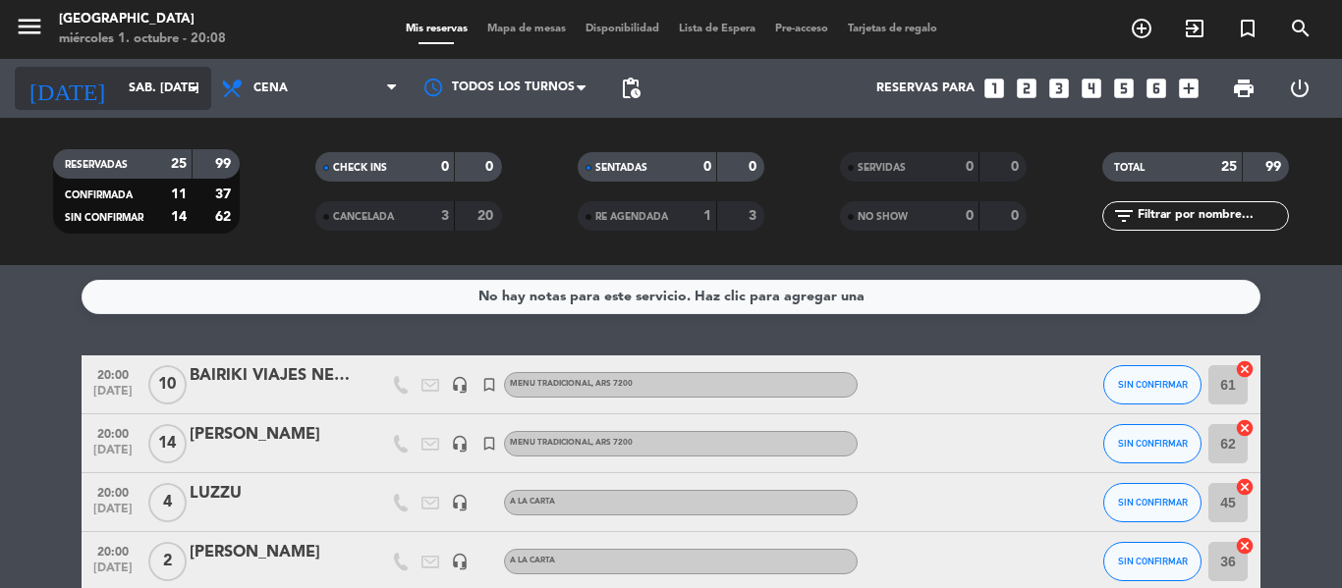
click at [137, 88] on input "sáb. [DATE]" at bounding box center [202, 88] width 166 height 33
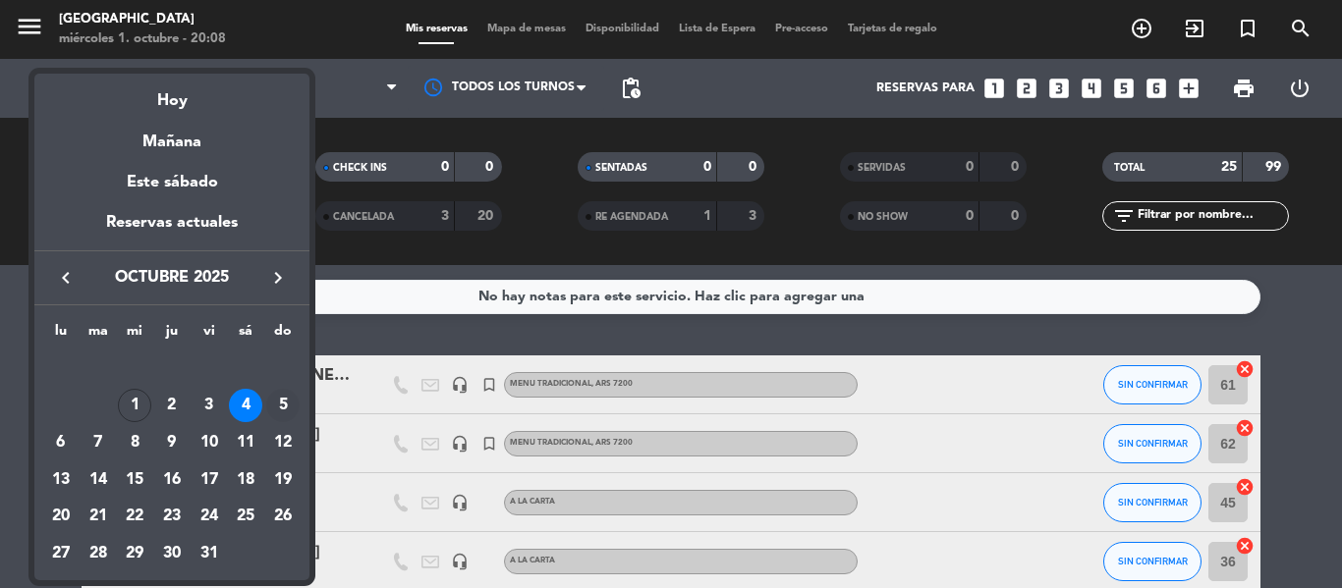
click at [277, 406] on div "5" at bounding box center [282, 405] width 33 height 33
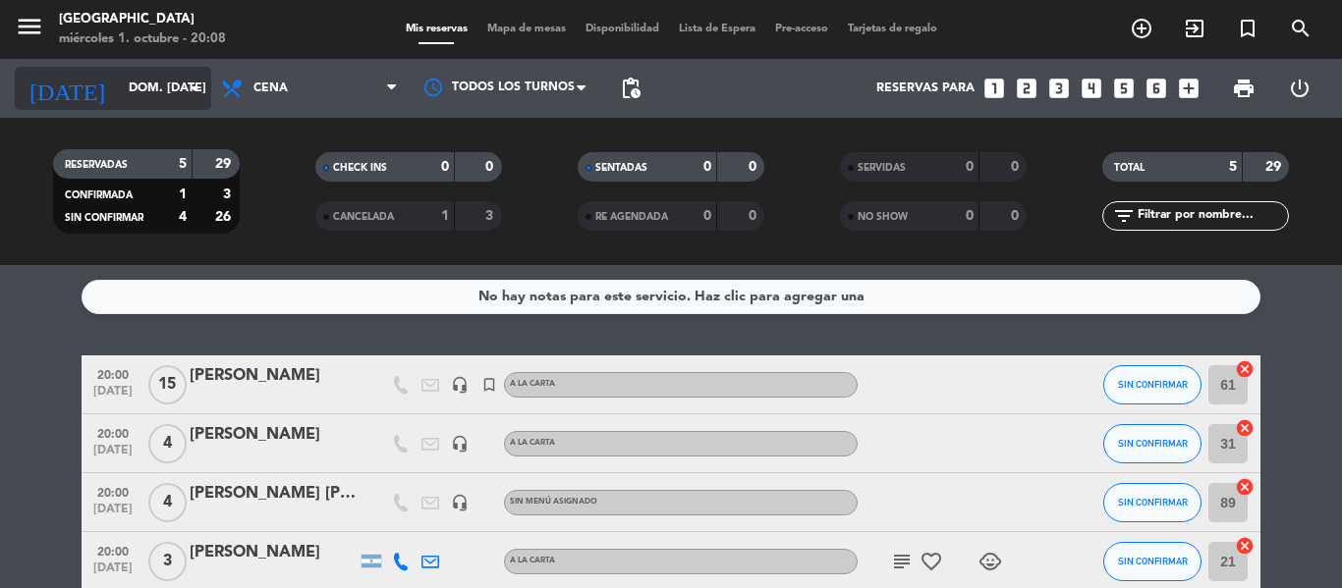
click at [130, 97] on input "dom. [DATE]" at bounding box center [202, 88] width 166 height 33
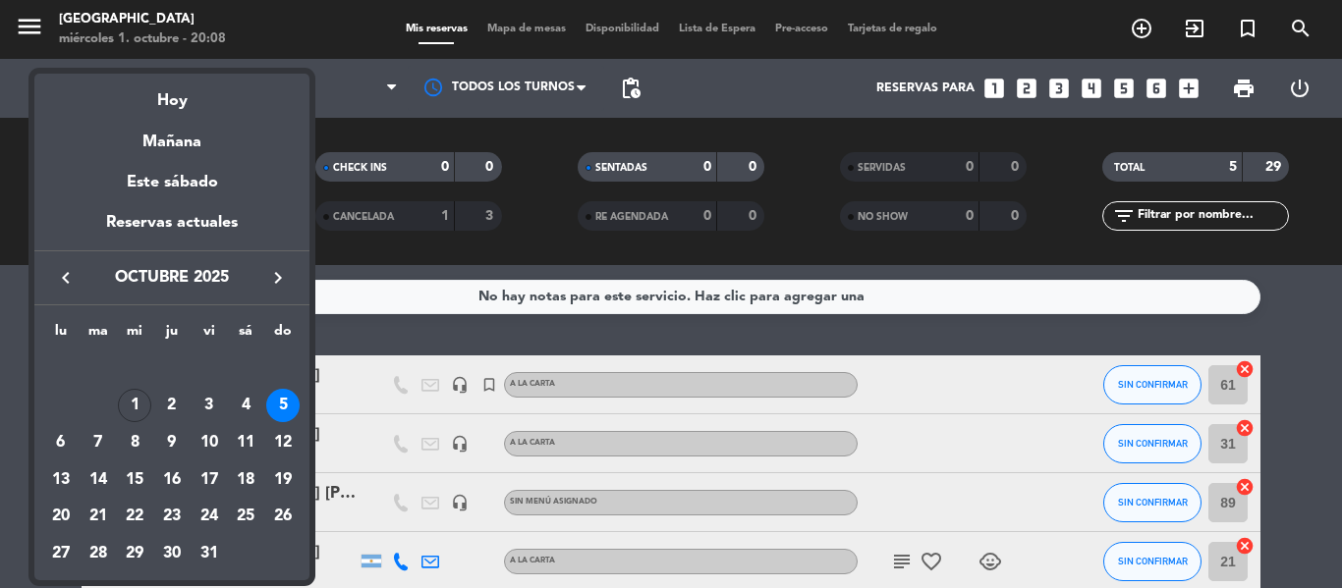
click at [61, 437] on div "6" at bounding box center [60, 442] width 33 height 33
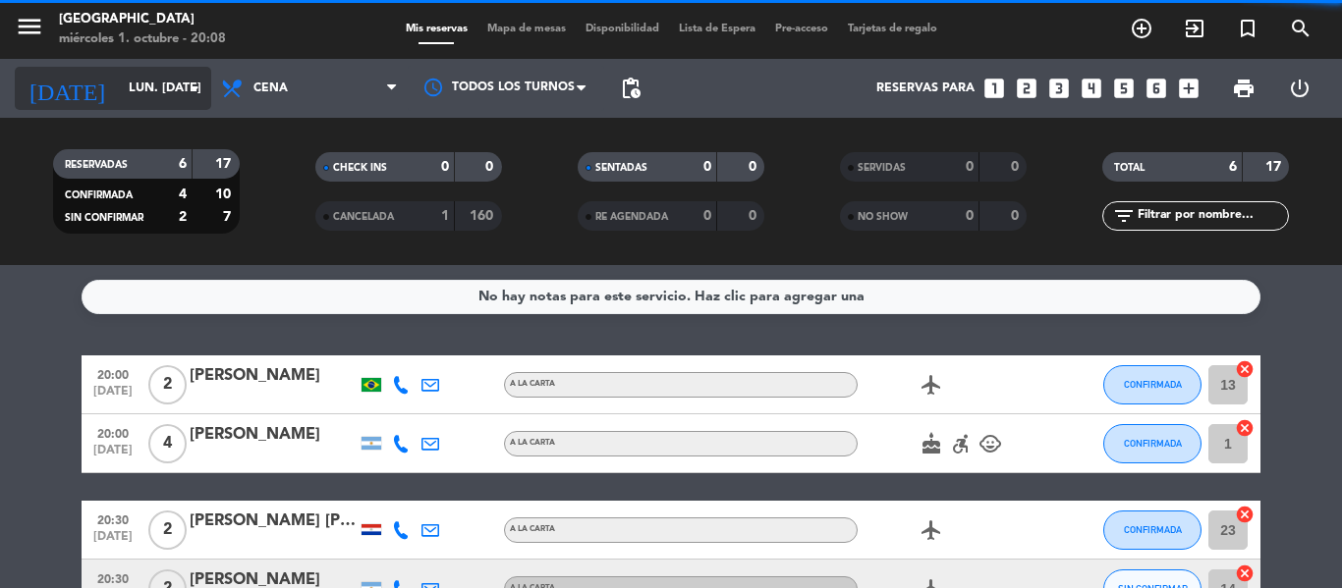
click at [139, 82] on input "lun. [DATE]" at bounding box center [202, 88] width 166 height 33
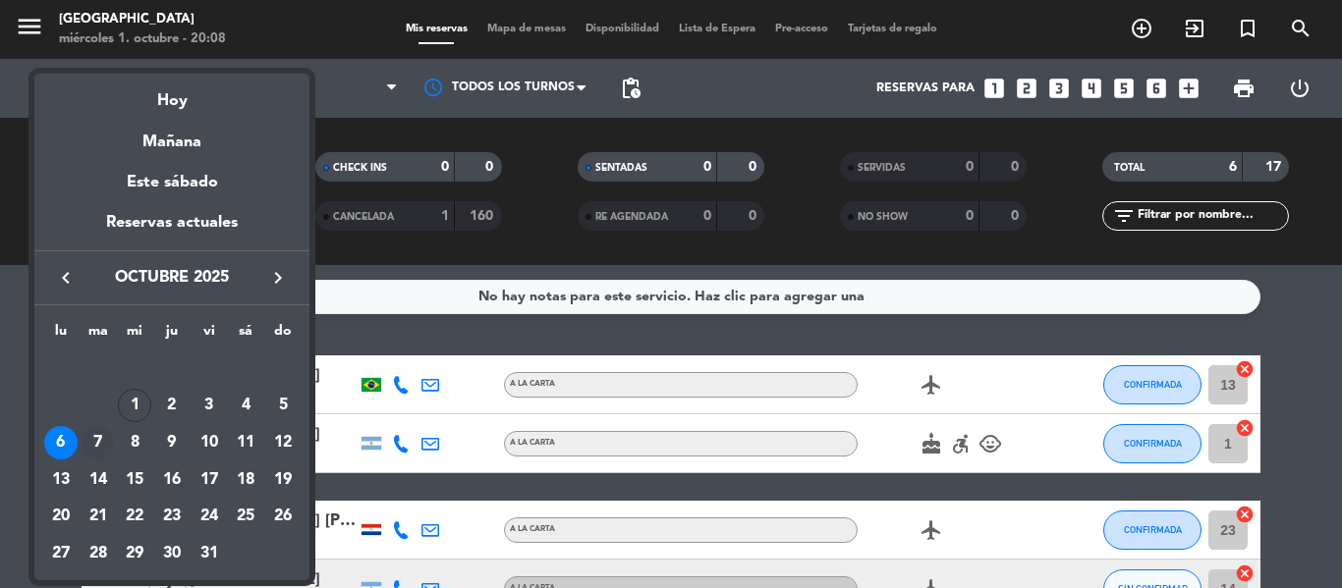
click at [101, 442] on div "7" at bounding box center [98, 442] width 33 height 33
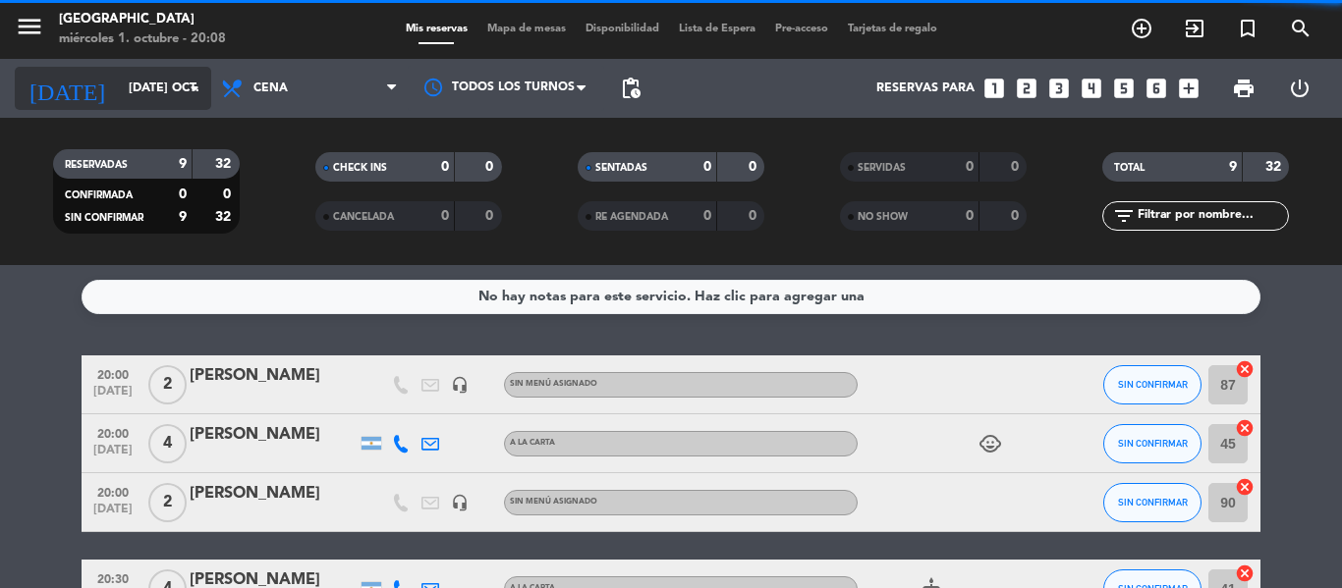
click at [137, 92] on input "[DATE] oct." at bounding box center [202, 88] width 166 height 33
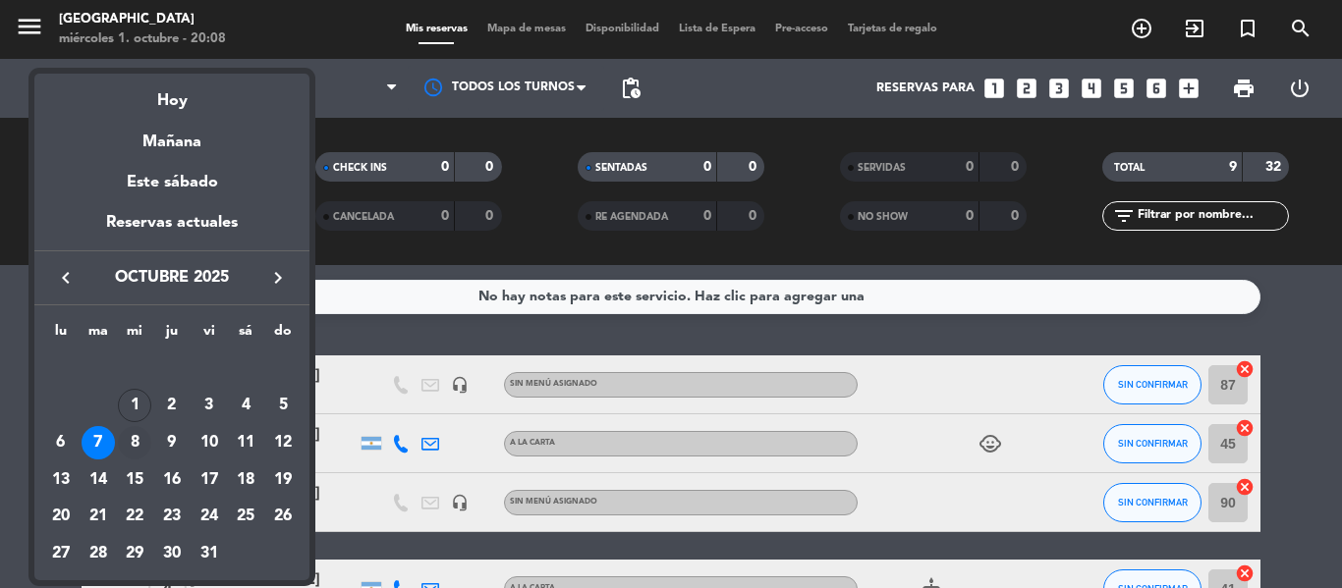
click at [133, 436] on div "8" at bounding box center [134, 442] width 33 height 33
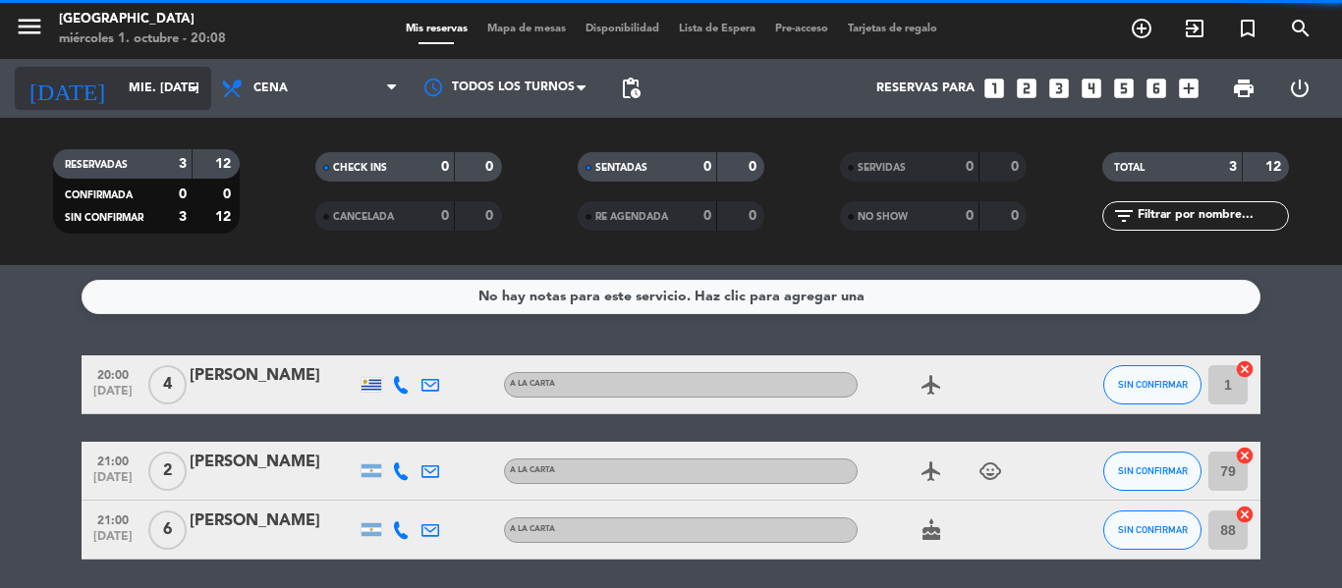
click at [143, 96] on input "mié. [DATE]" at bounding box center [202, 88] width 166 height 33
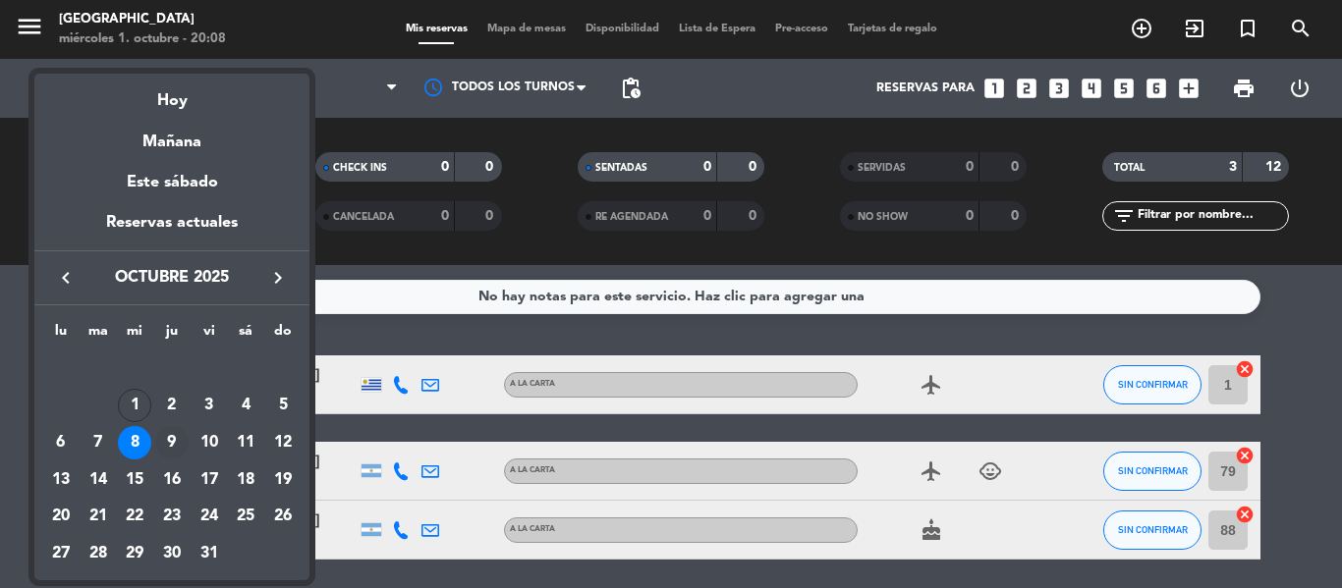
click at [169, 443] on div "9" at bounding box center [171, 442] width 33 height 33
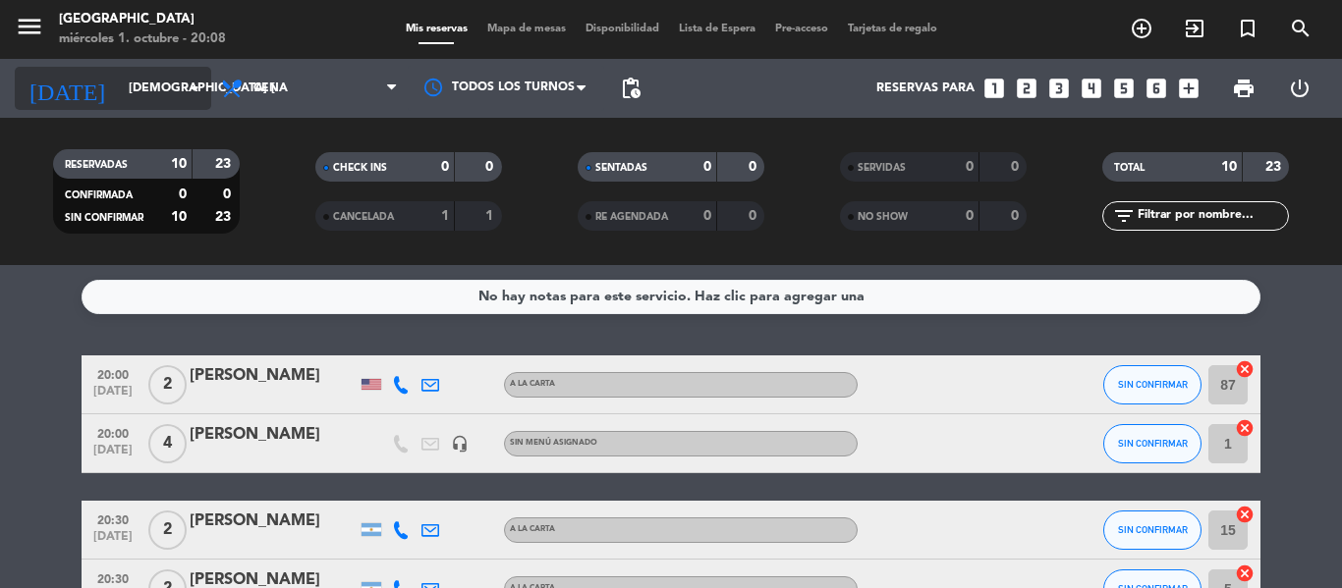
click at [139, 100] on input "[DEMOGRAPHIC_DATA] [DATE]" at bounding box center [202, 88] width 166 height 33
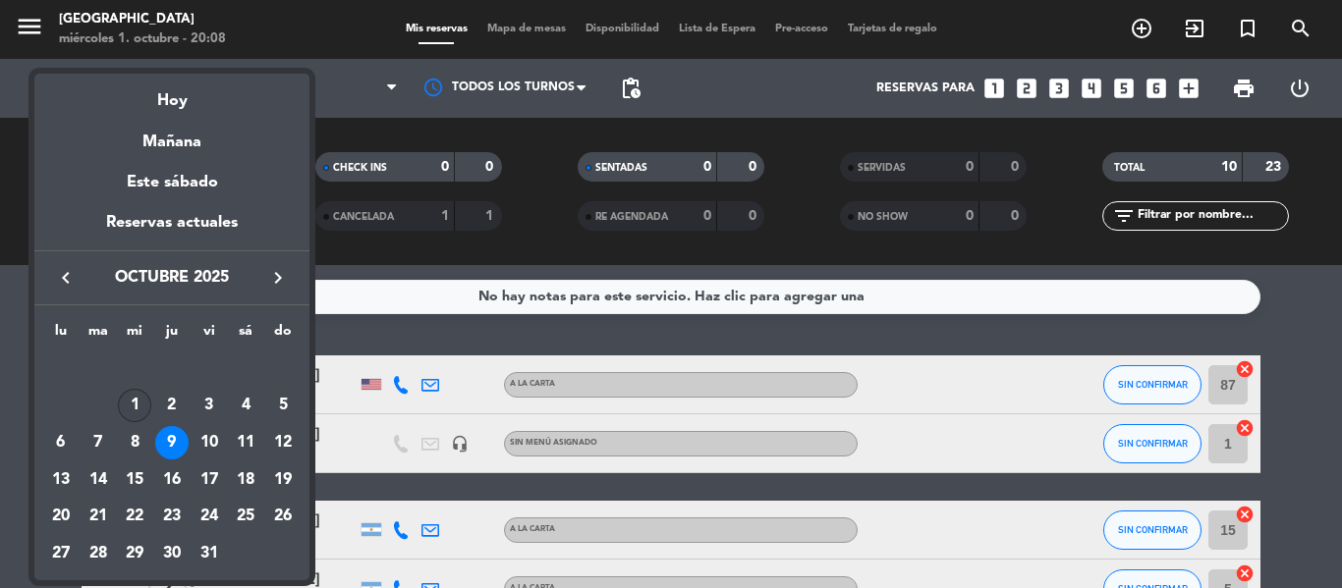
click at [134, 410] on div "1" at bounding box center [134, 405] width 33 height 33
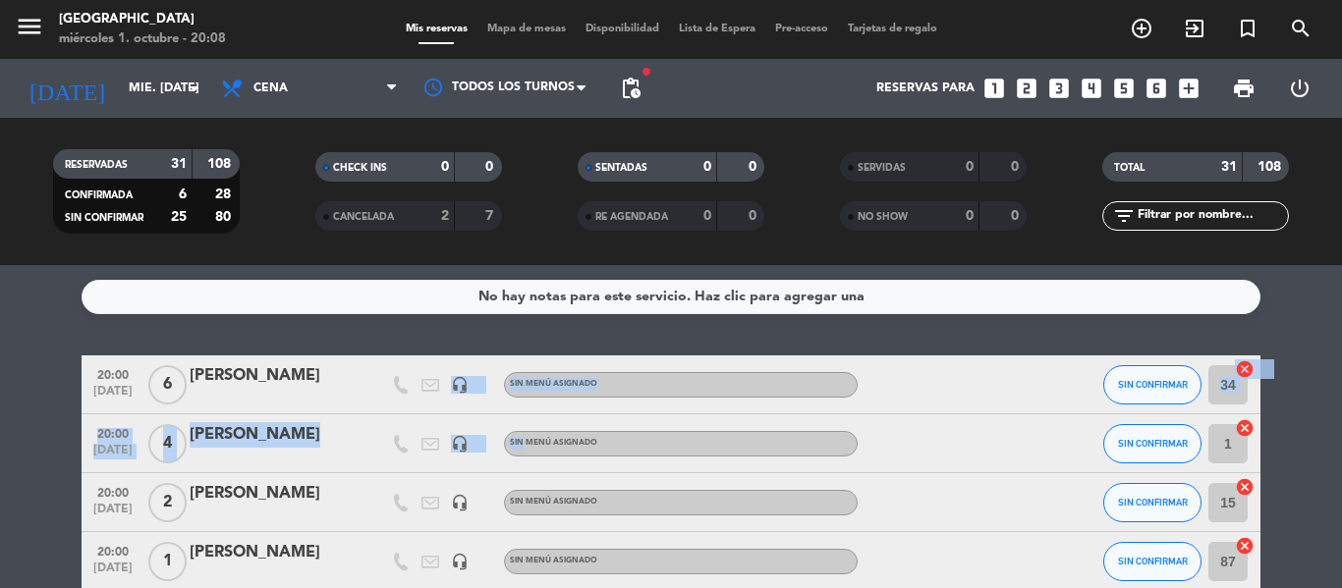
drag, startPoint x: 521, startPoint y: 436, endPoint x: 373, endPoint y: 428, distance: 147.6
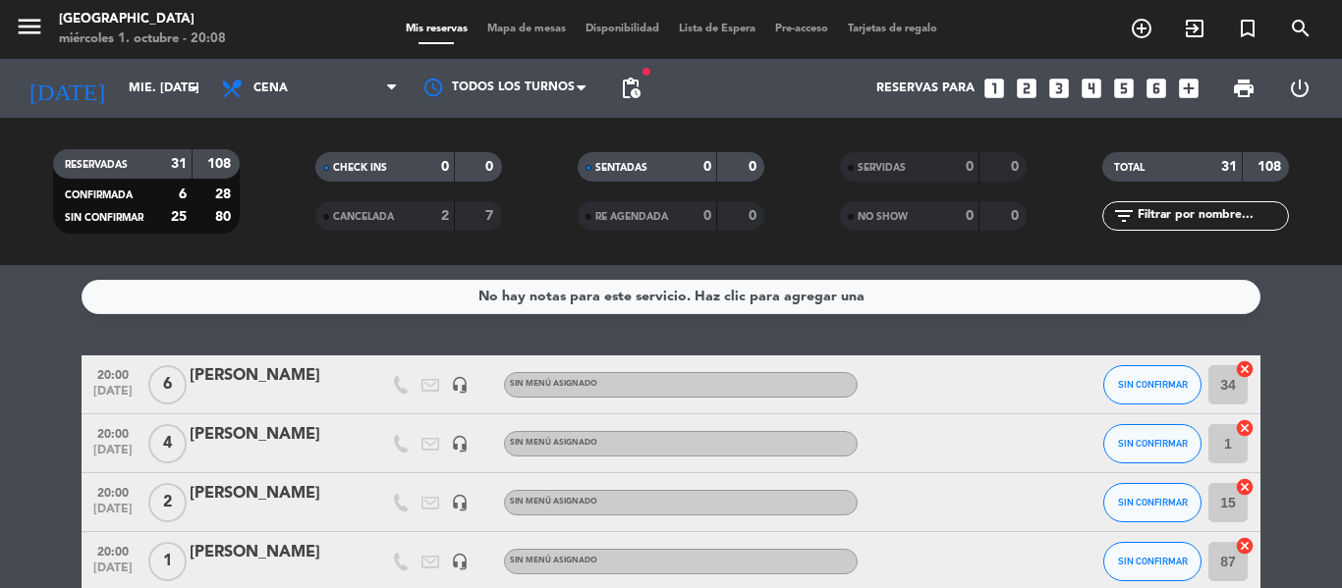
click at [235, 337] on div "No hay notas para este servicio. Haz clic para agregar una 20:00 [DATE] 6 [PERS…" at bounding box center [671, 426] width 1342 height 323
click at [119, 92] on input "mié. [DATE]" at bounding box center [202, 88] width 166 height 33
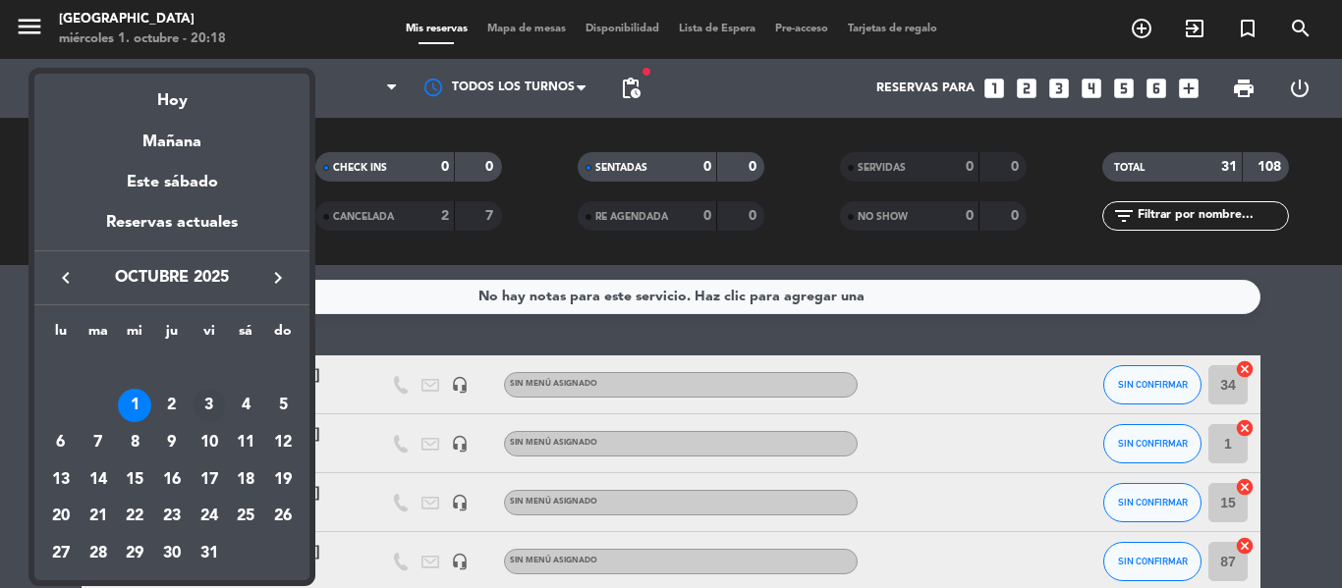
click at [207, 402] on div "3" at bounding box center [209, 405] width 33 height 33
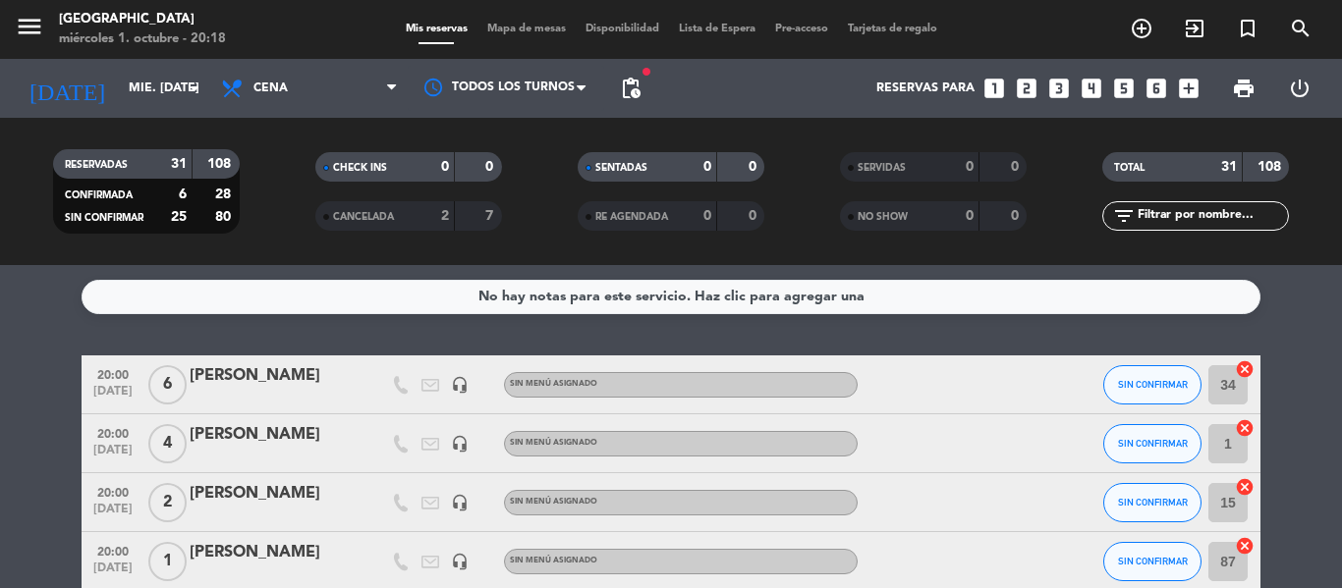
type input "vie. [DATE]"
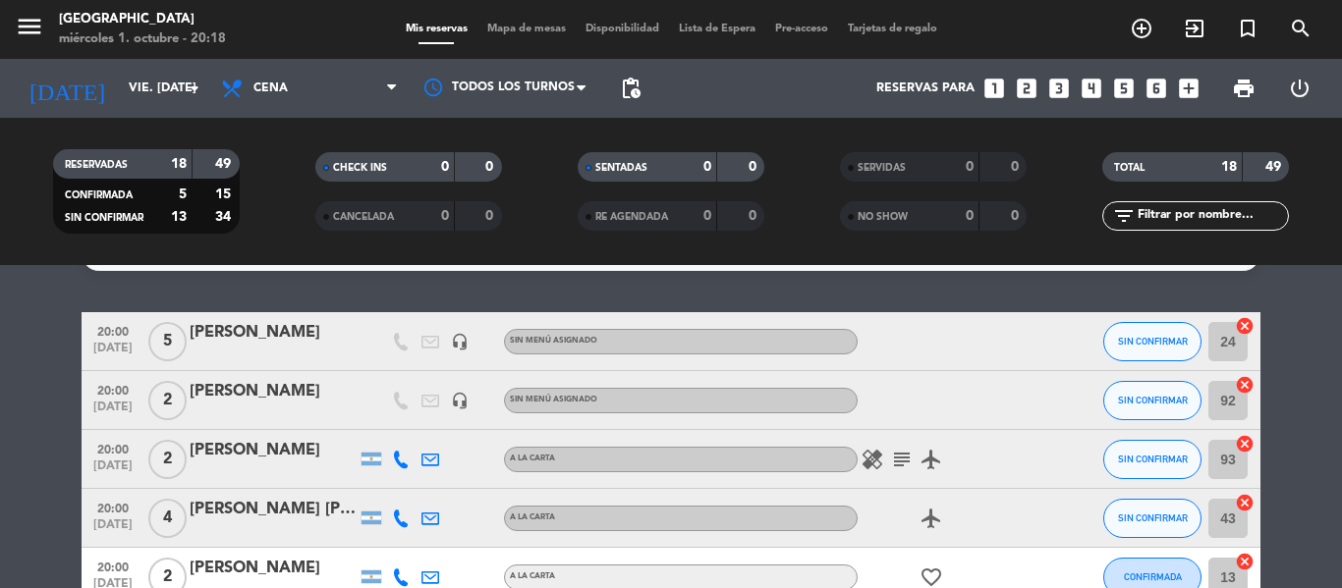
scroll to position [0, 0]
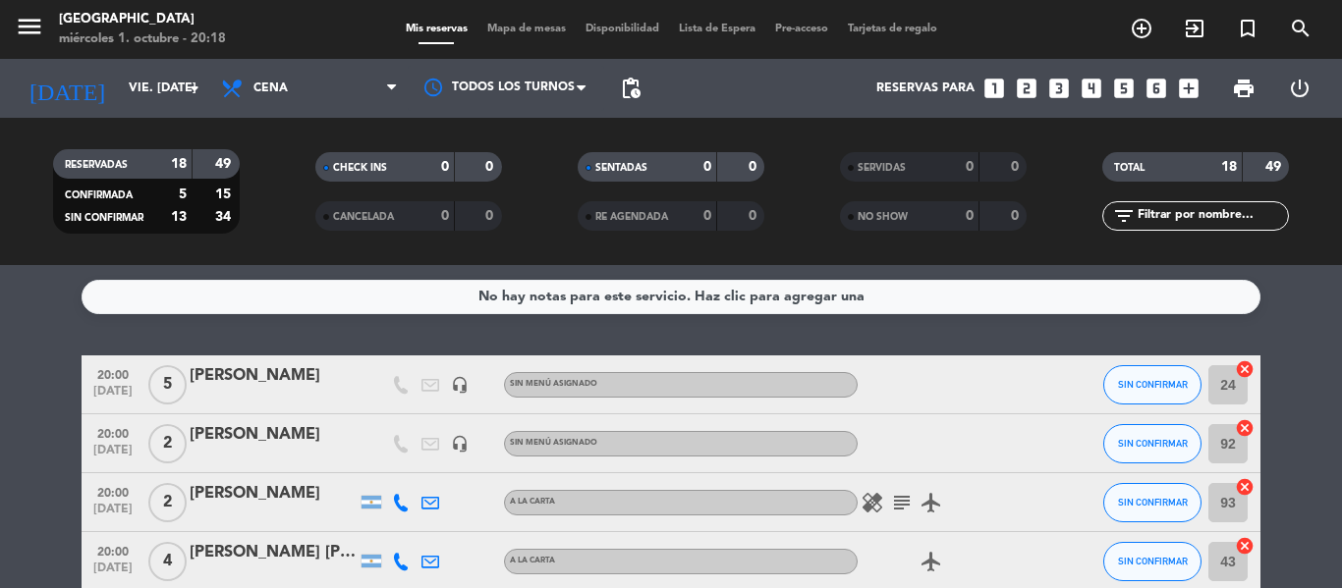
click at [896, 497] on icon "subject" at bounding box center [902, 503] width 24 height 24
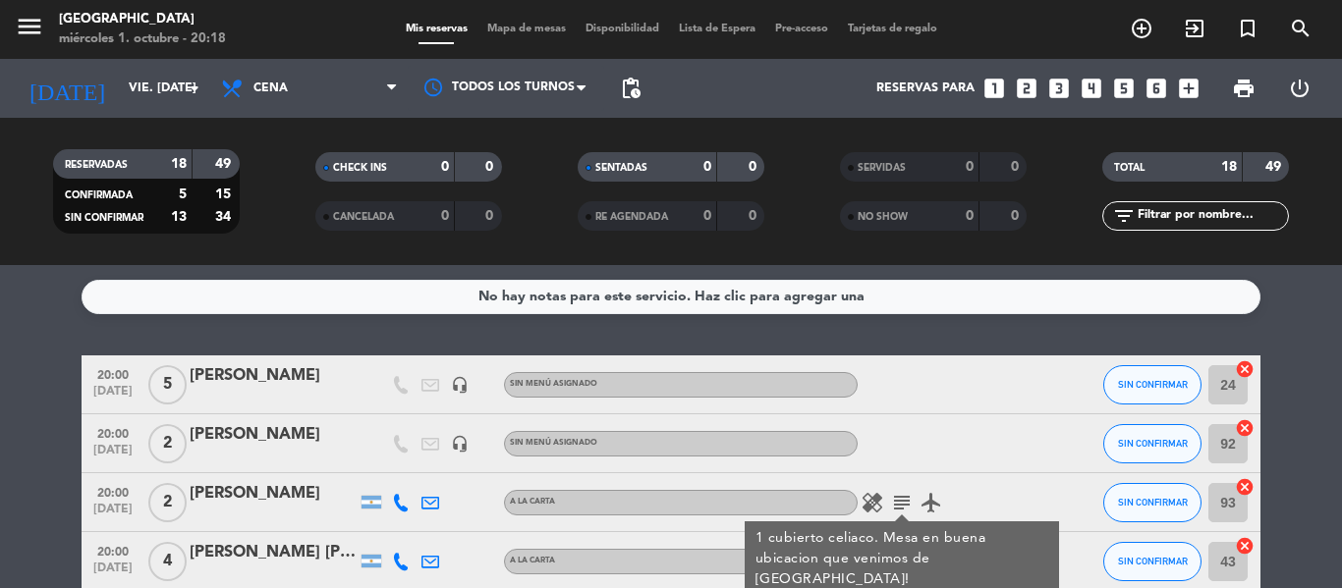
click at [896, 497] on icon "subject" at bounding box center [902, 503] width 24 height 24
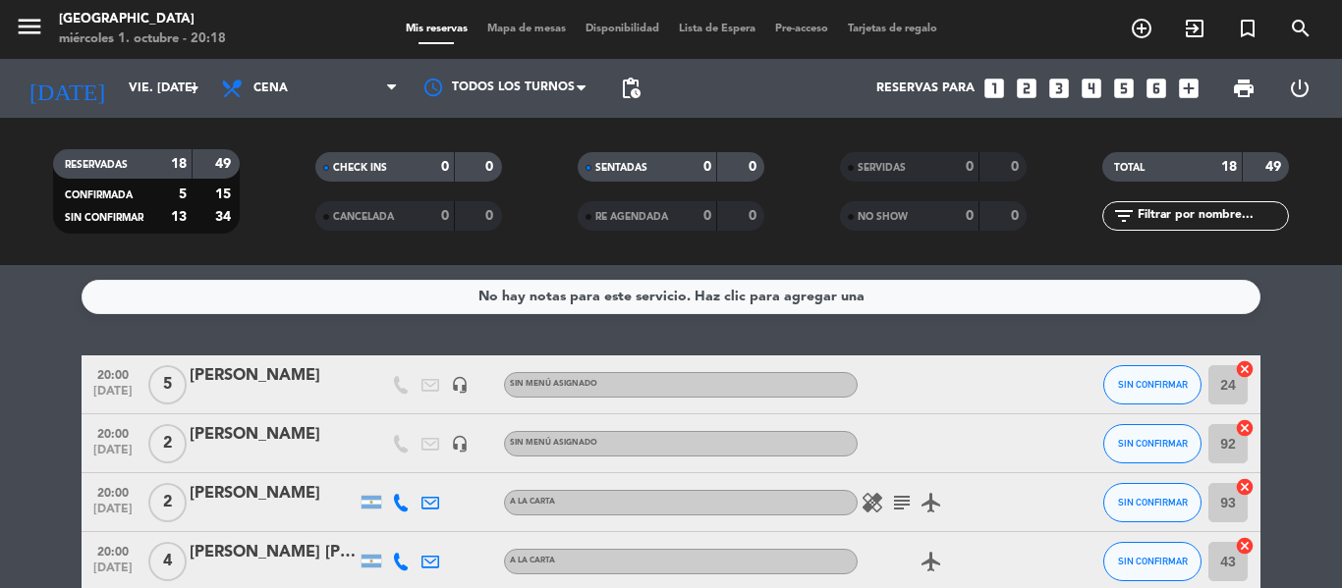
click at [896, 497] on icon "subject" at bounding box center [902, 503] width 24 height 24
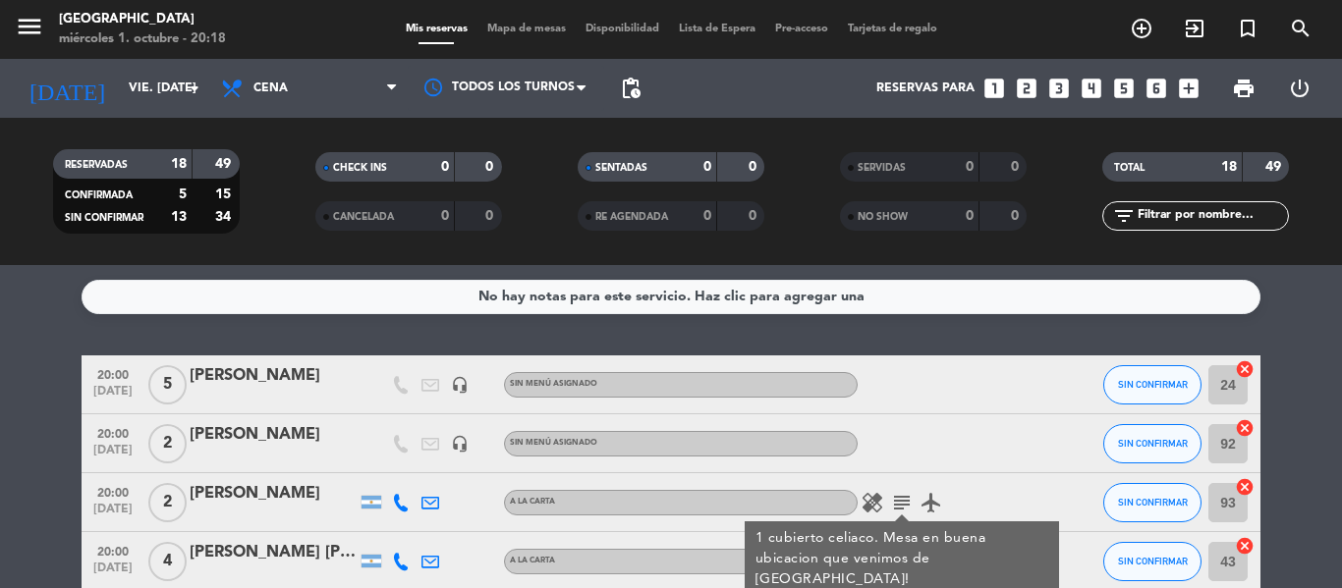
click at [896, 497] on icon "subject" at bounding box center [902, 503] width 24 height 24
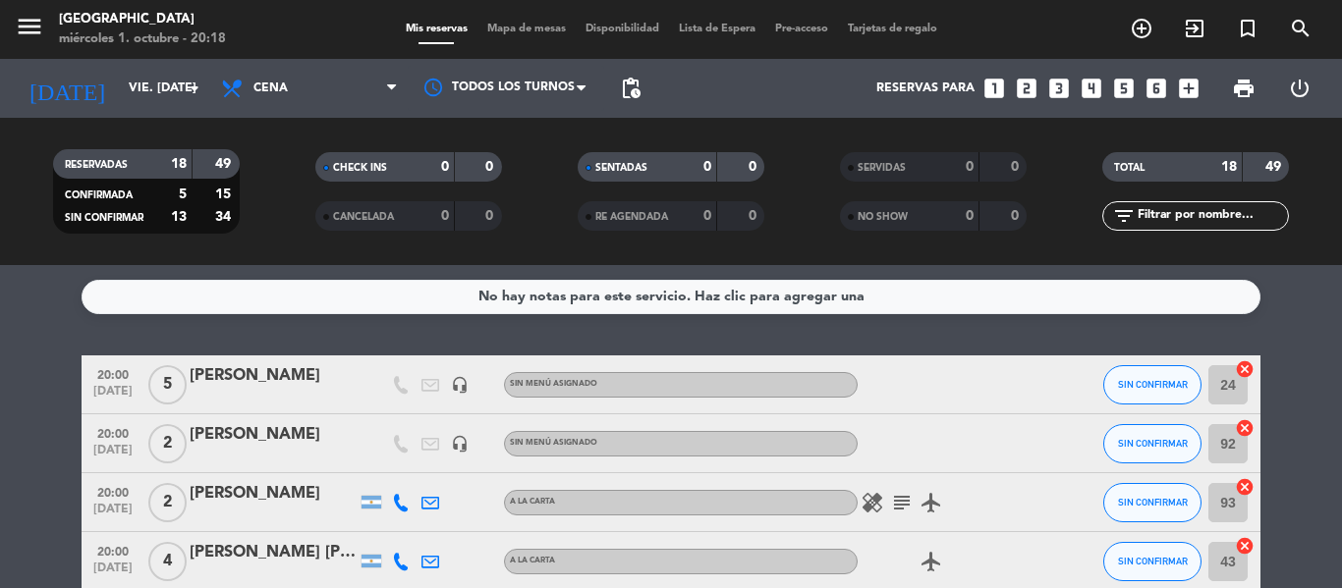
click at [1130, 88] on icon "looks_5" at bounding box center [1124, 89] width 26 height 26
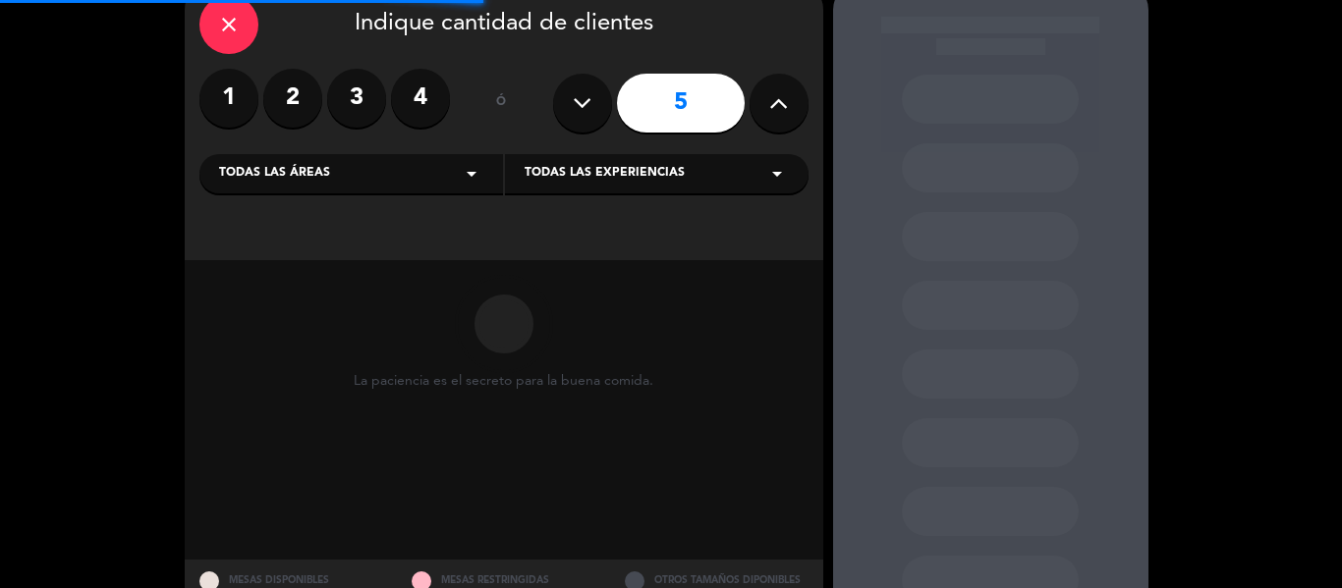
scroll to position [174, 0]
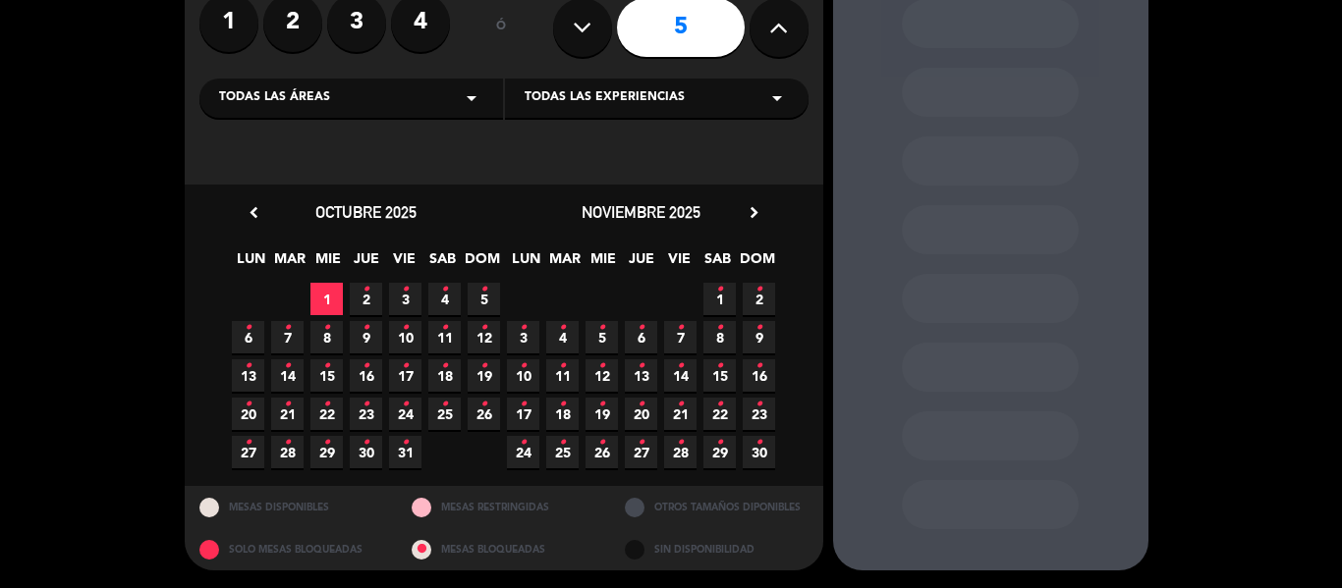
click at [395, 290] on span "3 •" at bounding box center [405, 299] width 32 height 32
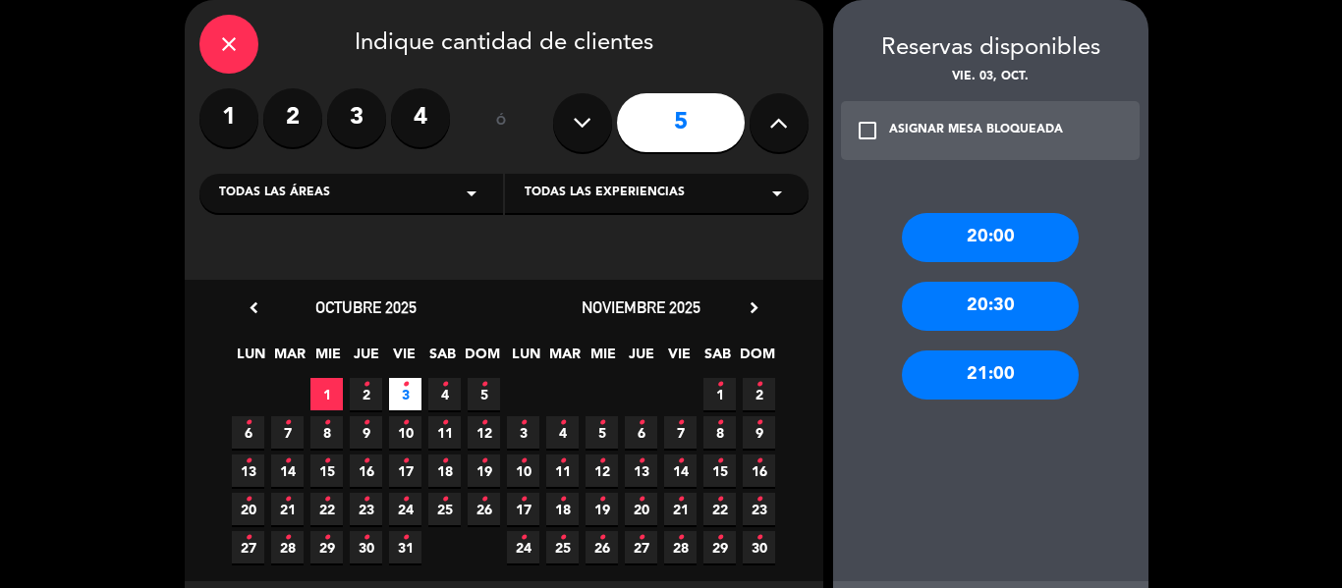
click at [1047, 223] on div "20:00" at bounding box center [990, 237] width 177 height 49
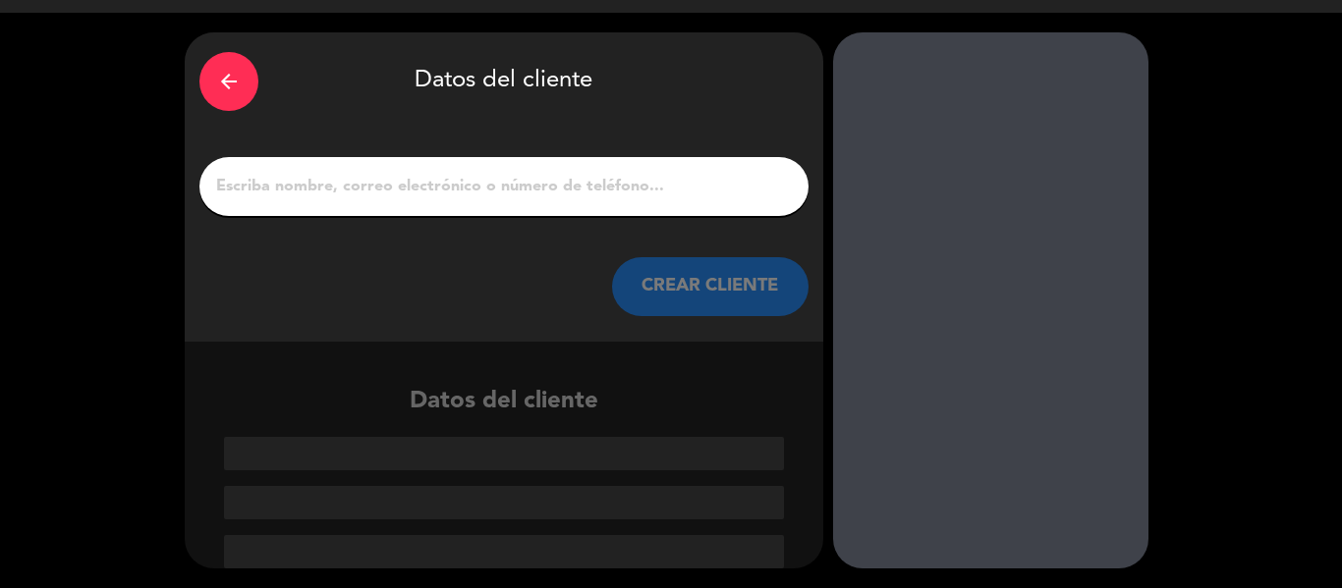
click at [523, 147] on div "arrow_back Datos del cliente CREAR CLIENTE" at bounding box center [504, 186] width 638 height 309
click at [511, 177] on input "1" at bounding box center [504, 187] width 580 height 28
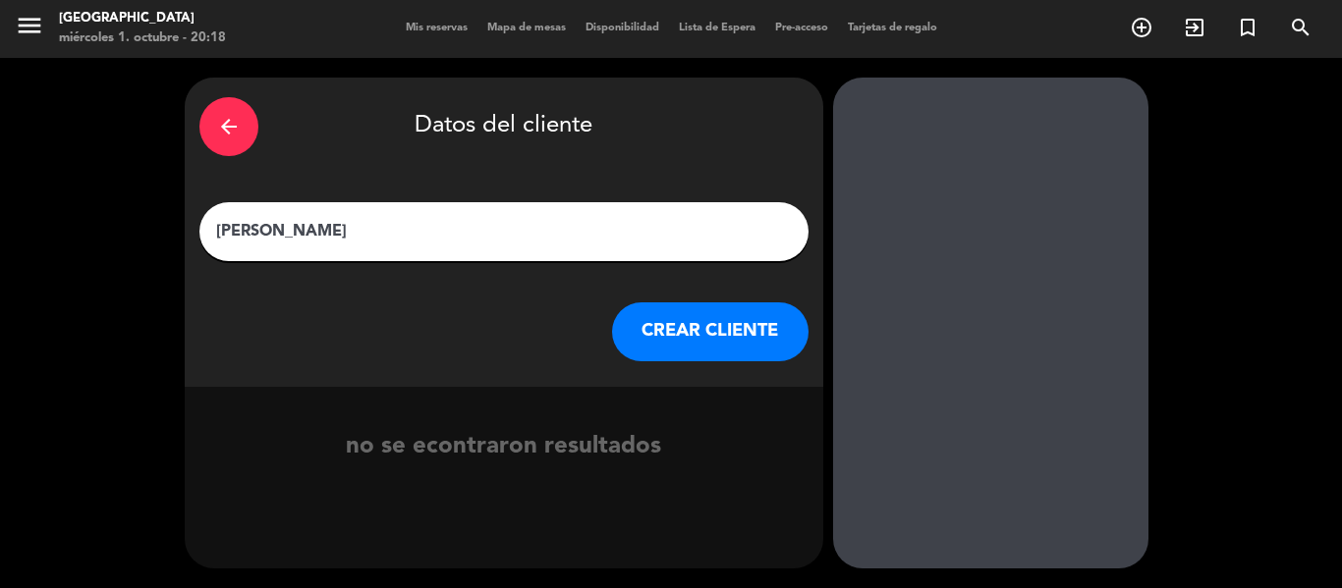
type input "[PERSON_NAME]"
click at [660, 329] on button "CREAR CLIENTE" at bounding box center [710, 332] width 196 height 59
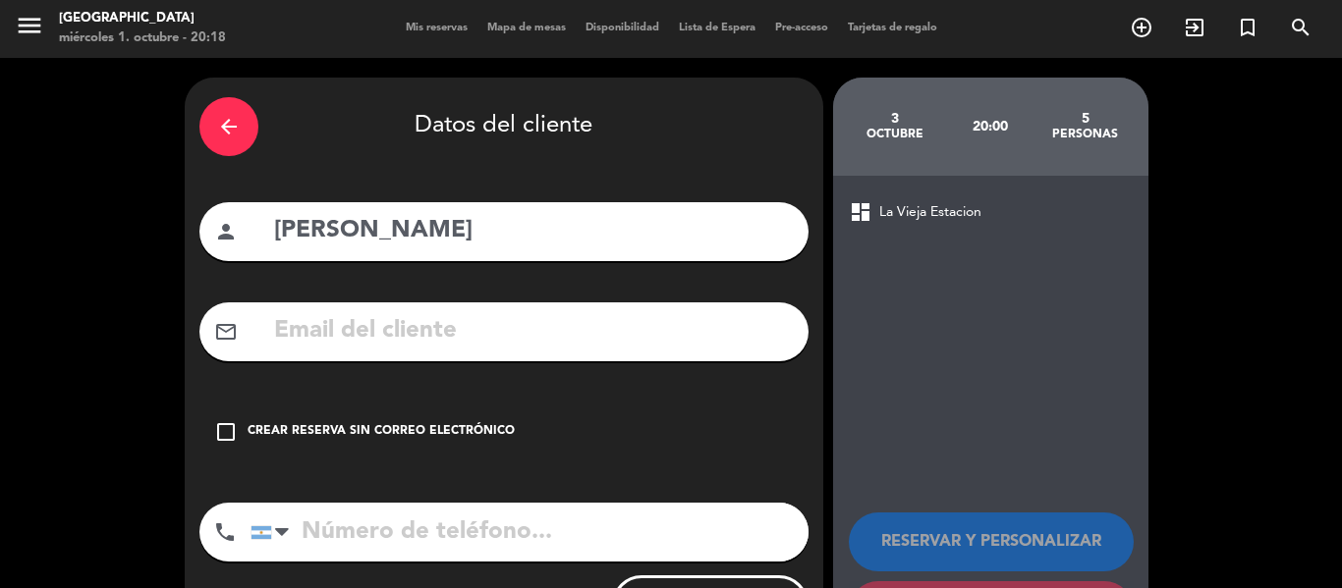
click at [418, 418] on div "check_box_outline_blank Crear reserva sin correo electrónico" at bounding box center [503, 432] width 609 height 59
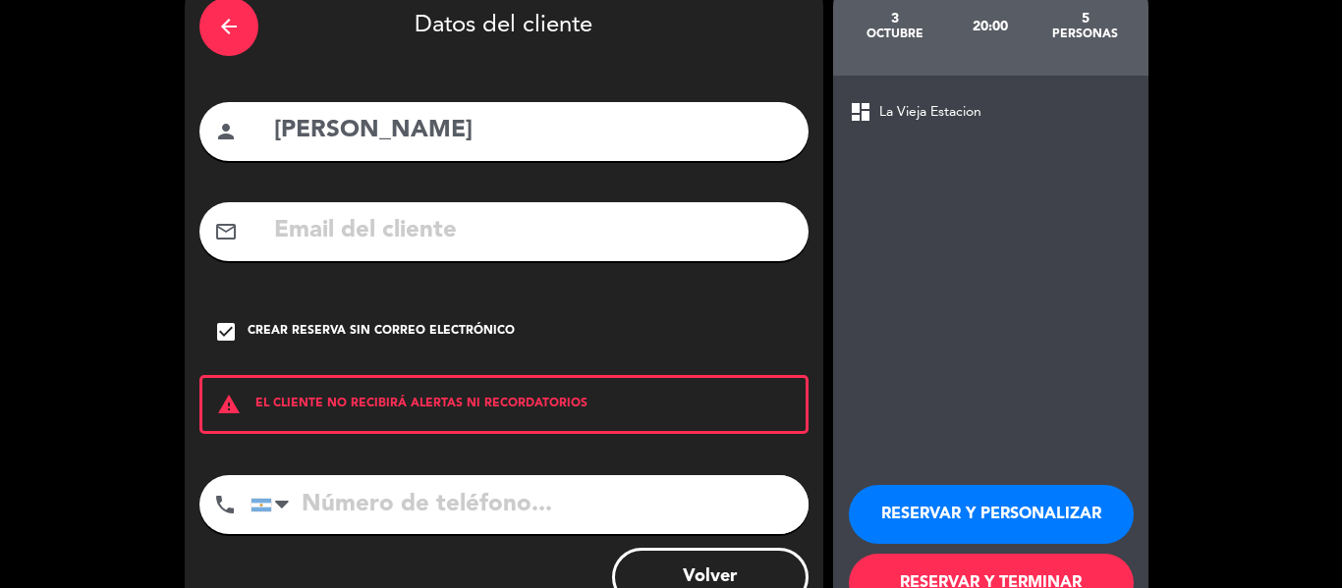
scroll to position [169, 0]
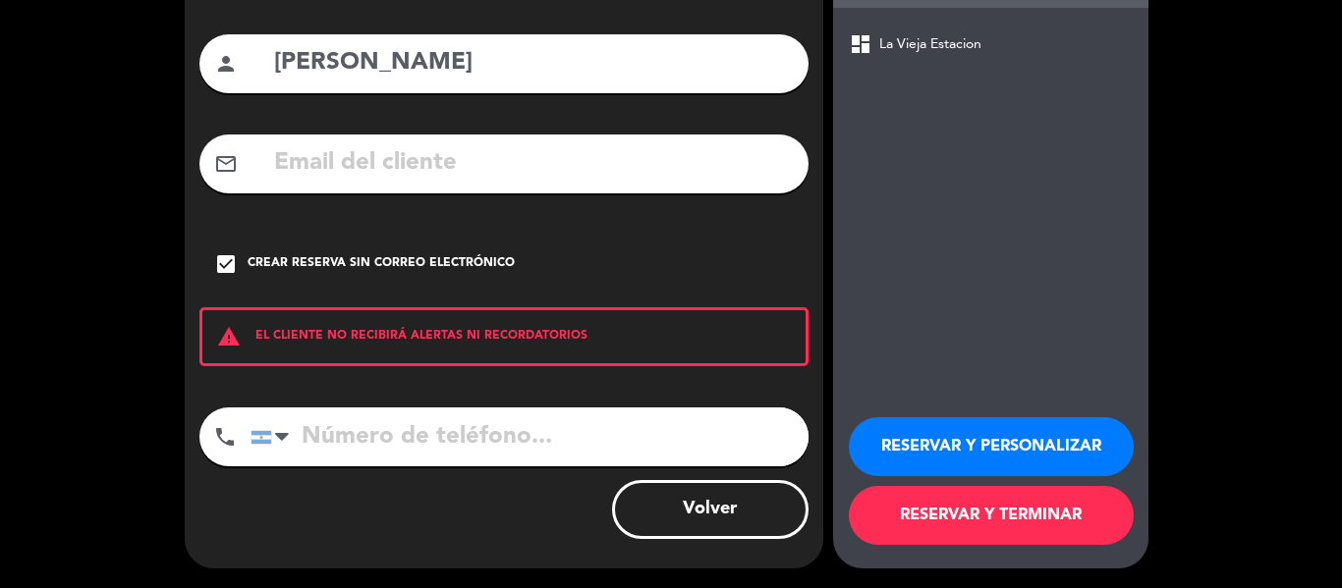
click at [1036, 528] on button "RESERVAR Y TERMINAR" at bounding box center [991, 515] width 285 height 59
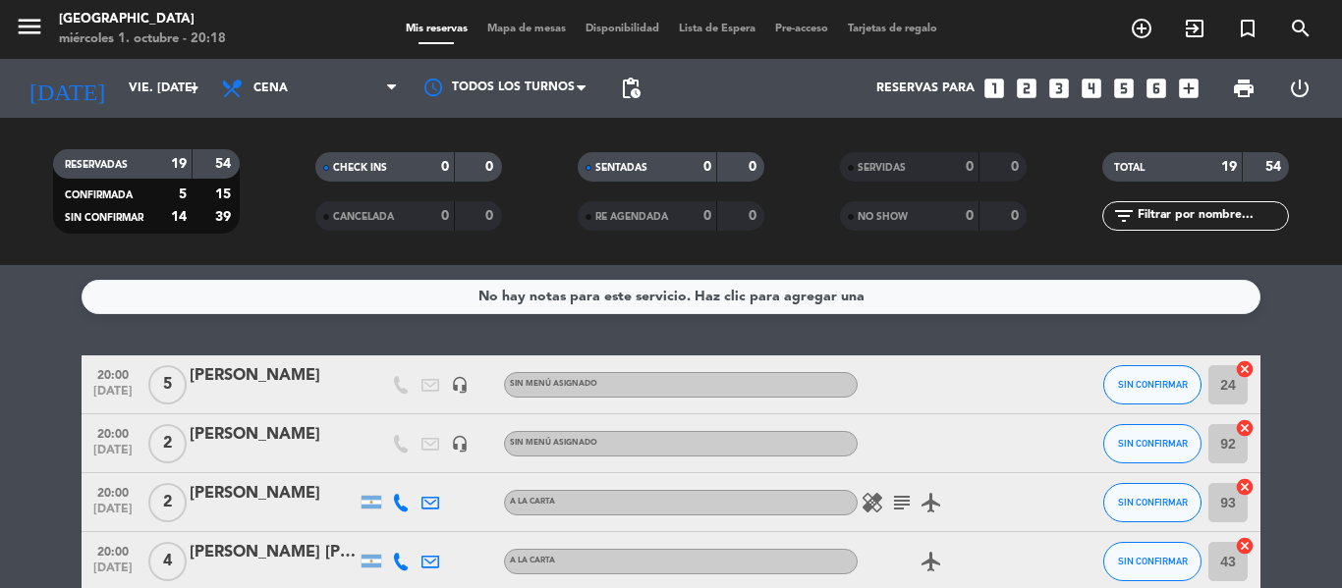
click at [893, 507] on icon "subject" at bounding box center [902, 503] width 24 height 24
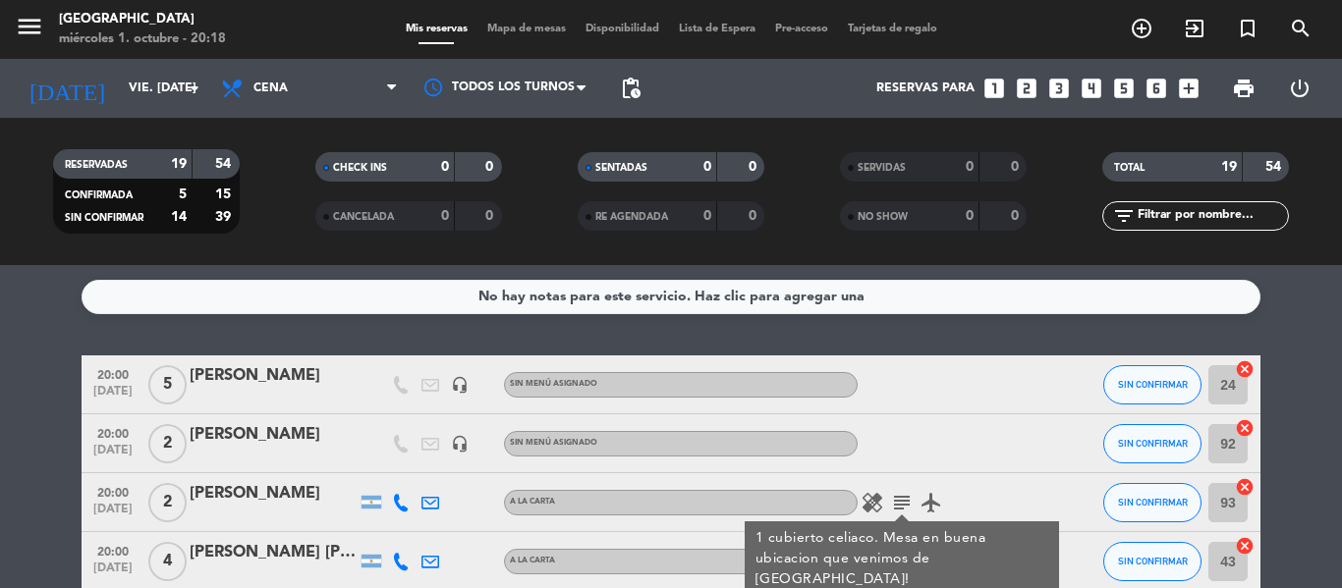
click at [339, 324] on div "No hay notas para este servicio. Haz clic para agregar una 20:00 [DATE] 5 [PERS…" at bounding box center [671, 426] width 1342 height 323
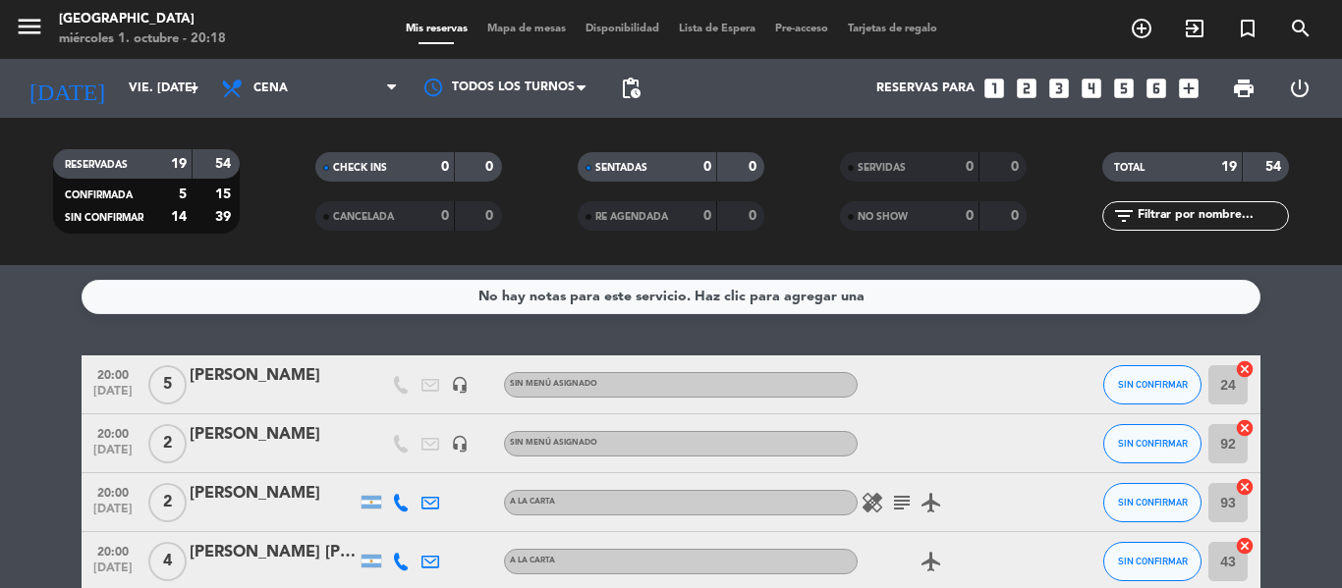
click at [380, 330] on div "No hay notas para este servicio. Haz clic para agregar una 20:00 [DATE] 5 [PERS…" at bounding box center [671, 426] width 1342 height 323
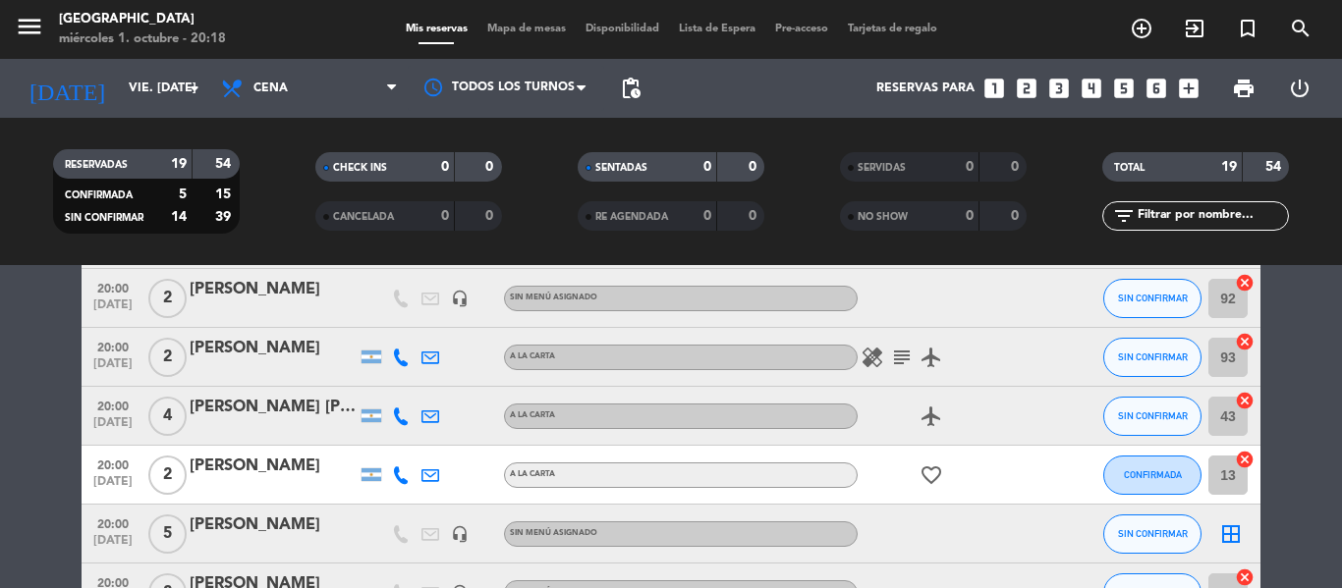
scroll to position [196, 0]
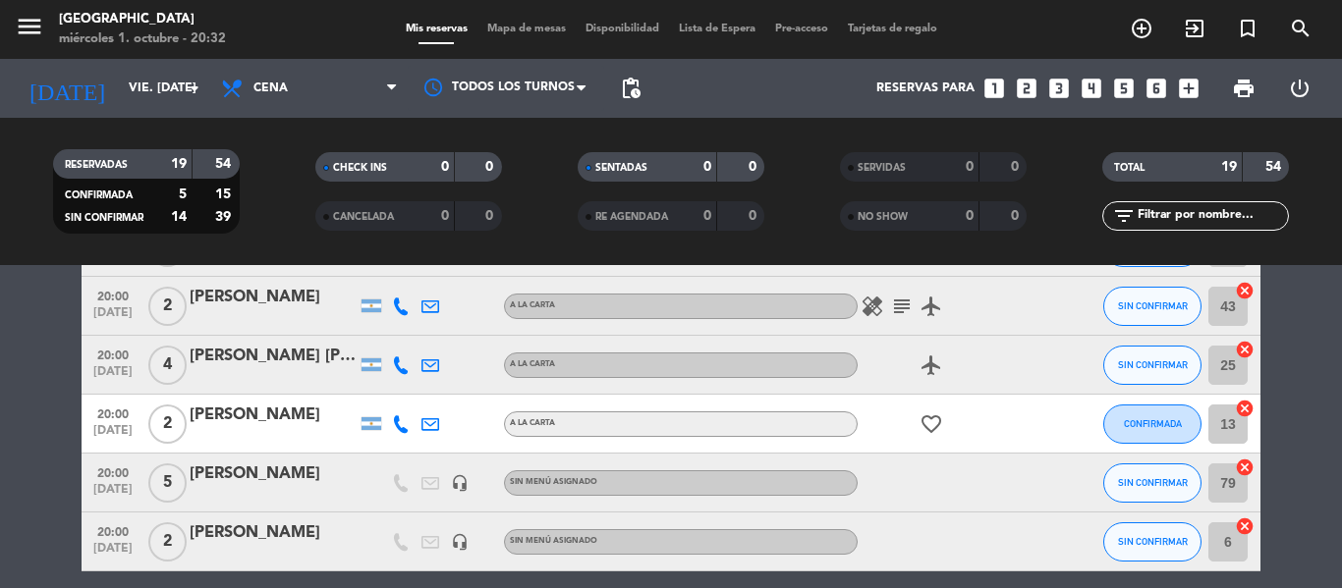
click at [1094, 84] on icon "looks_4" at bounding box center [1092, 89] width 26 height 26
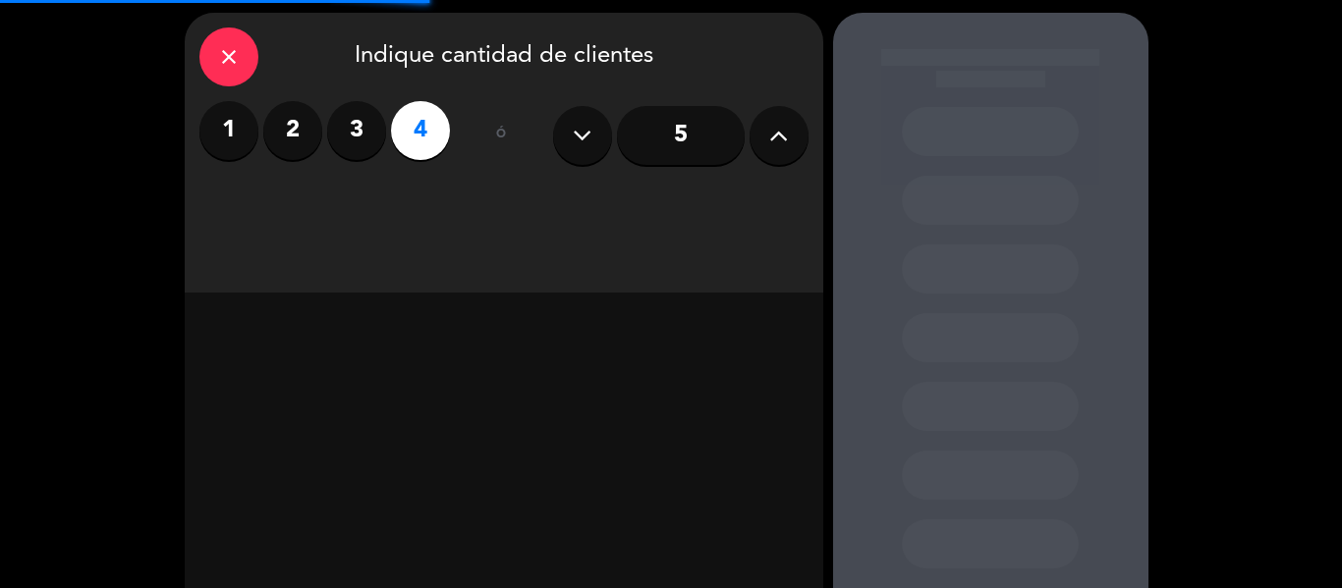
scroll to position [174, 0]
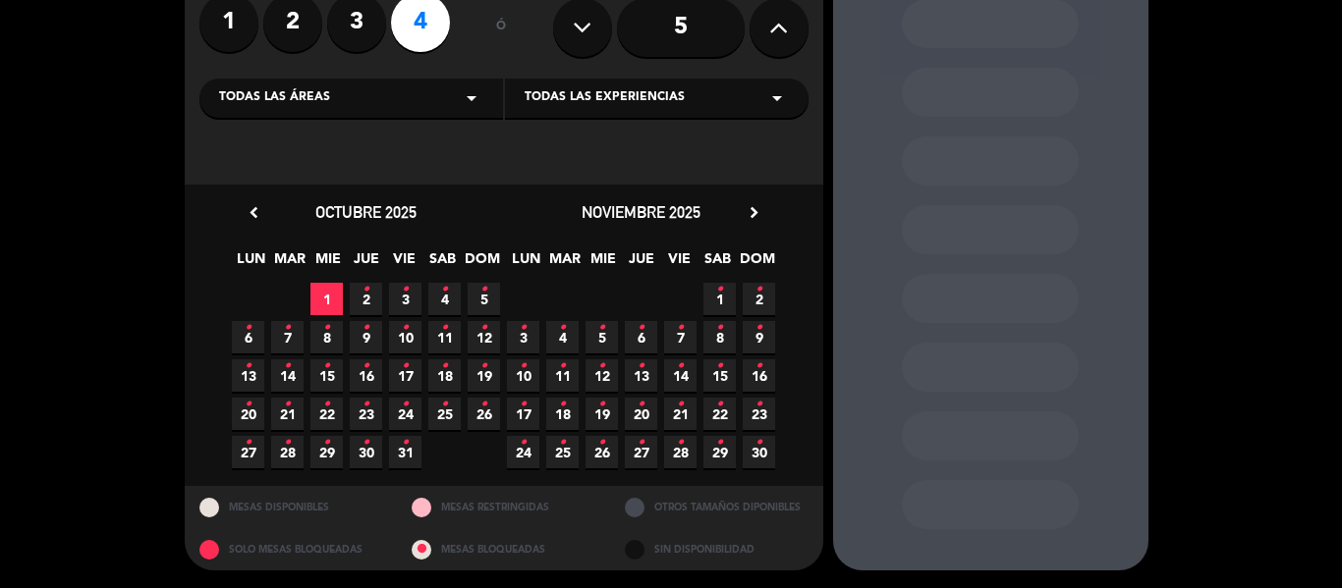
click at [357, 305] on span "2 •" at bounding box center [366, 299] width 32 height 32
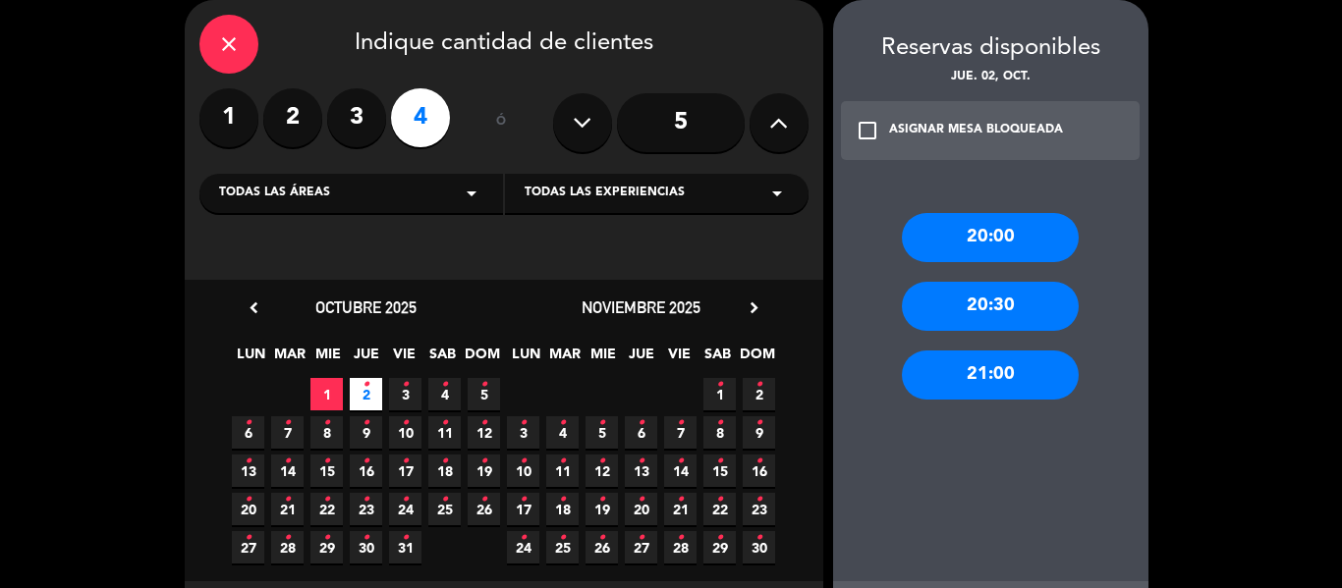
click at [978, 221] on div "20:00" at bounding box center [990, 237] width 177 height 49
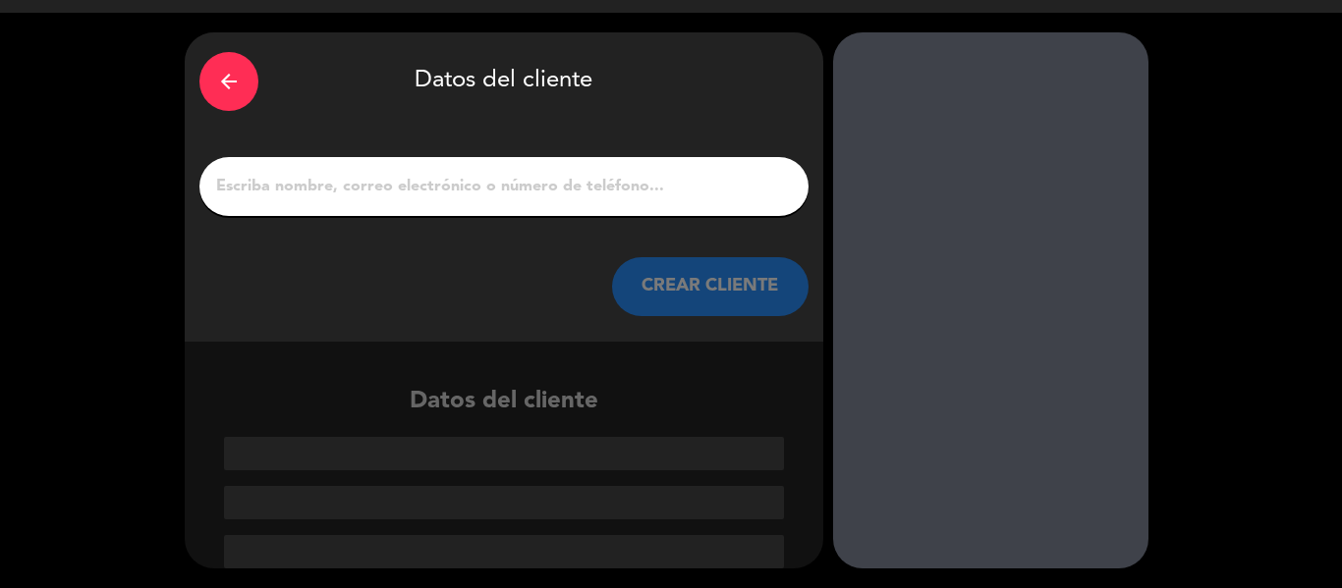
click at [496, 194] on input "1" at bounding box center [504, 187] width 580 height 28
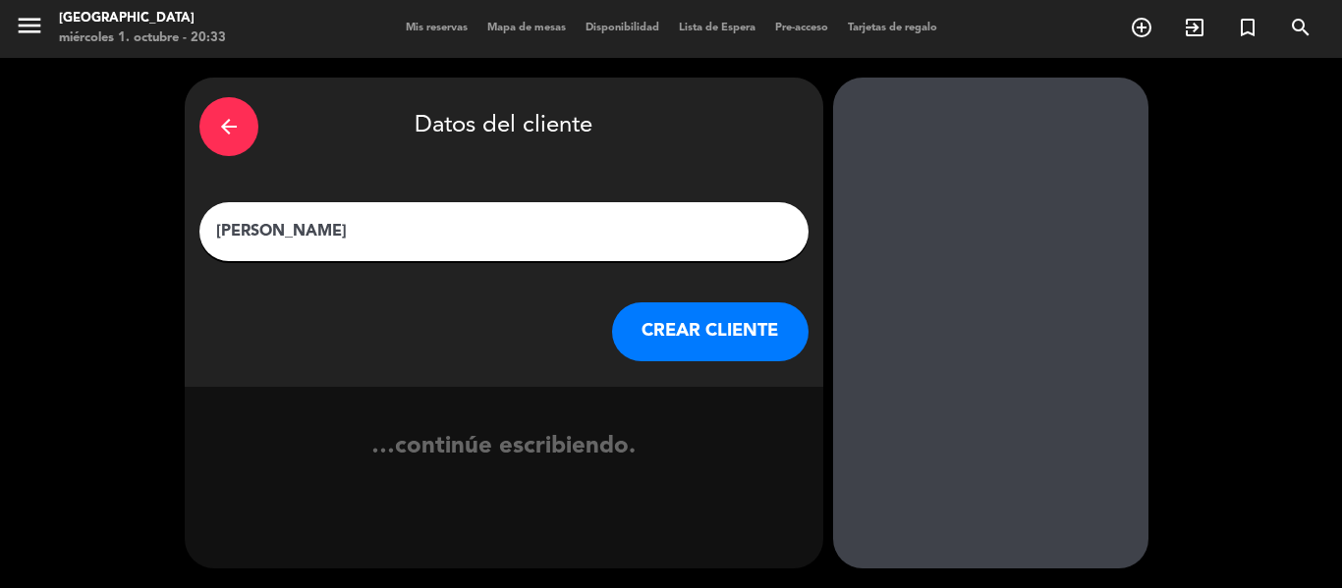
type input "[PERSON_NAME]"
click at [748, 343] on button "CREAR CLIENTE" at bounding box center [710, 332] width 196 height 59
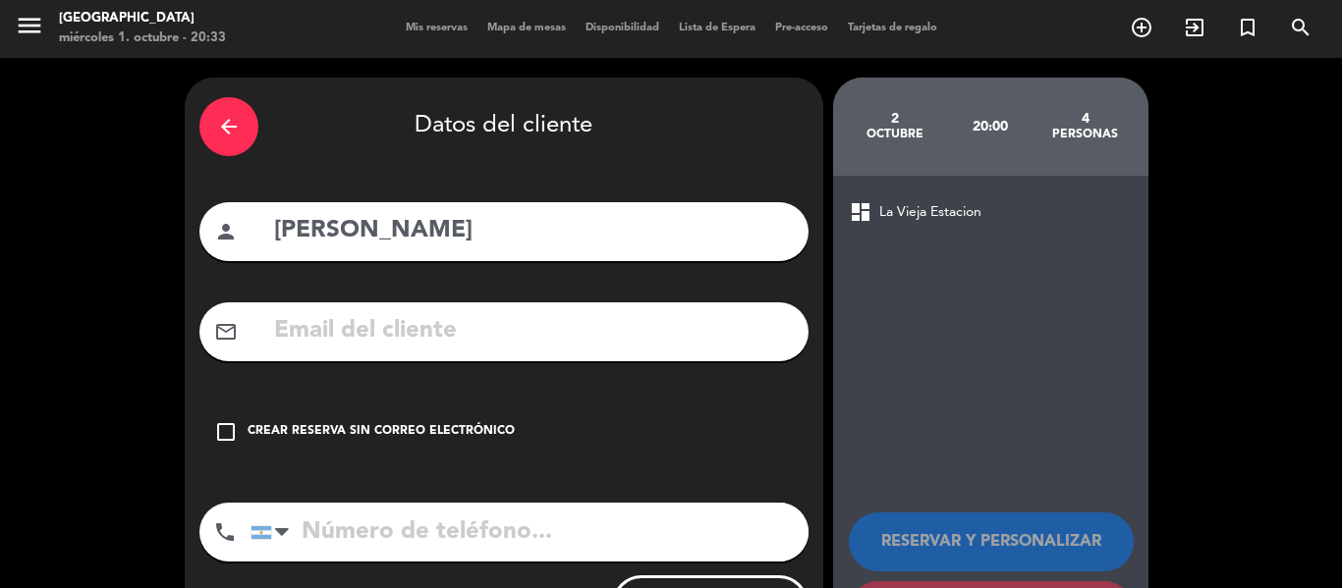
click at [281, 440] on div "Crear reserva sin correo electrónico" at bounding box center [381, 432] width 267 height 20
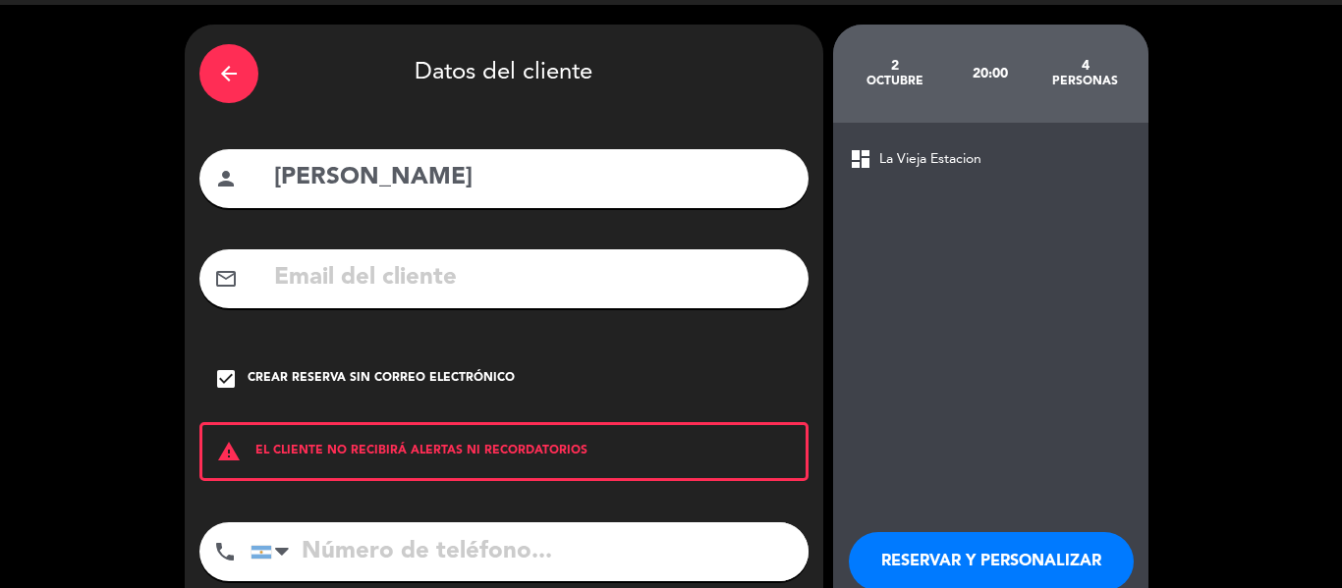
scroll to position [169, 0]
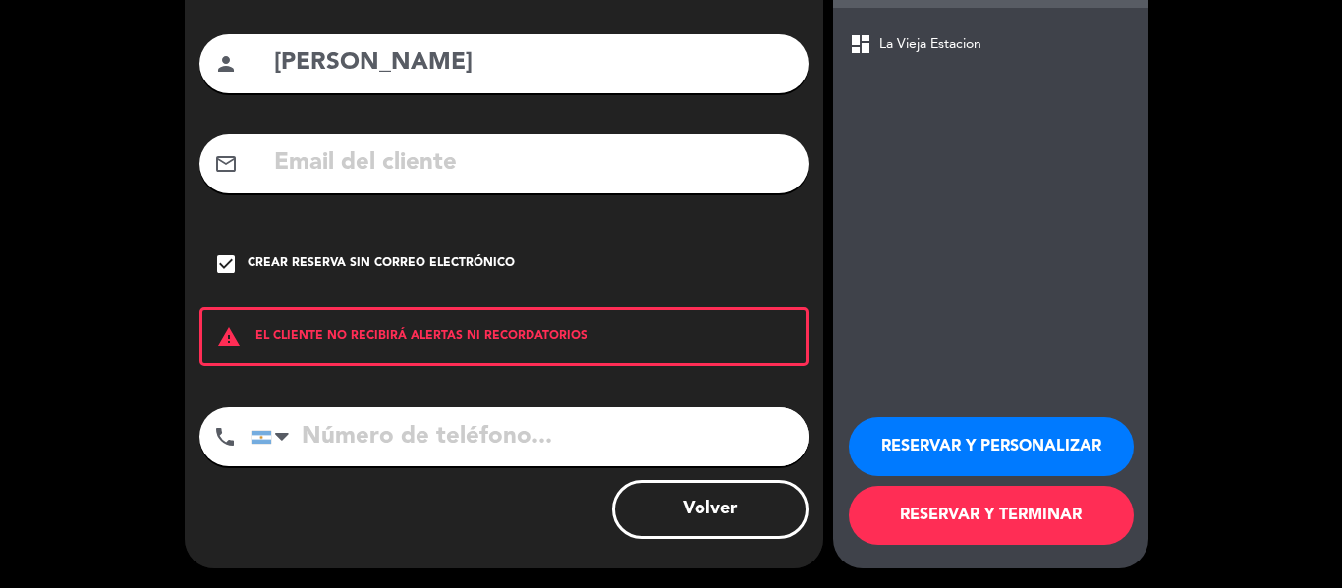
click at [972, 535] on button "RESERVAR Y TERMINAR" at bounding box center [991, 515] width 285 height 59
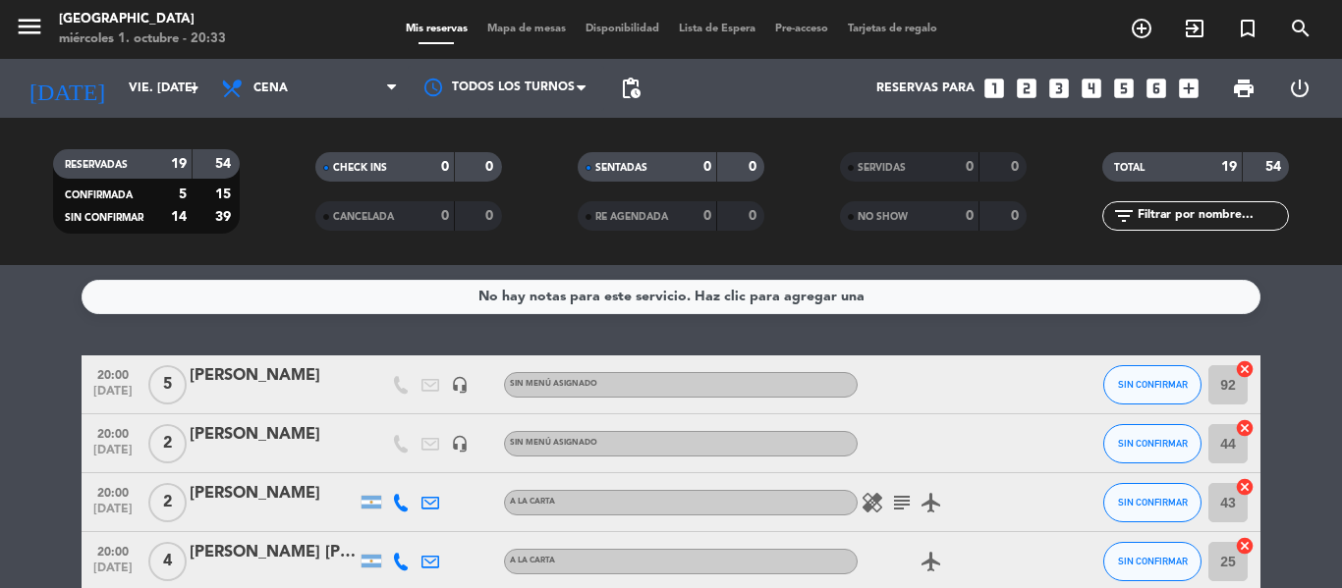
click at [154, 139] on div "RESERVADAS 19 54 CONFIRMADA 5 15 SIN CONFIRMAR 14 39" at bounding box center [146, 192] width 262 height 108
click at [150, 93] on input "vie. [DATE]" at bounding box center [202, 88] width 166 height 33
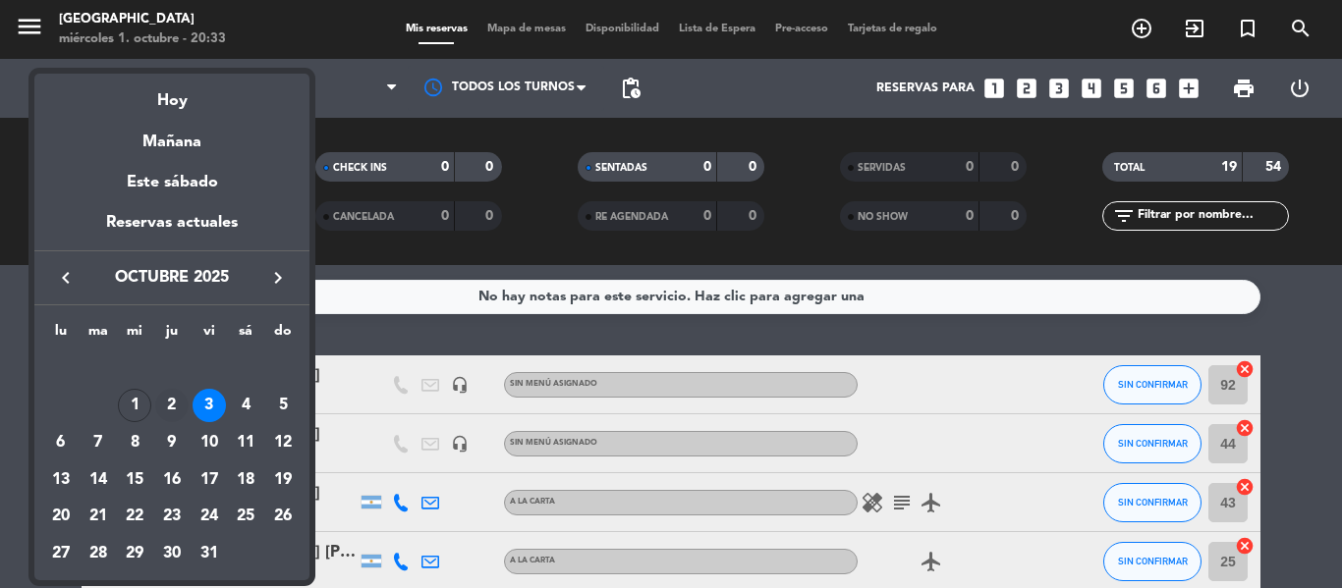
click at [177, 407] on div "2" at bounding box center [171, 405] width 33 height 33
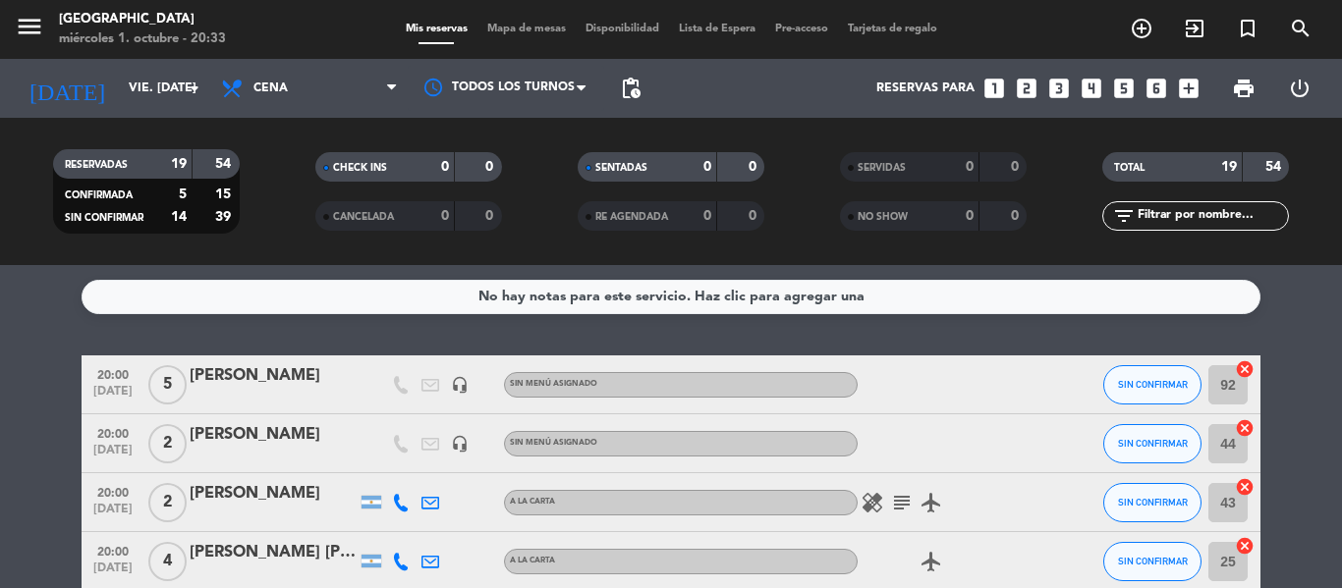
type input "[DEMOGRAPHIC_DATA] [DATE]"
